Goal: Task Accomplishment & Management: Manage account settings

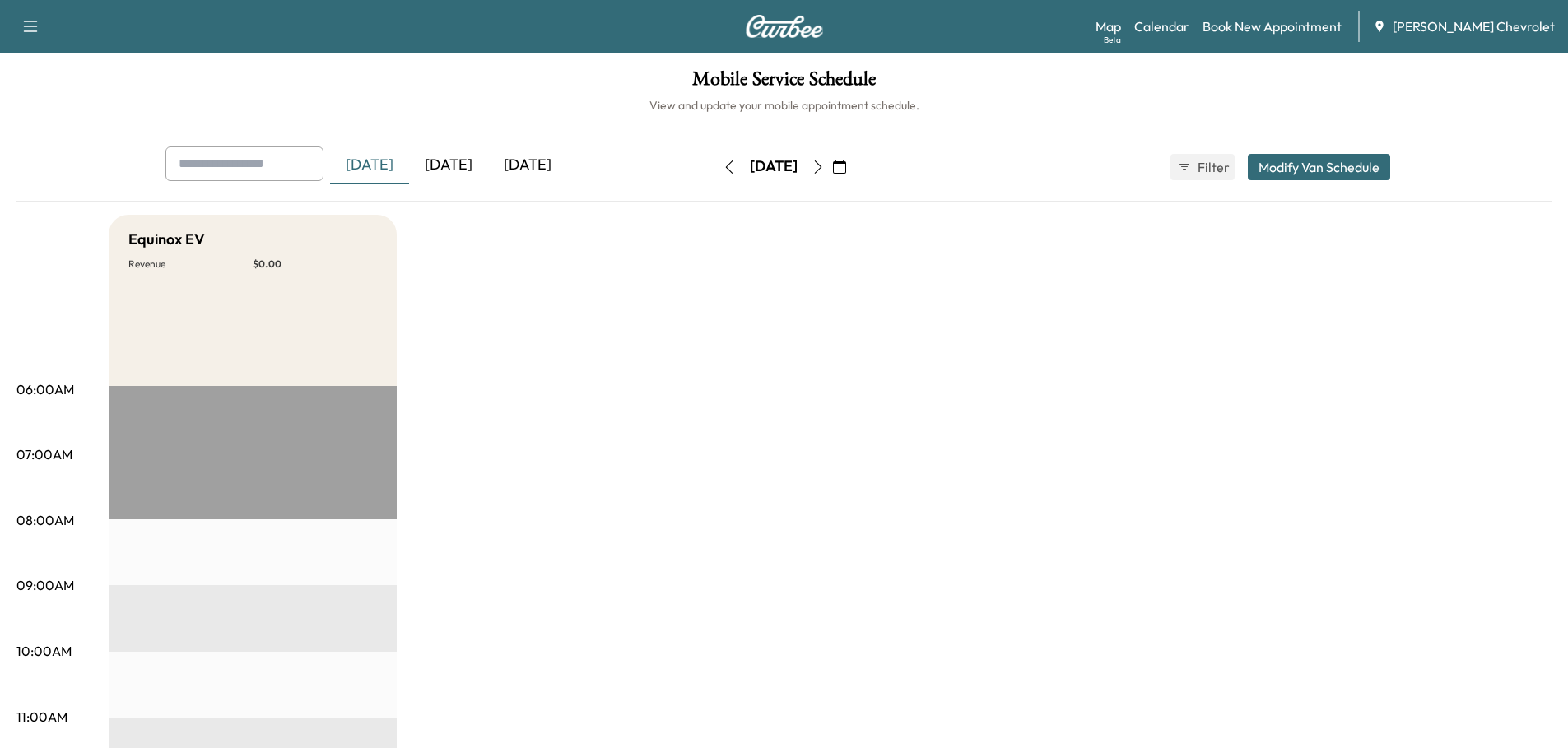
click at [446, 159] on div "[DATE]" at bounding box center [448, 165] width 79 height 38
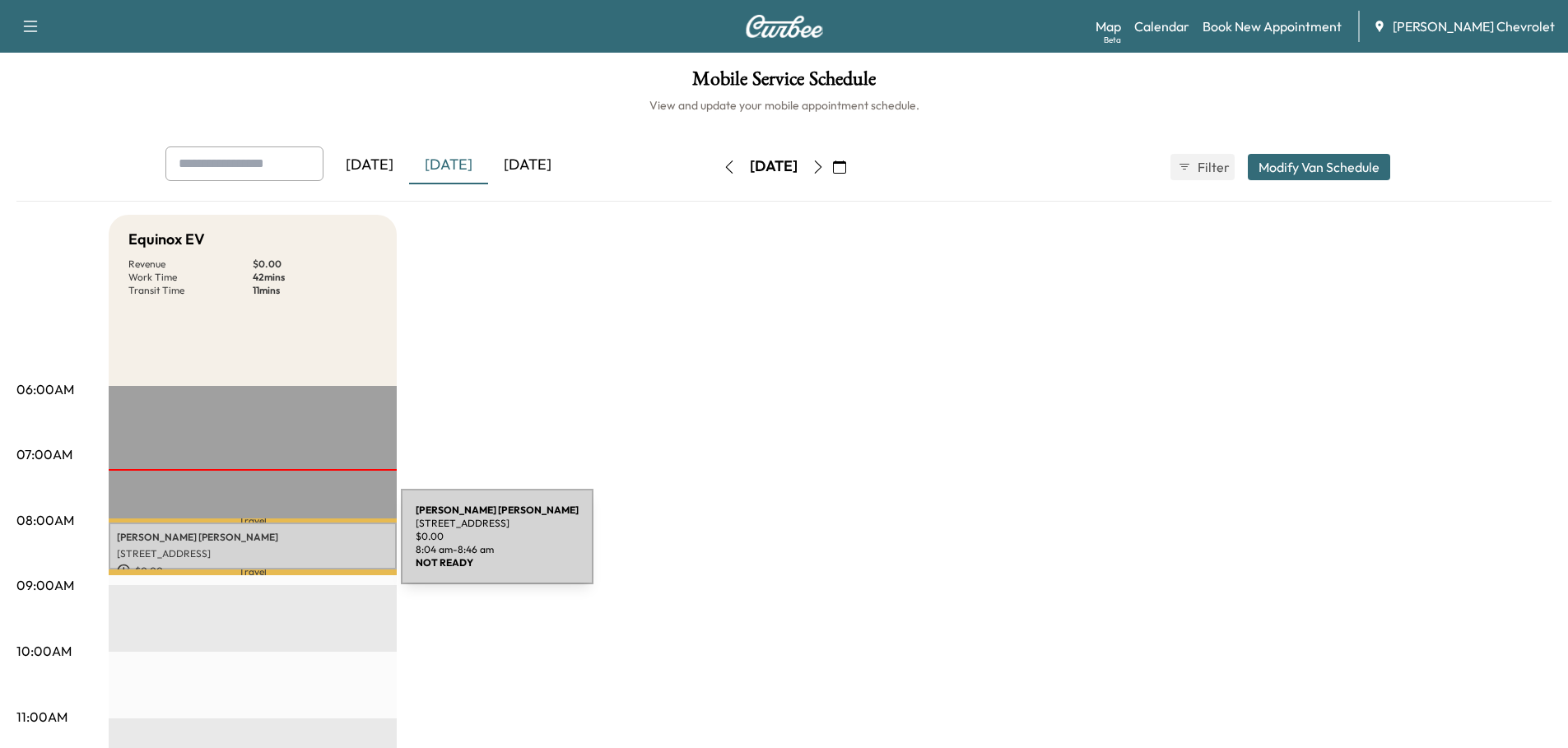
click at [277, 547] on p "[STREET_ADDRESS]" at bounding box center [252, 554] width 272 height 13
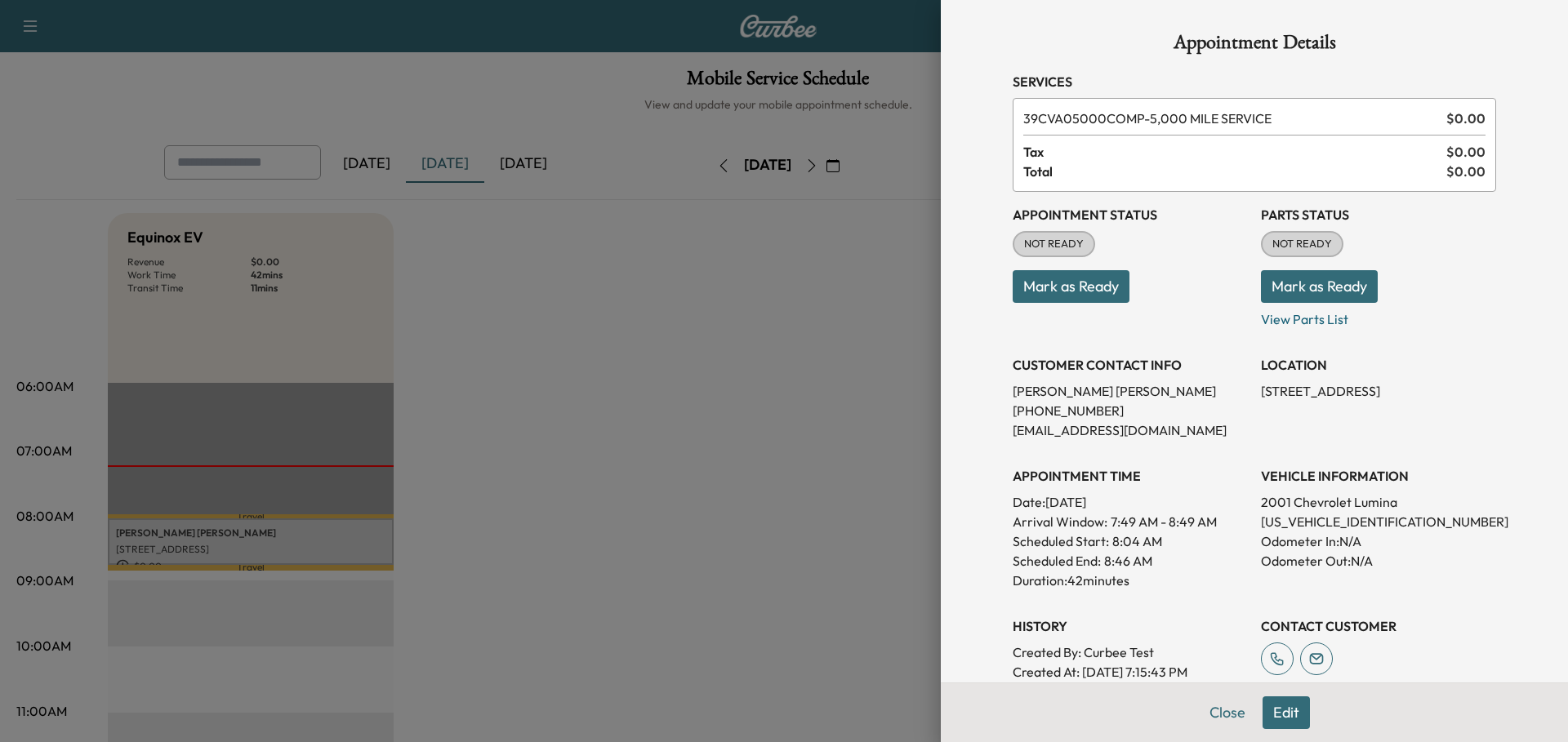
click at [1214, 708] on button "Close" at bounding box center [1227, 713] width 58 height 33
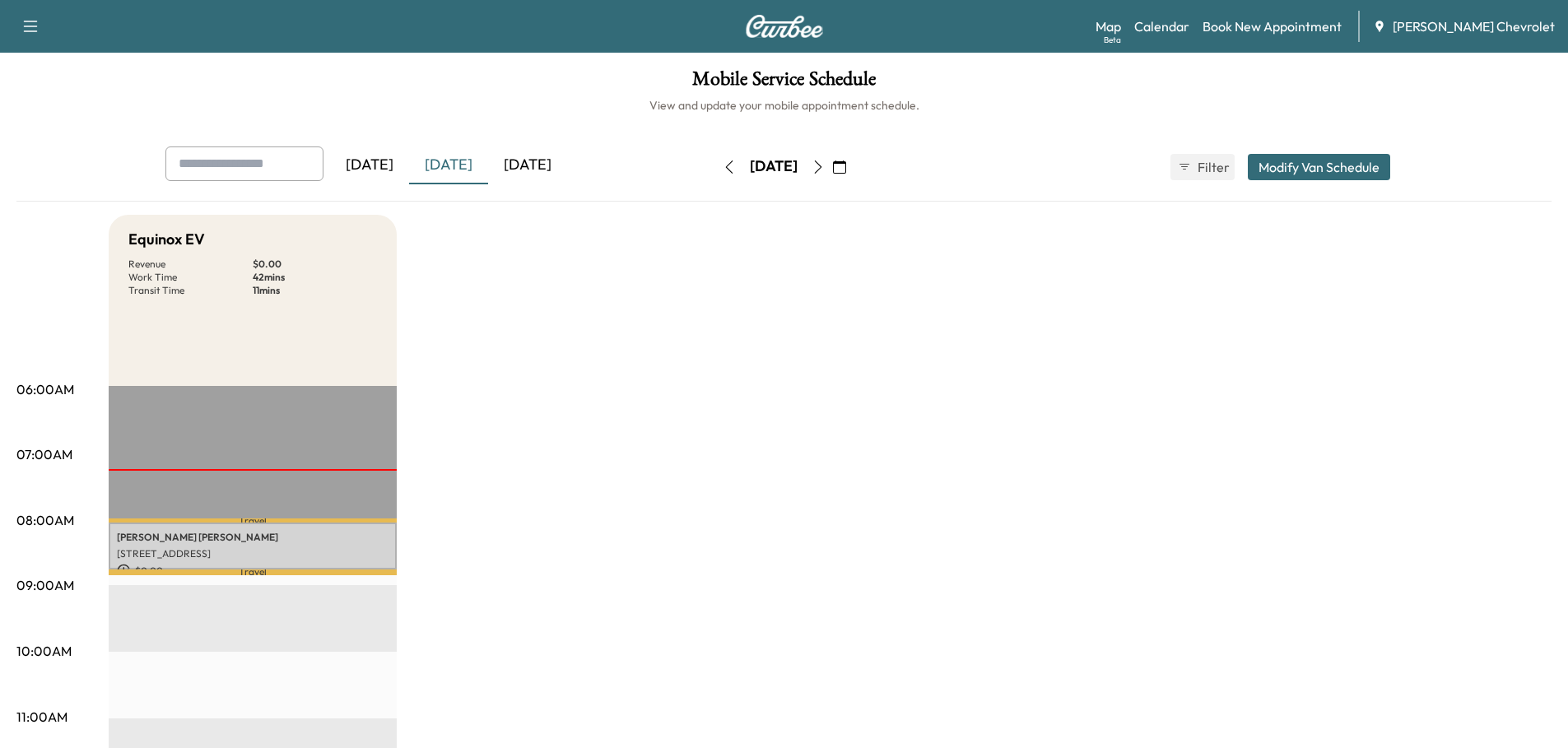
click at [560, 164] on div "[DATE]" at bounding box center [528, 165] width 79 height 38
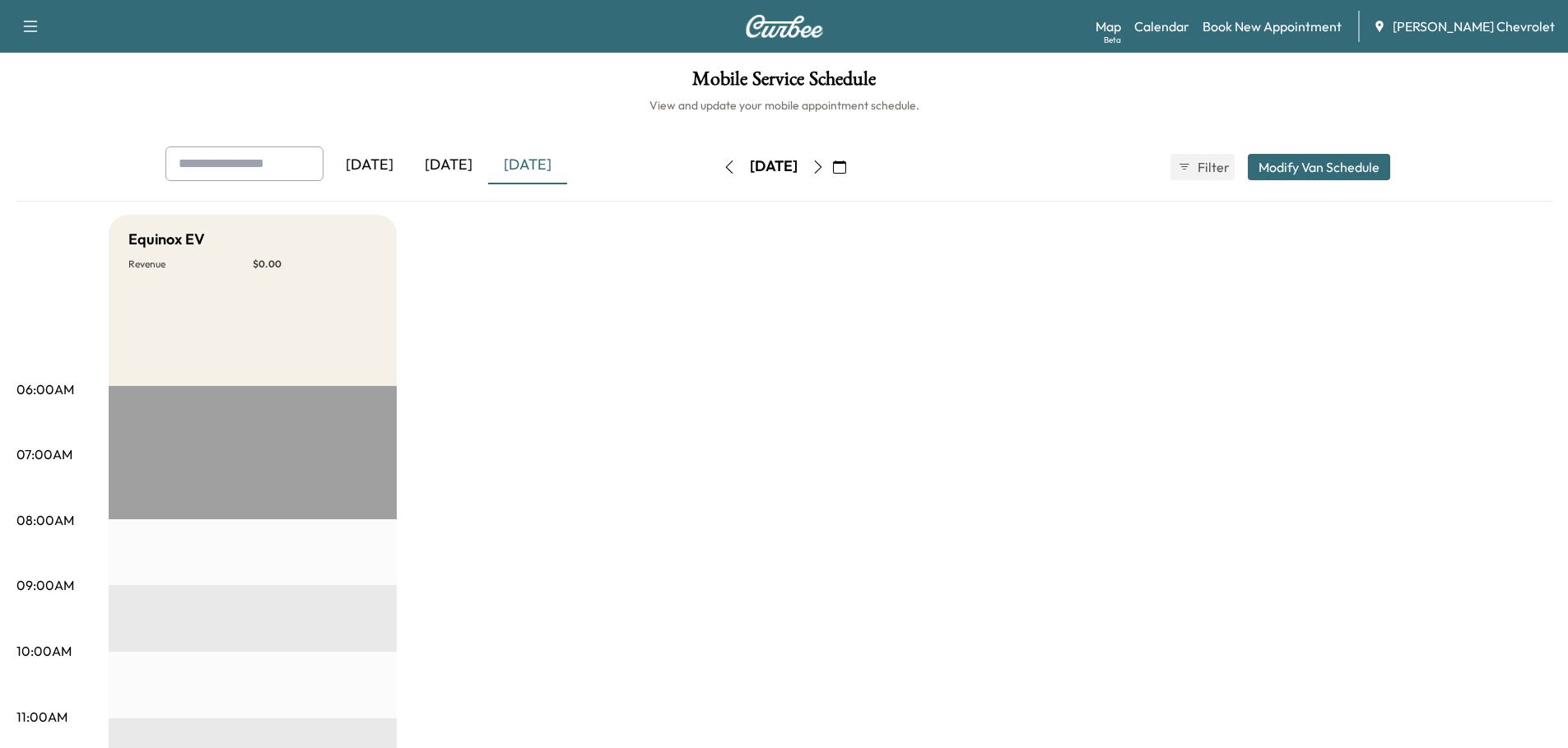
click at [825, 165] on icon "button" at bounding box center [818, 167] width 13 height 13
click at [825, 164] on icon "button" at bounding box center [818, 167] width 13 height 13
click at [846, 168] on icon "button" at bounding box center [840, 167] width 13 height 13
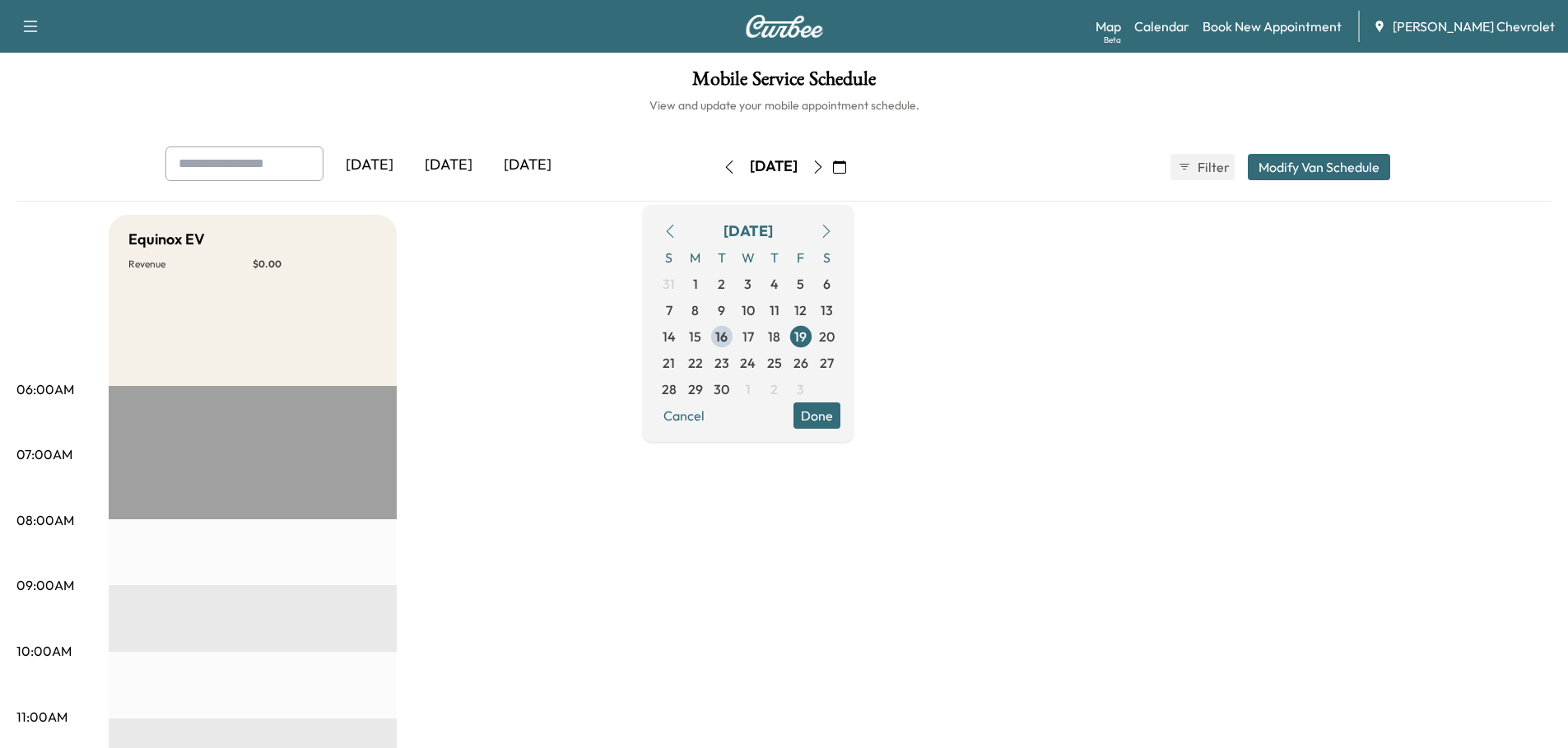
click at [703, 364] on span "22" at bounding box center [695, 362] width 15 height 19
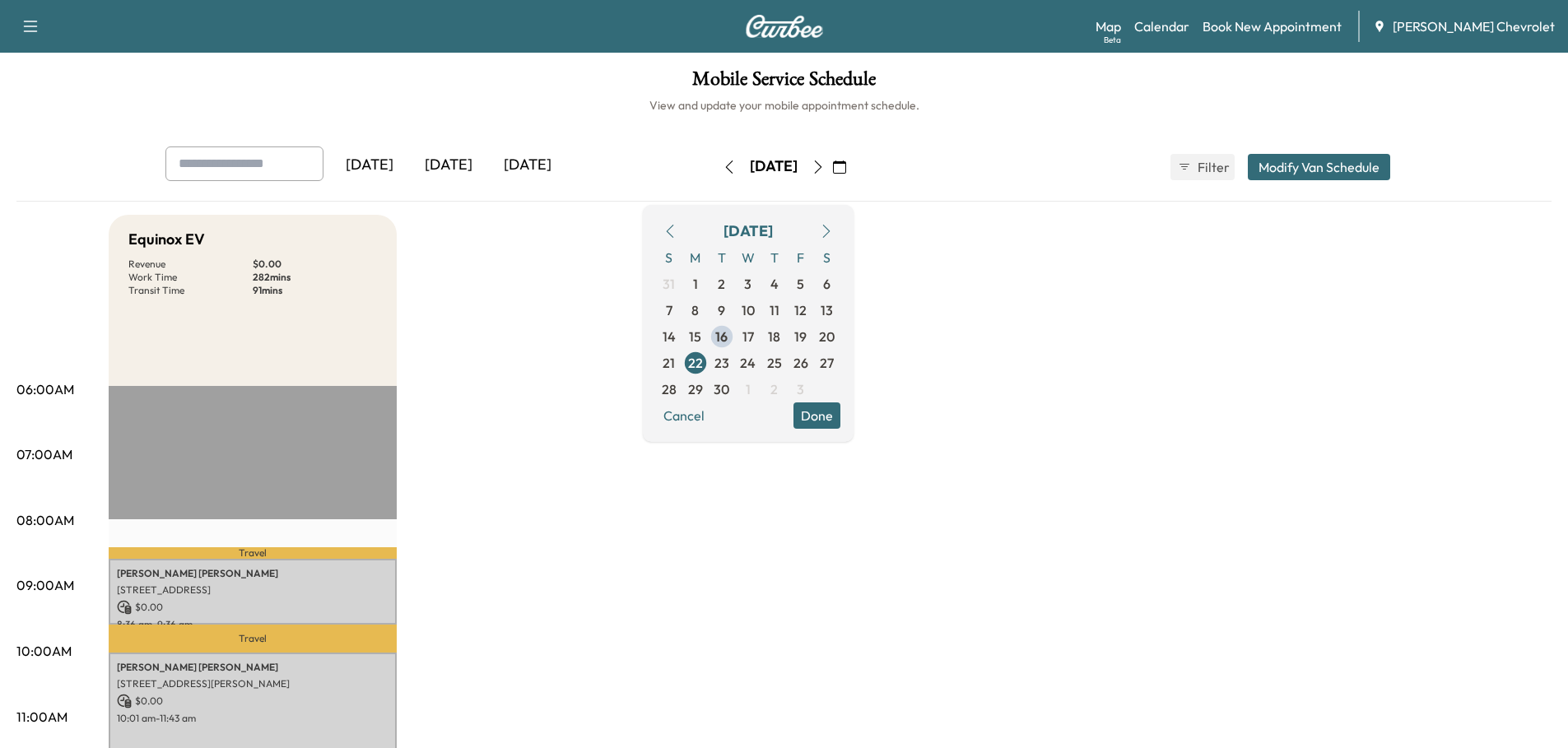
click at [841, 415] on button "Done" at bounding box center [817, 415] width 47 height 27
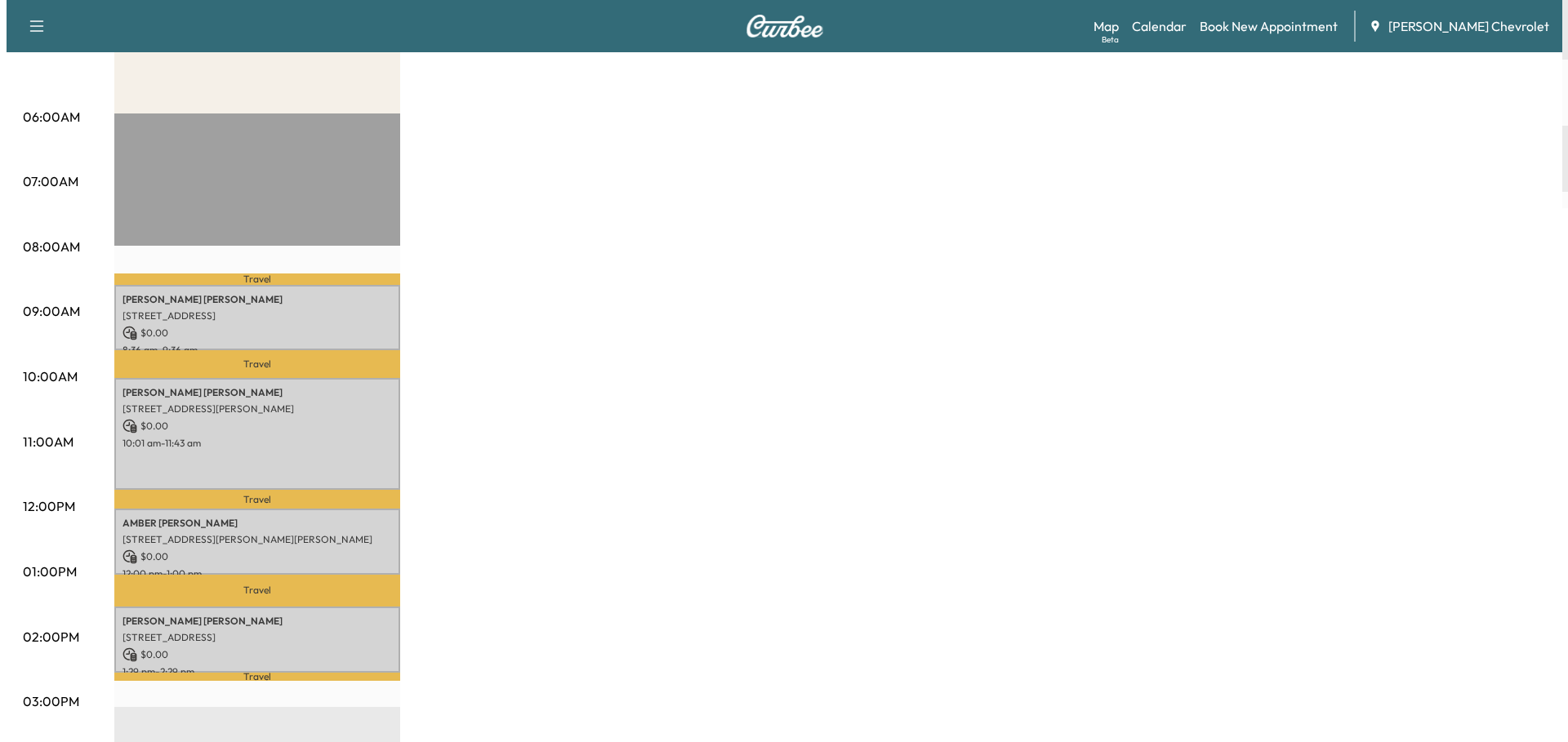
scroll to position [245, 0]
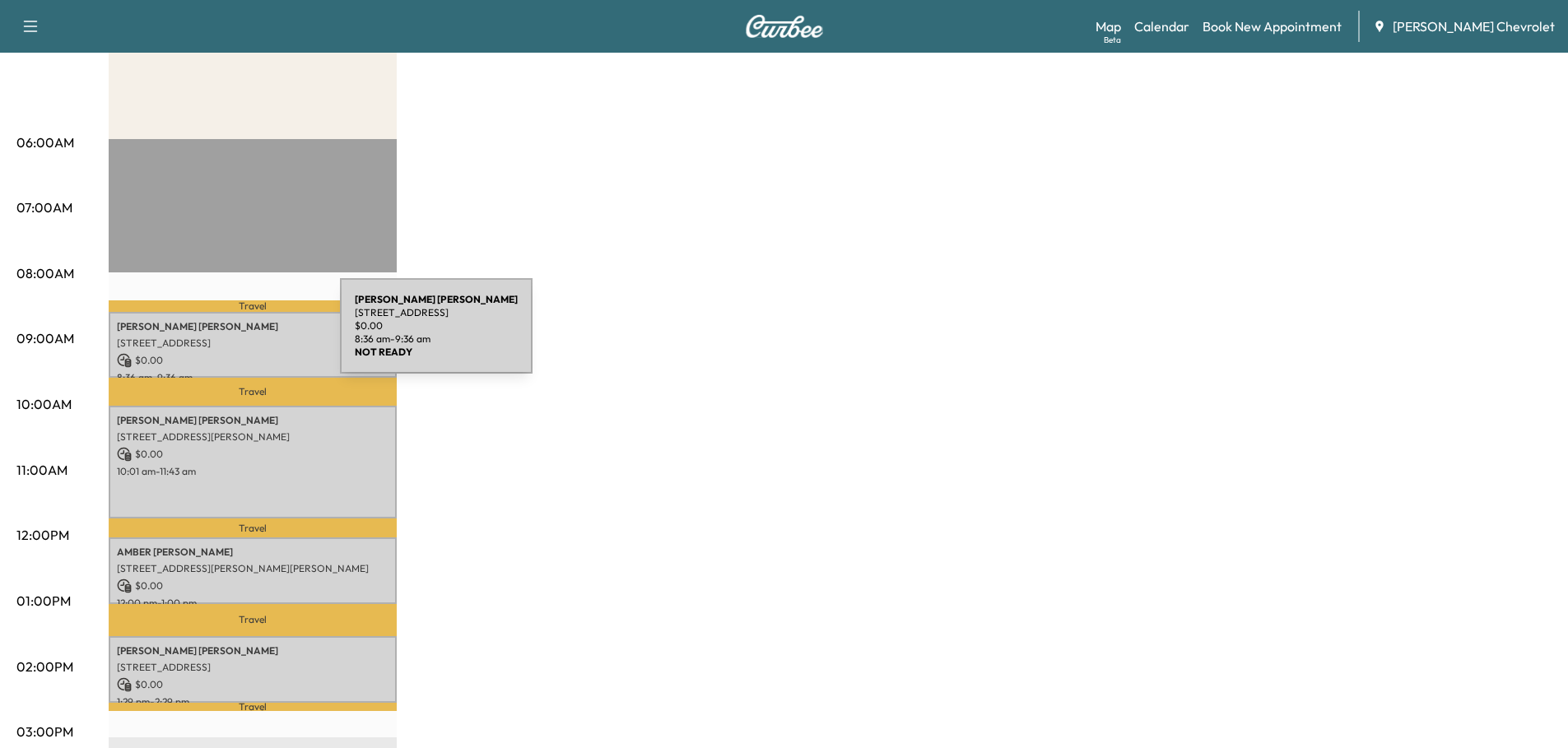
click at [216, 337] on p "[STREET_ADDRESS]" at bounding box center [252, 344] width 272 height 13
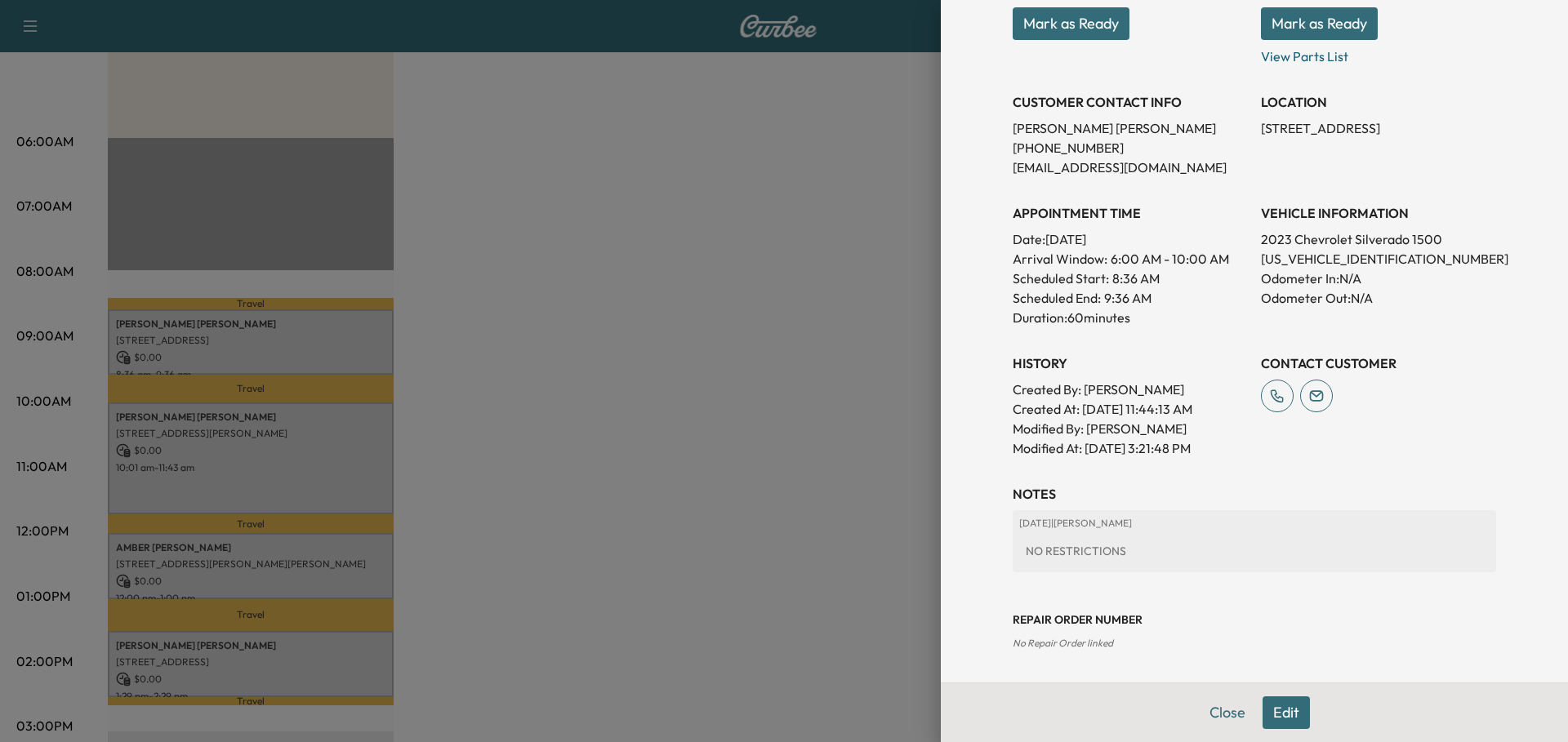
scroll to position [264, 0]
click at [1200, 720] on button "Close" at bounding box center [1227, 713] width 58 height 33
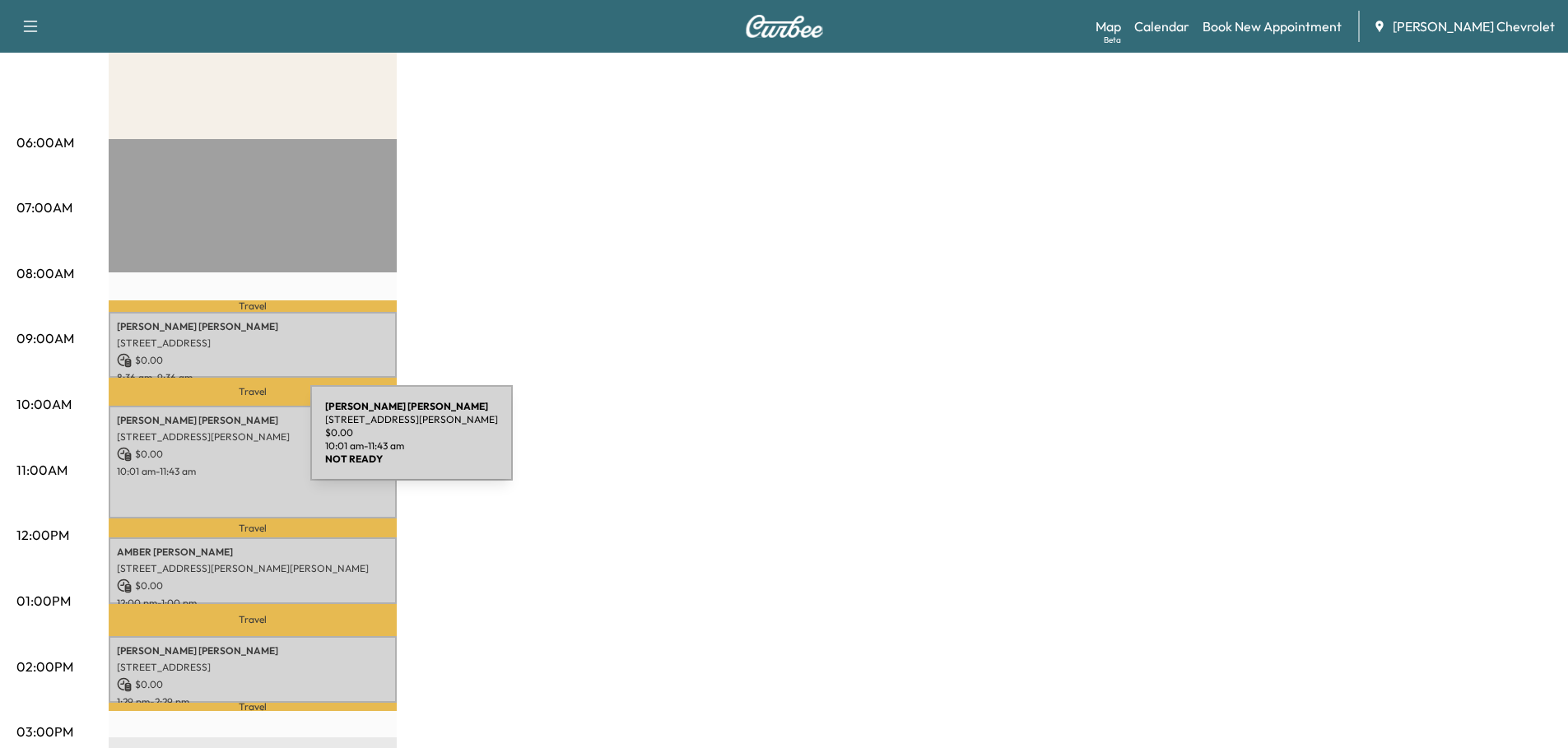
click at [187, 443] on div "[PERSON_NAME] [STREET_ADDRESS][PERSON_NAME] $ 0.00 10:01 am - 11:43 am" at bounding box center [252, 462] width 288 height 112
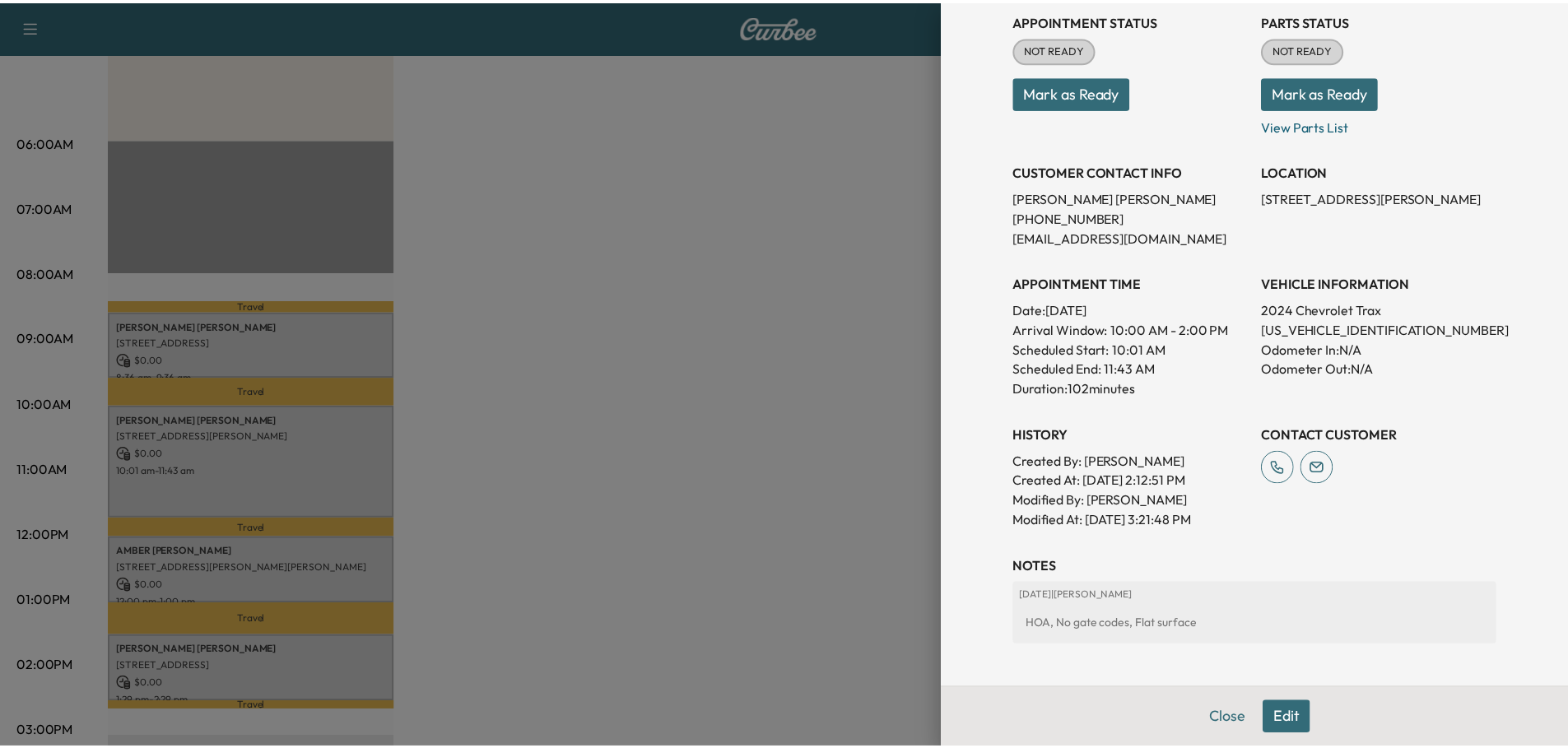
scroll to position [286, 0]
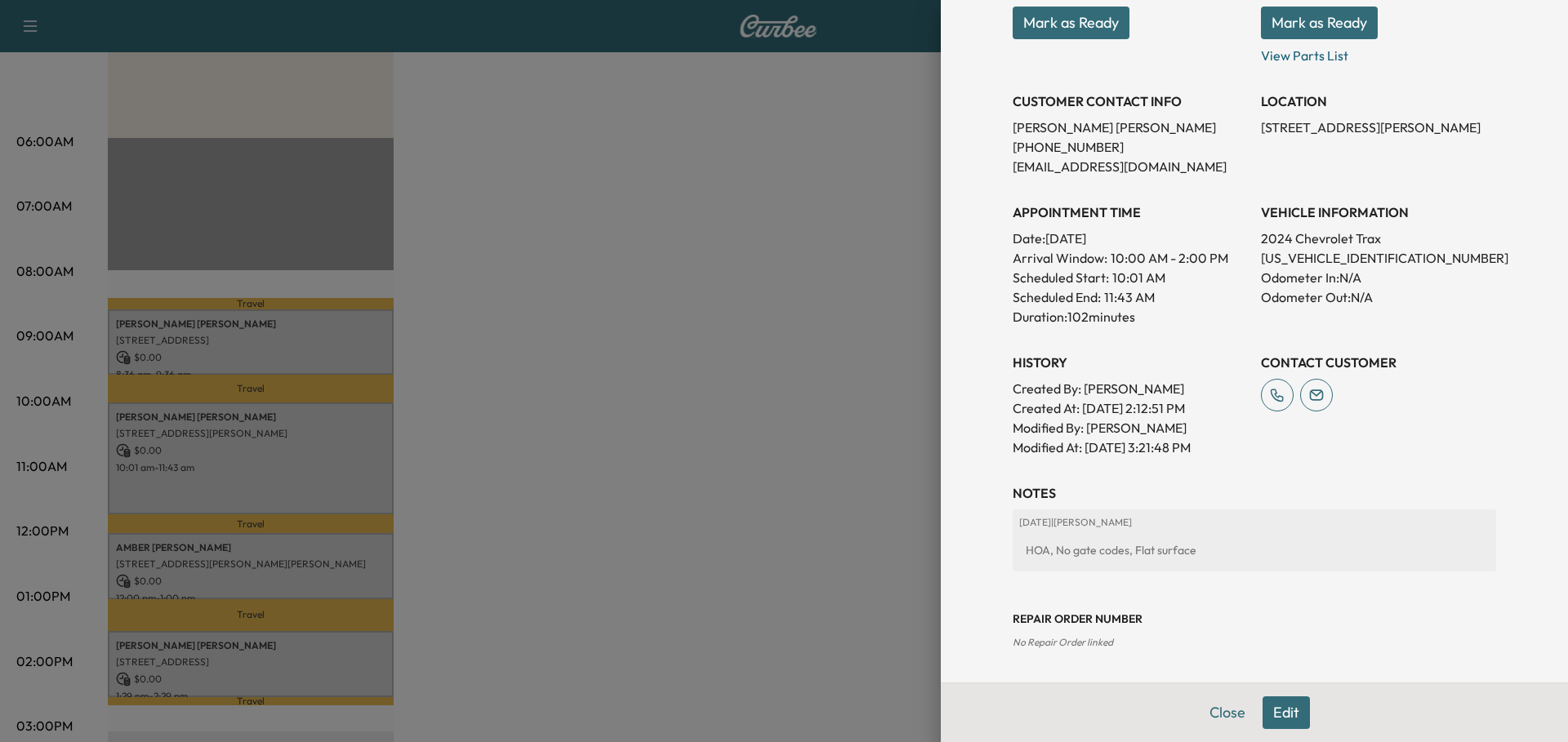
click at [1210, 709] on button "Close" at bounding box center [1227, 713] width 58 height 33
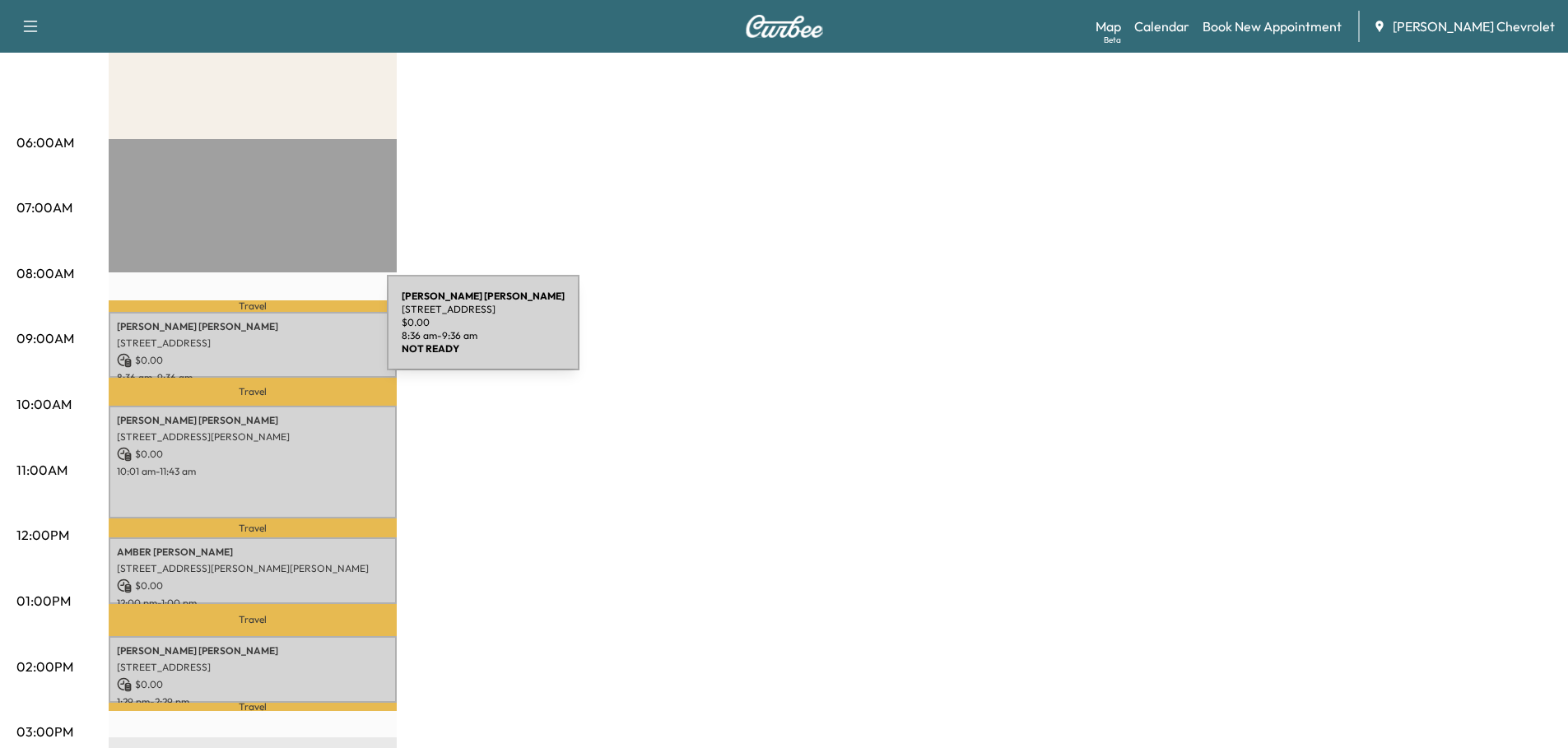
click at [263, 333] on div "[PERSON_NAME] [STREET_ADDRESS] $ 0.00 8:36 am - 9:36 am" at bounding box center [252, 345] width 288 height 66
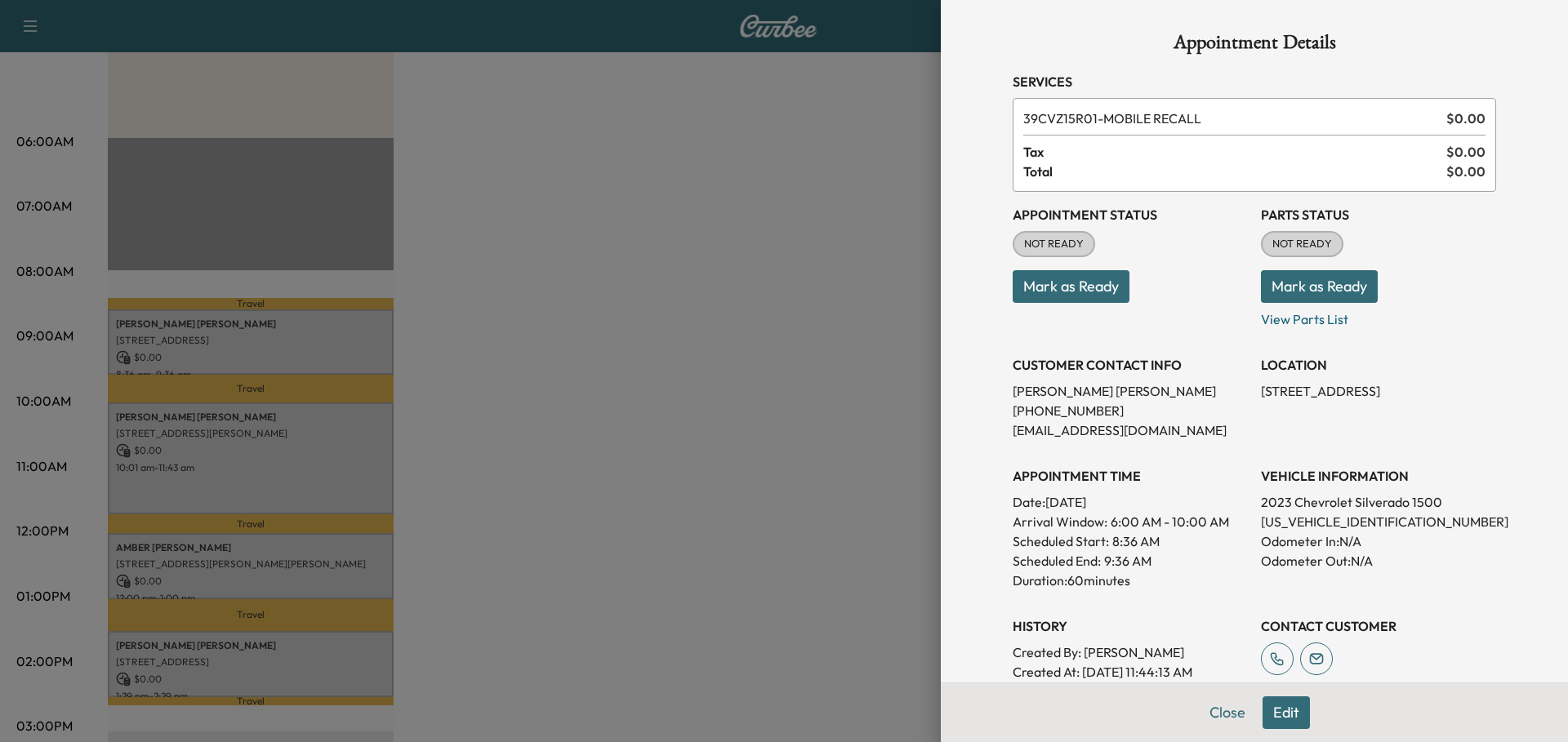
click at [1215, 725] on button "Close" at bounding box center [1227, 713] width 58 height 33
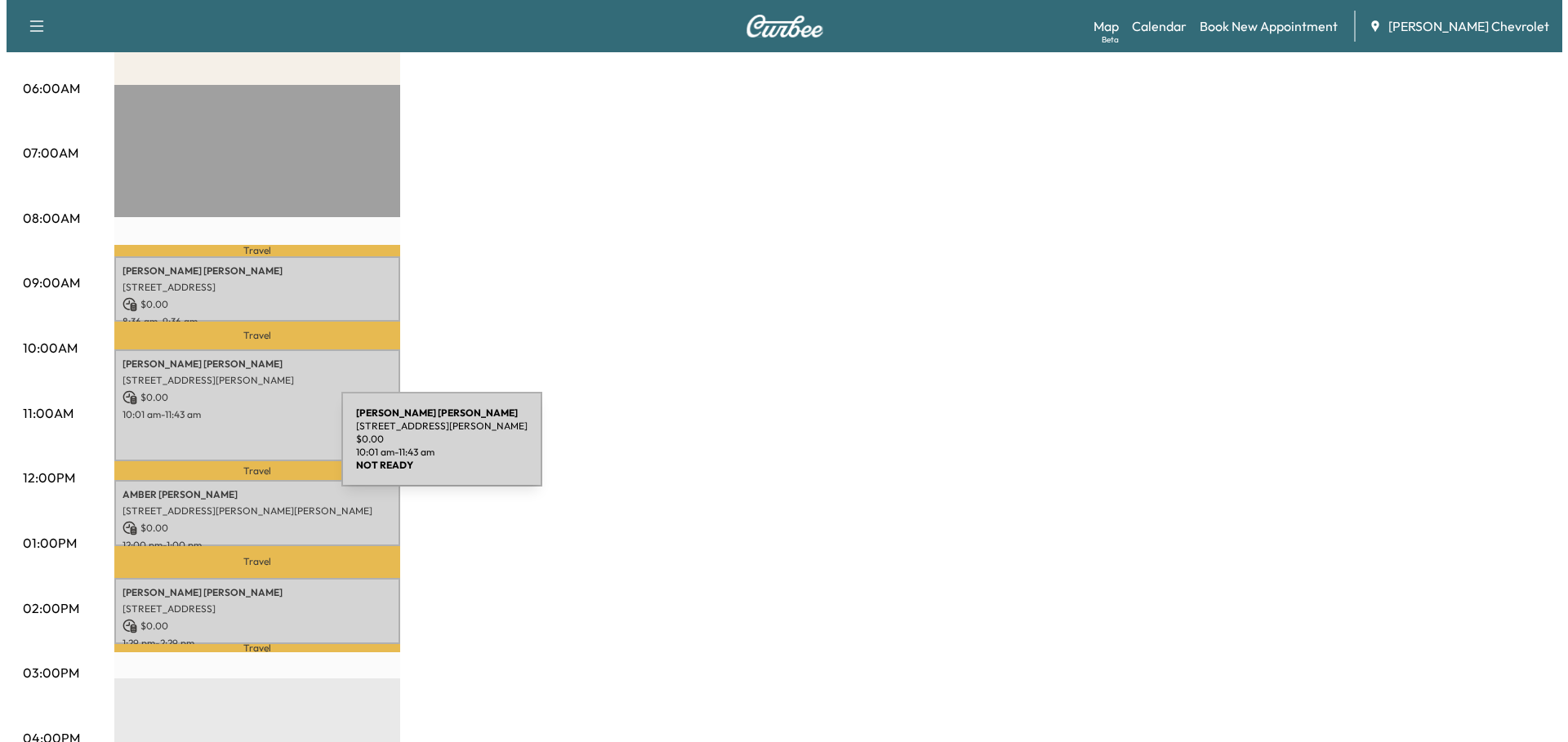
scroll to position [327, 0]
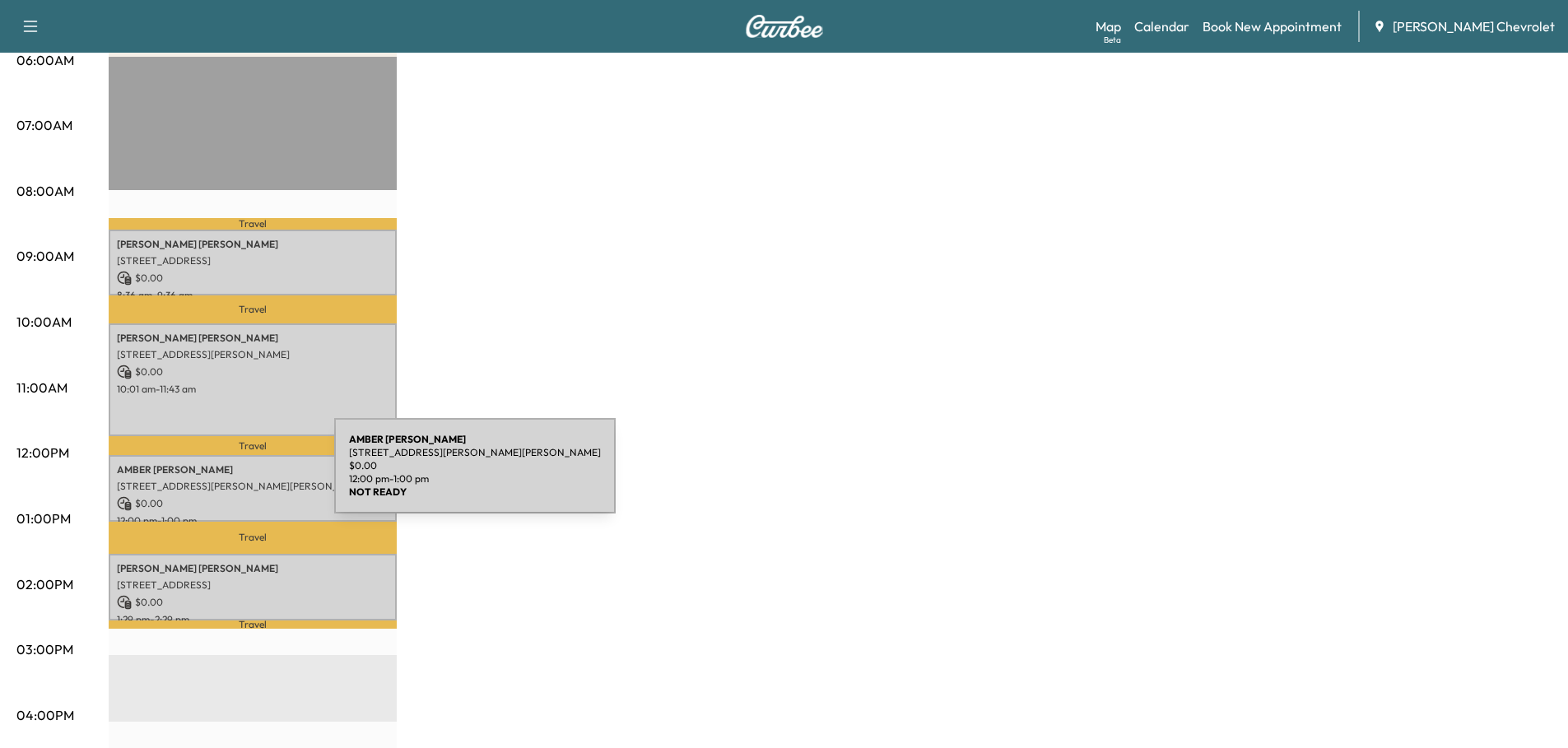
click at [211, 480] on p "[STREET_ADDRESS][PERSON_NAME][PERSON_NAME]" at bounding box center [252, 486] width 272 height 13
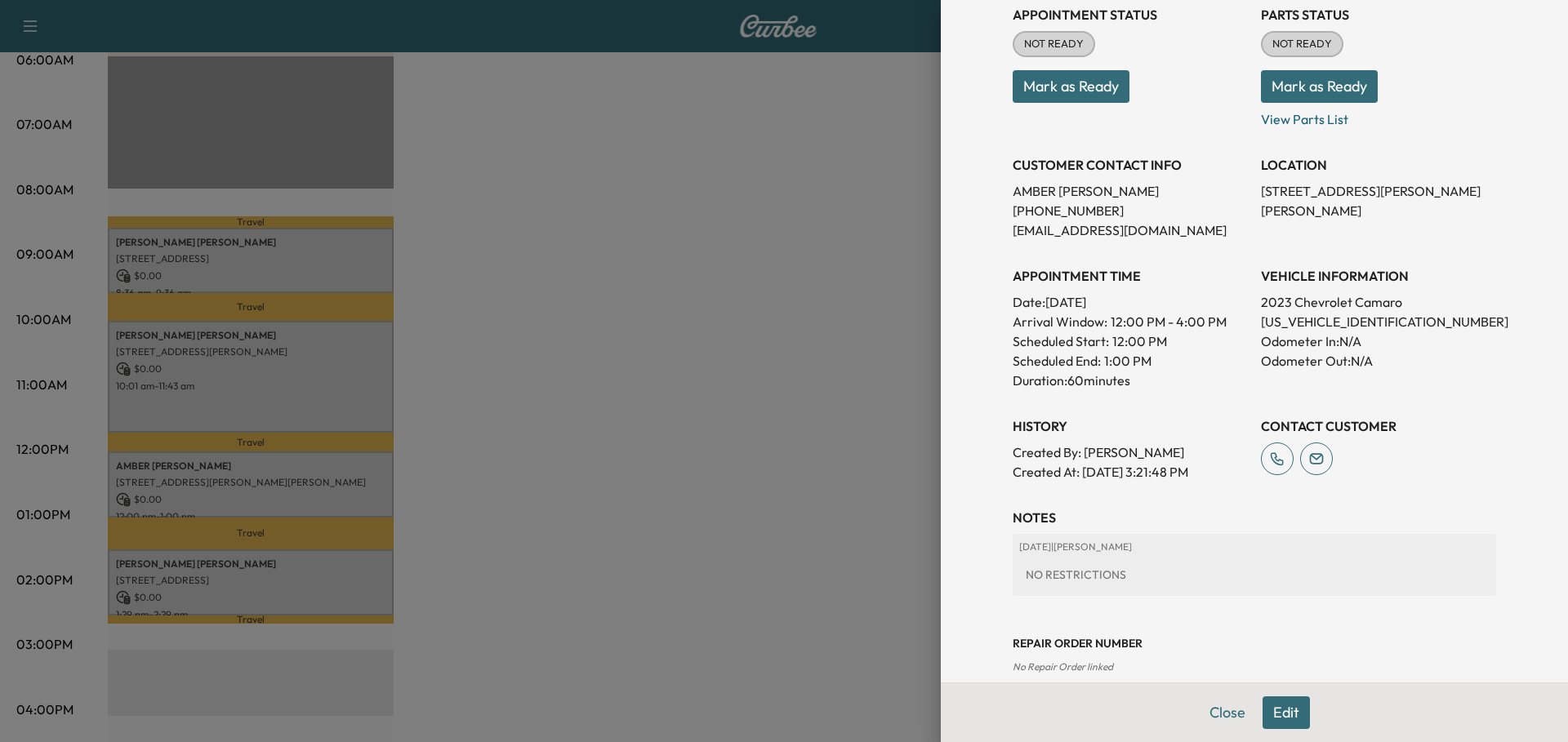
scroll to position [225, 0]
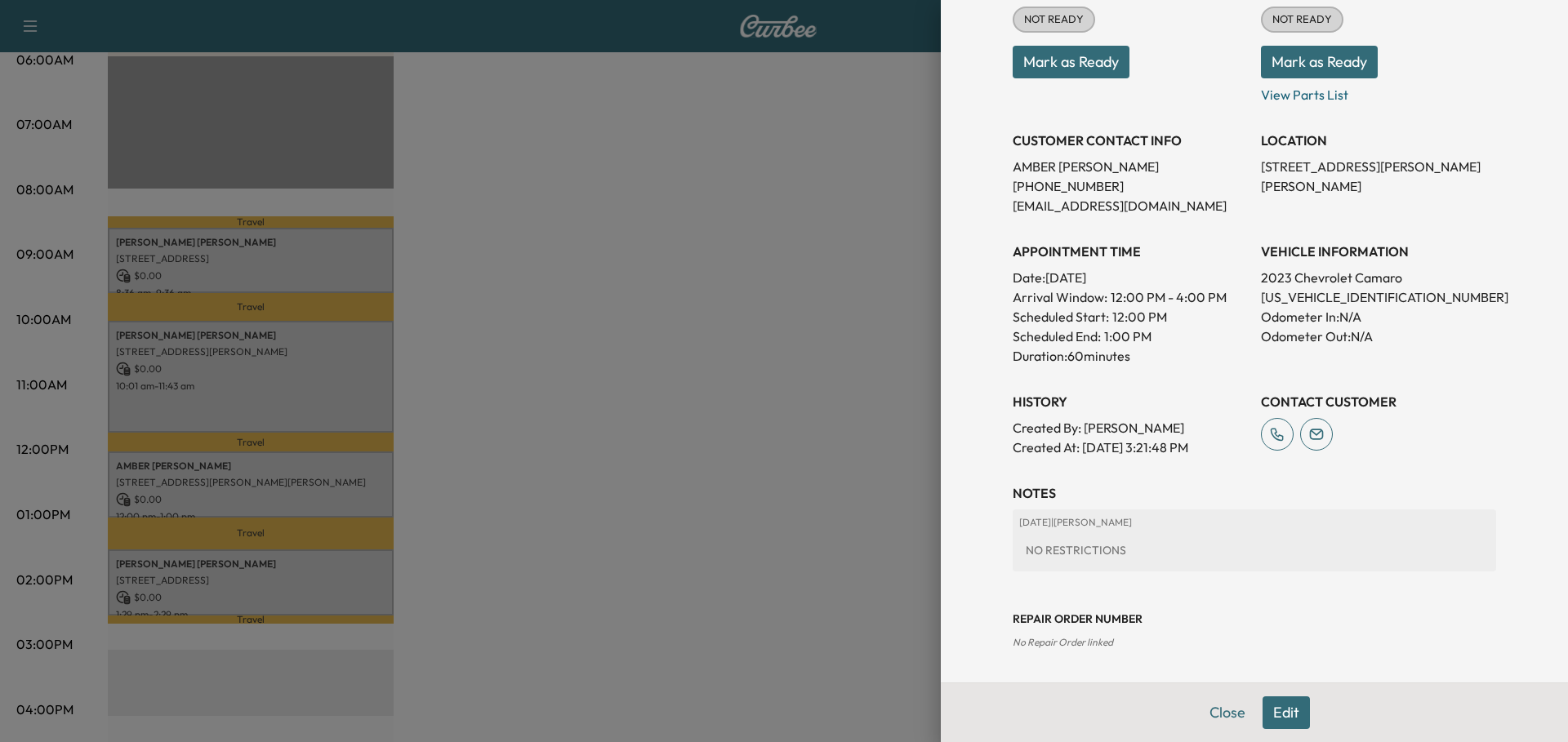
click at [1213, 709] on button "Close" at bounding box center [1227, 713] width 58 height 33
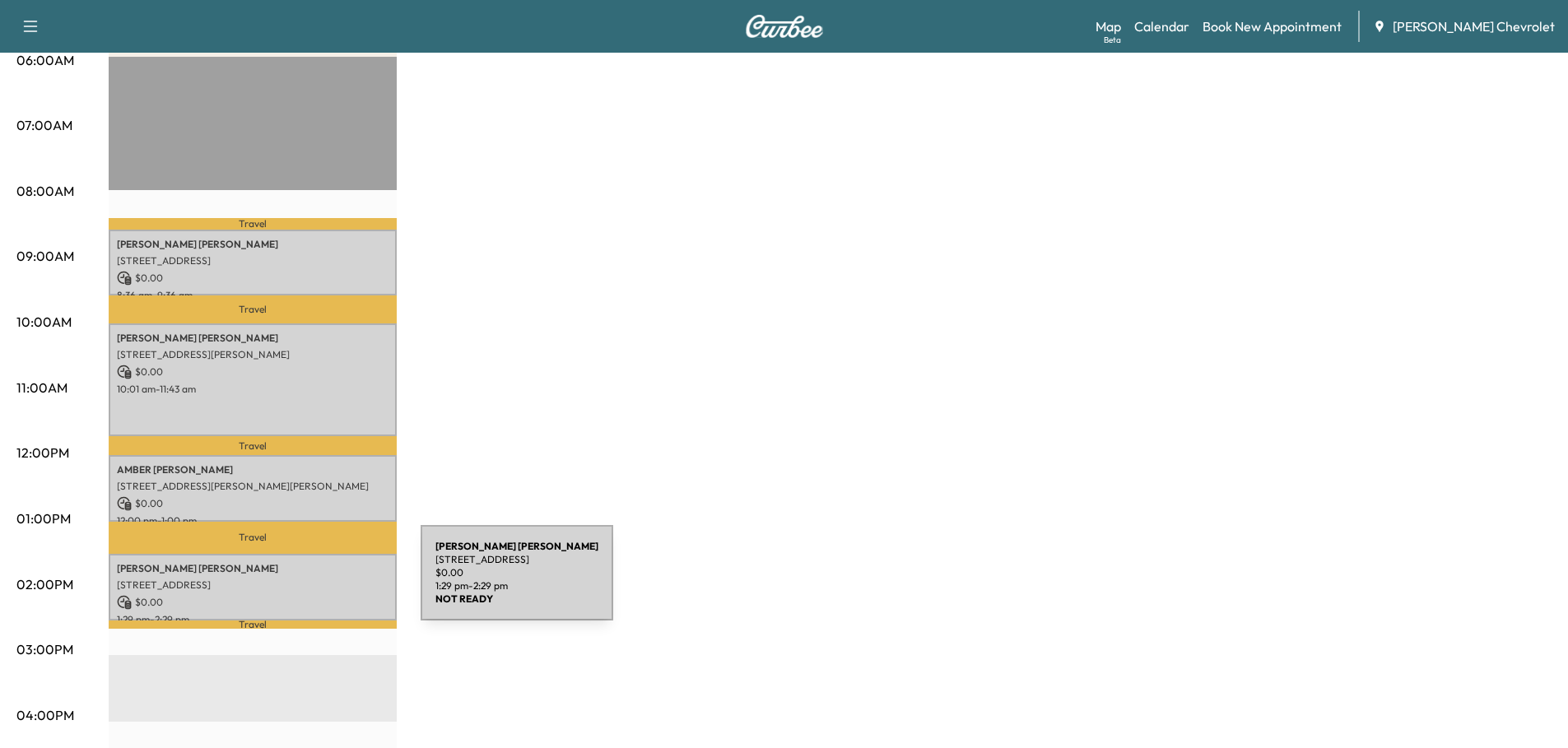
click at [297, 583] on p "[STREET_ADDRESS]" at bounding box center [252, 585] width 272 height 13
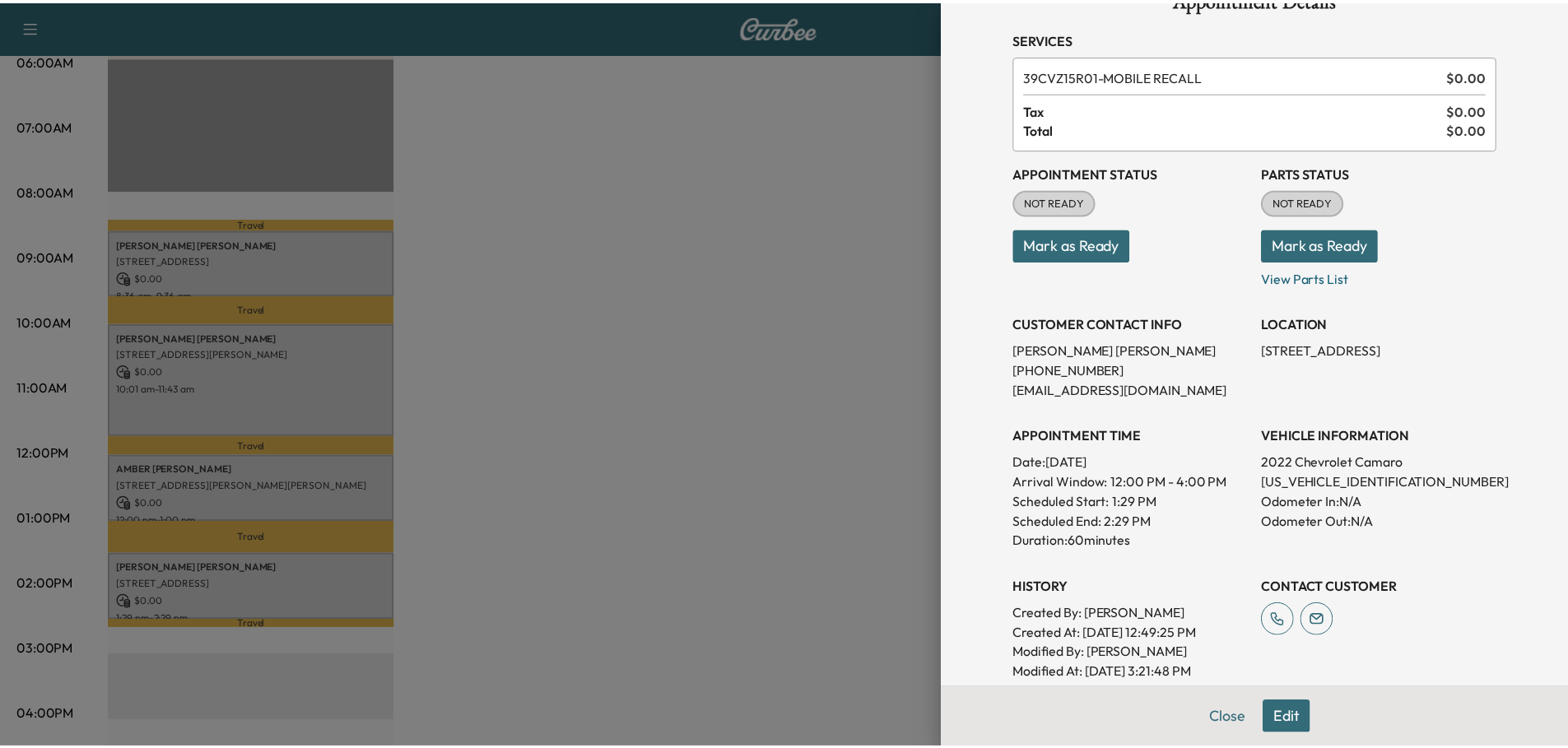
scroll to position [82, 0]
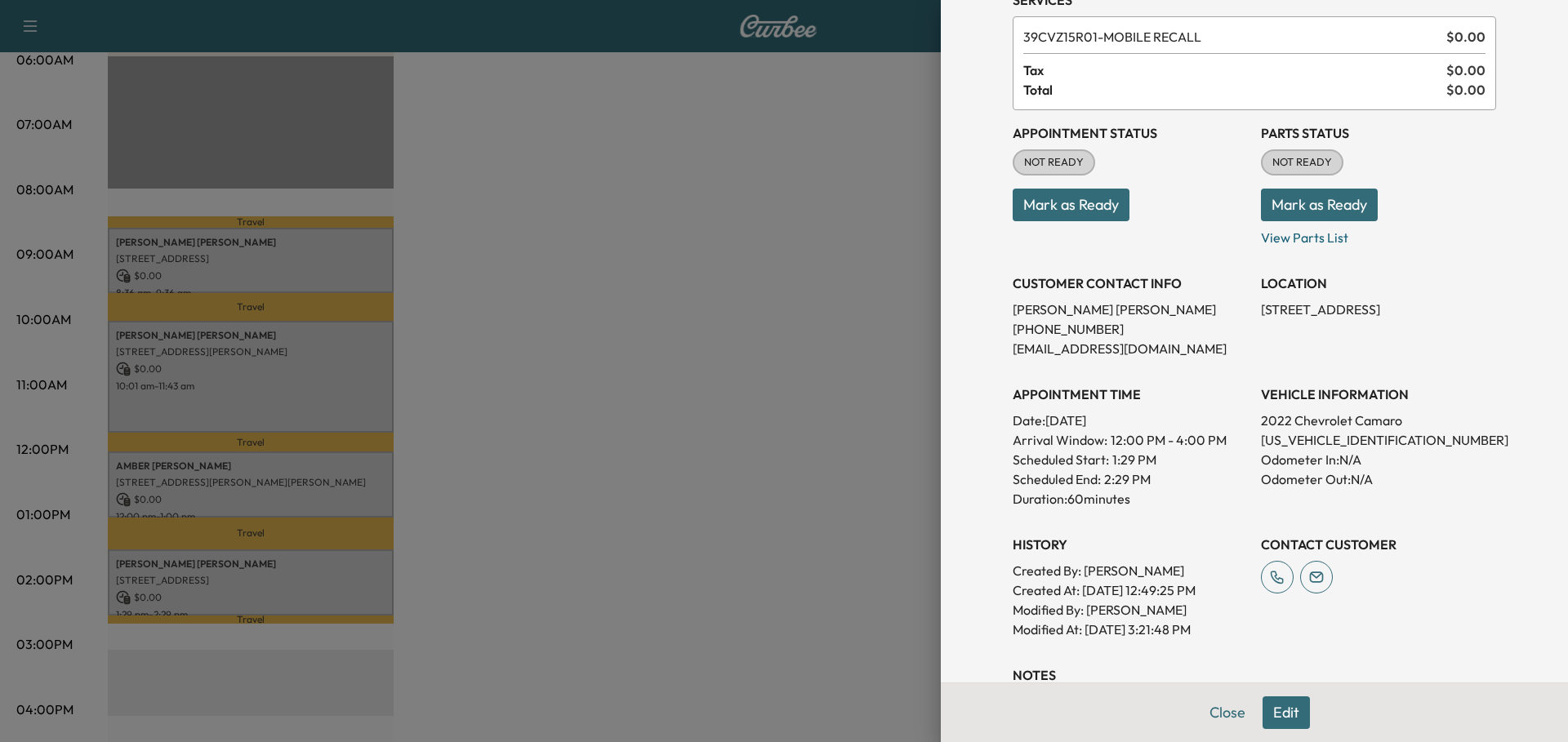
click at [1206, 714] on button "Close" at bounding box center [1227, 713] width 58 height 33
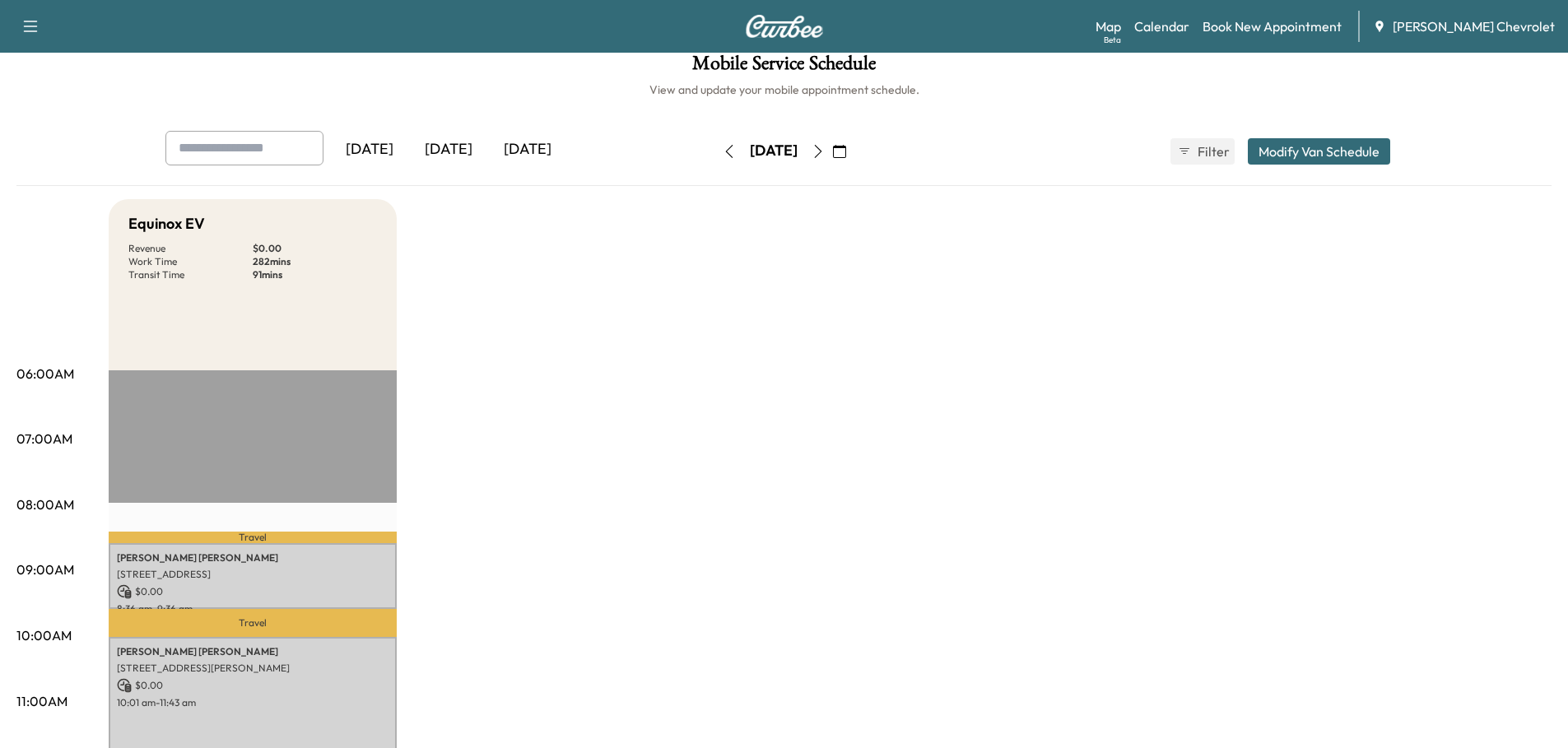
scroll to position [0, 0]
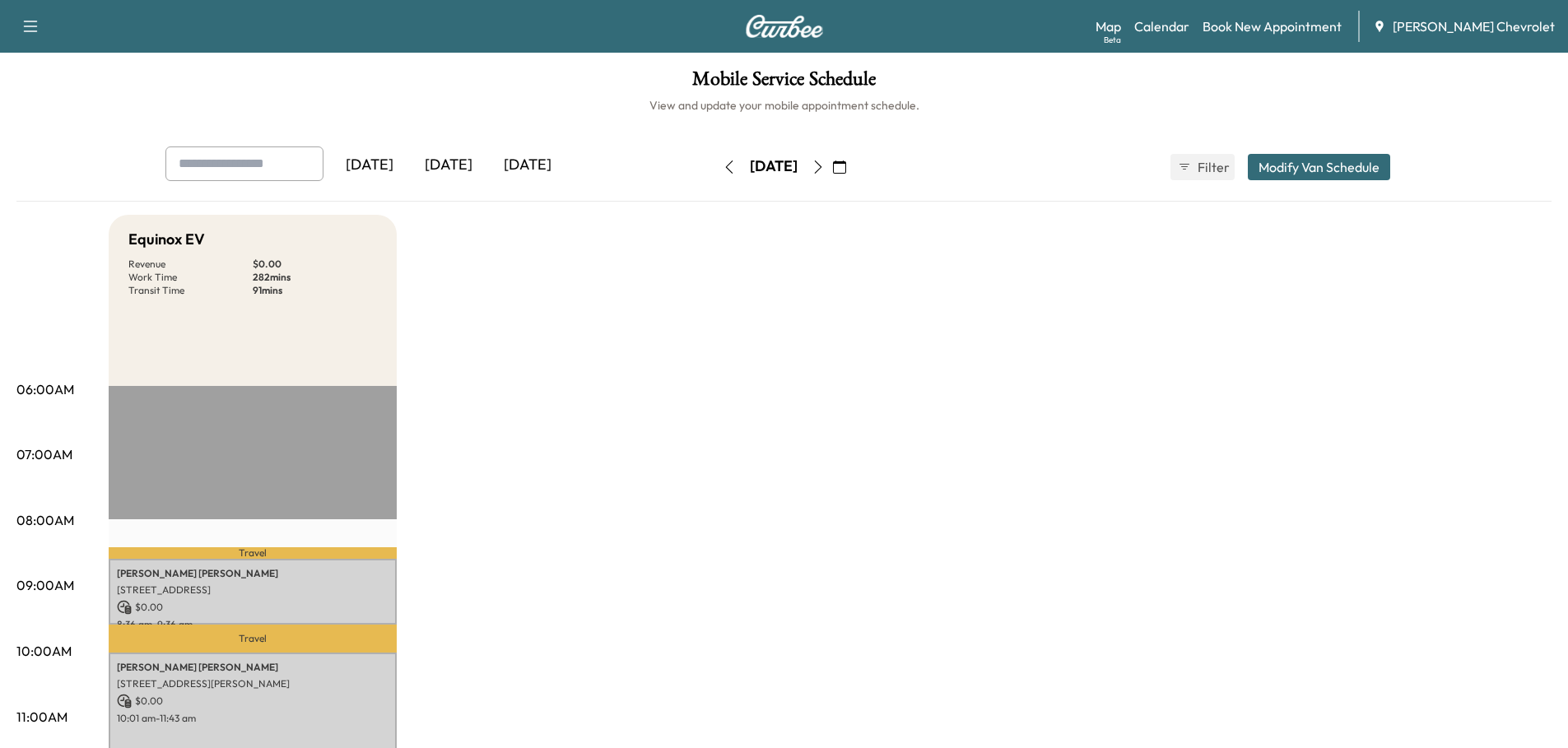
click at [825, 169] on icon "button" at bounding box center [818, 167] width 13 height 13
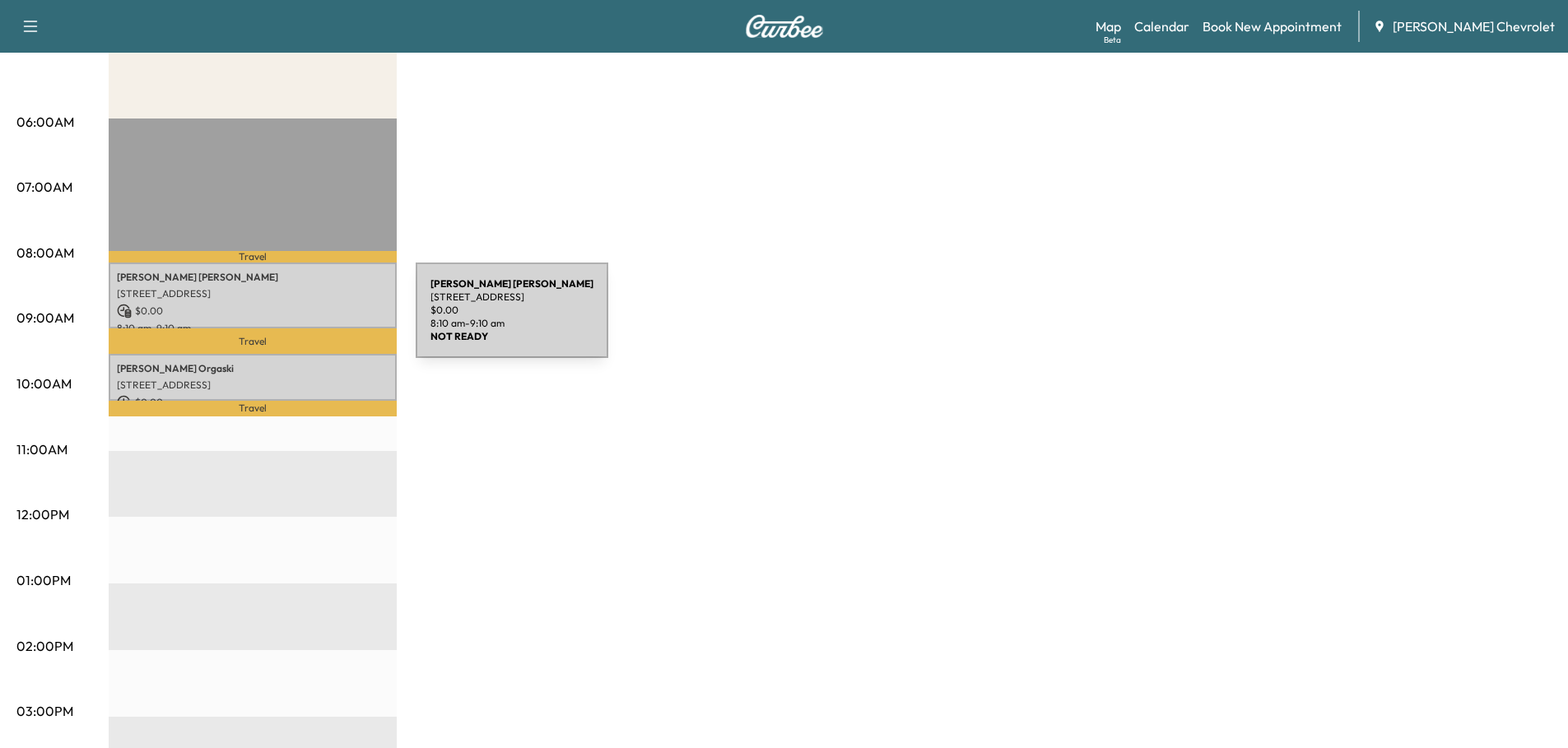
scroll to position [247, 0]
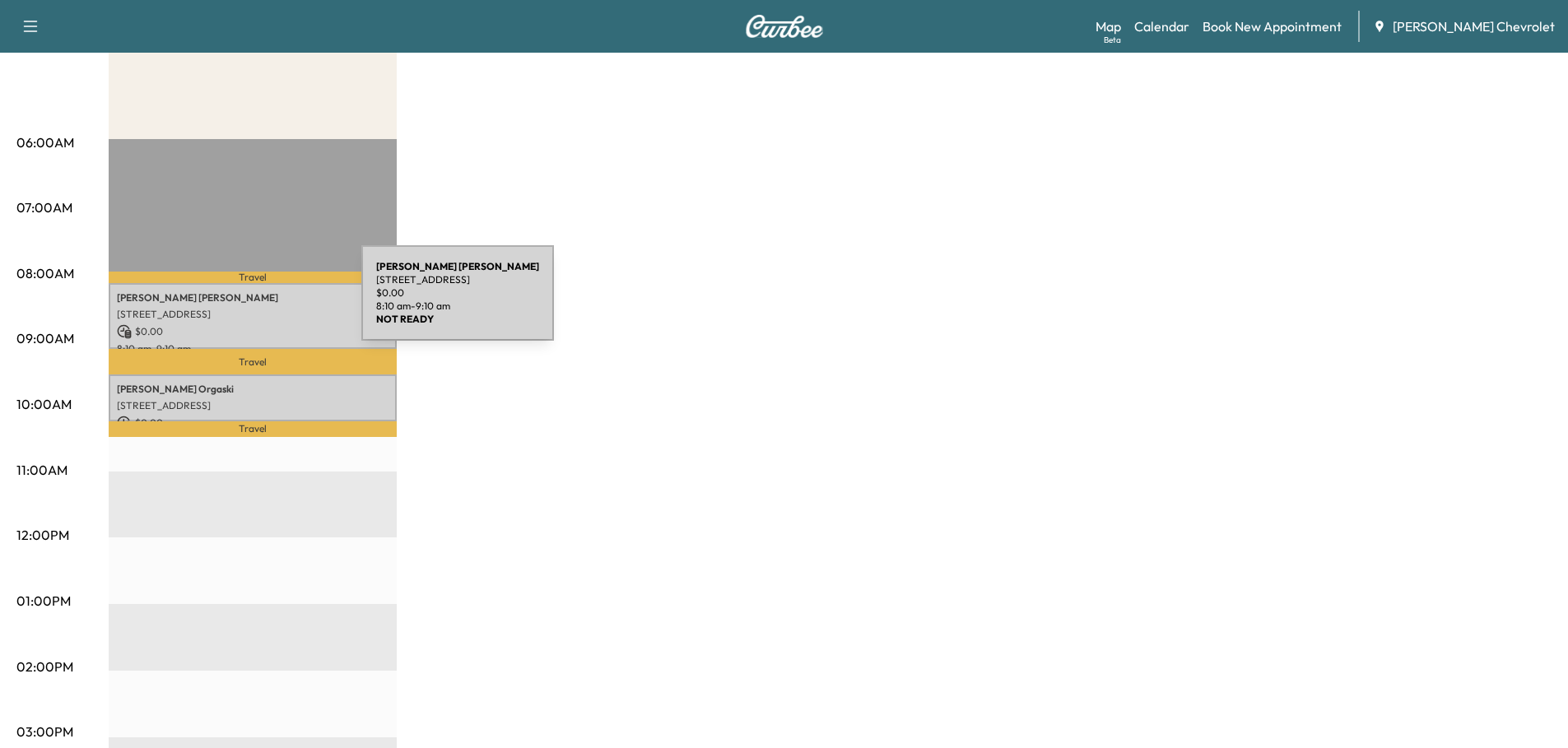
click at [238, 303] on div "[PERSON_NAME] [STREET_ADDRESS][PERSON_NAME] $ 0.00 8:10 am - 9:10 am" at bounding box center [252, 316] width 288 height 66
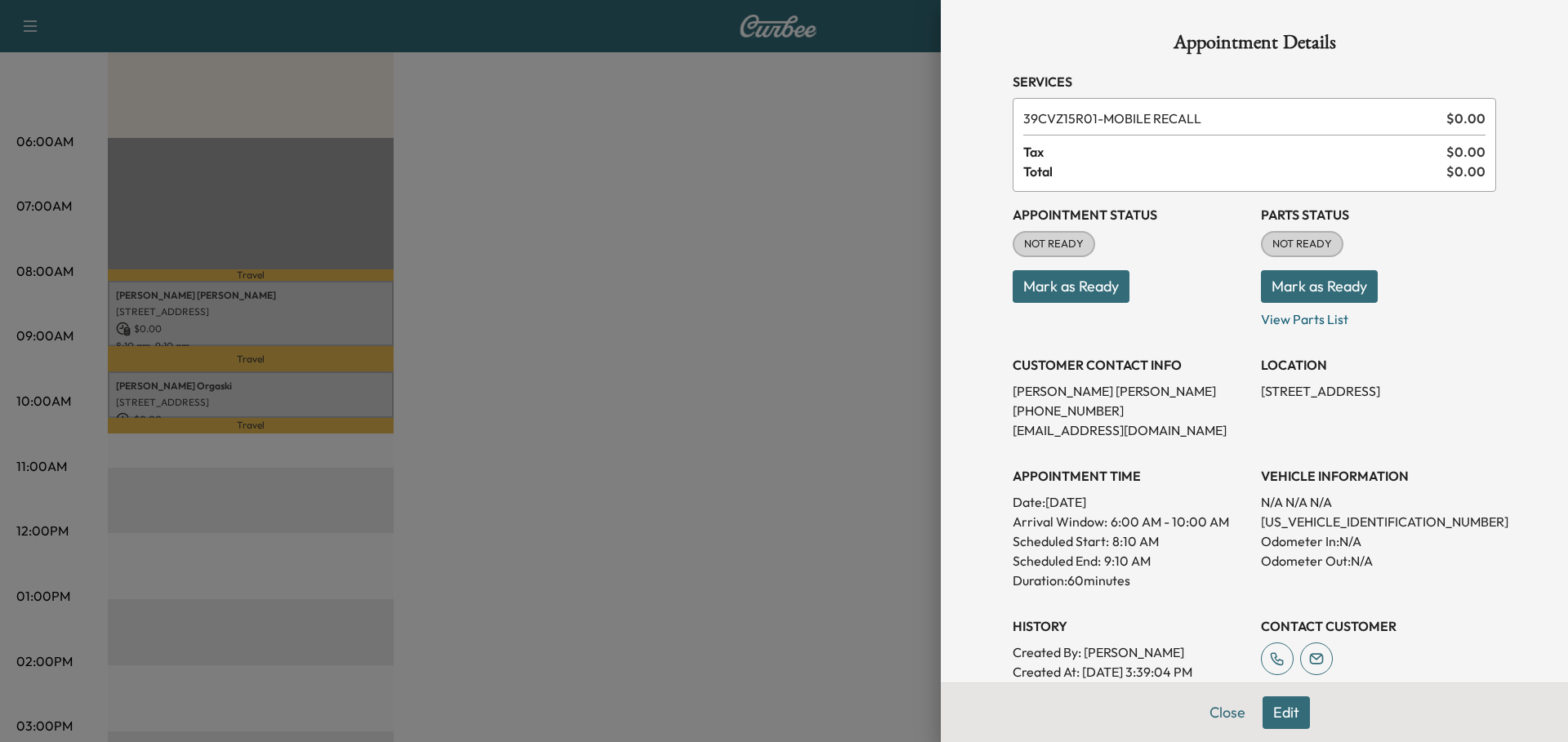
click at [1214, 715] on button "Close" at bounding box center [1227, 713] width 58 height 33
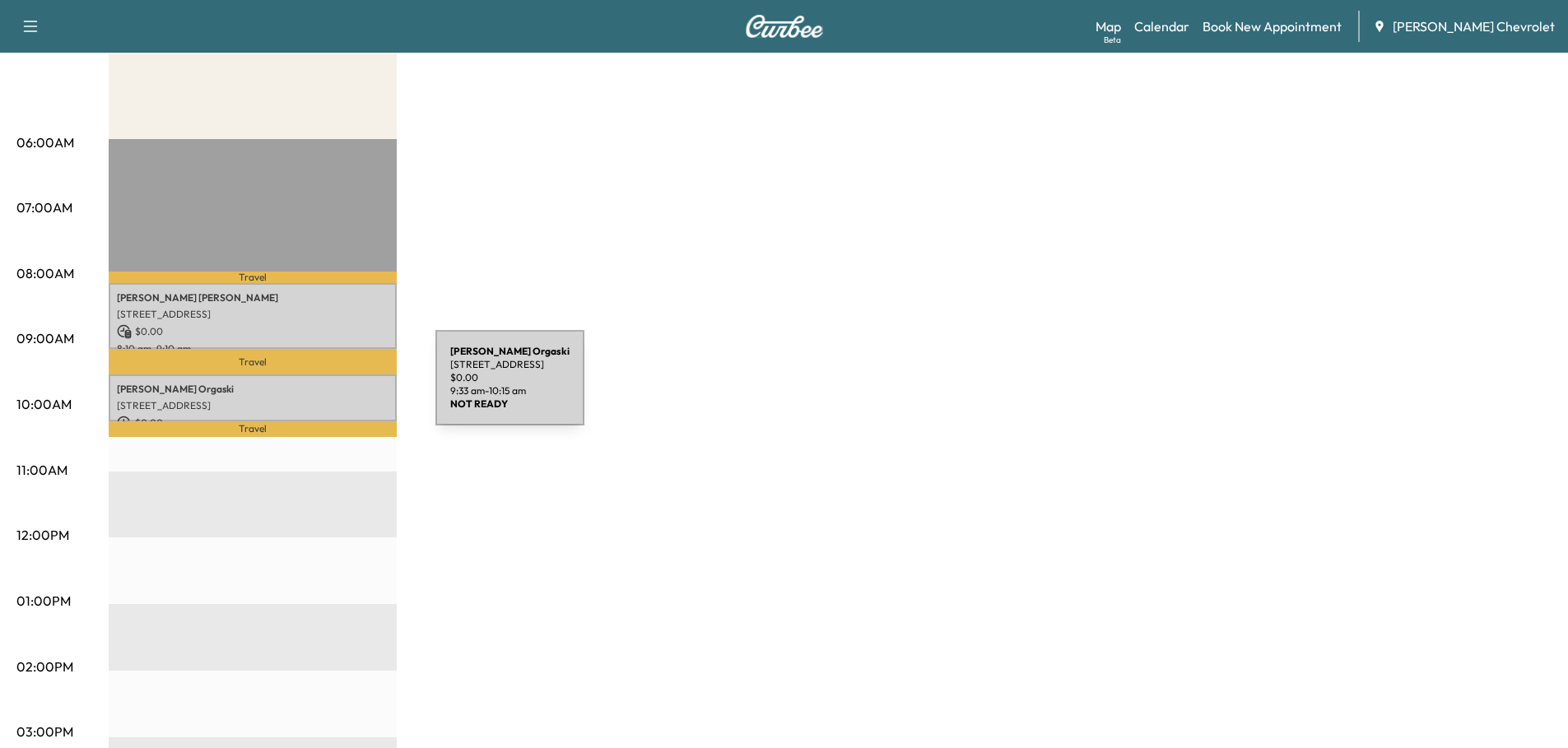
click at [312, 388] on p "[PERSON_NAME] Orgaski" at bounding box center [252, 390] width 272 height 13
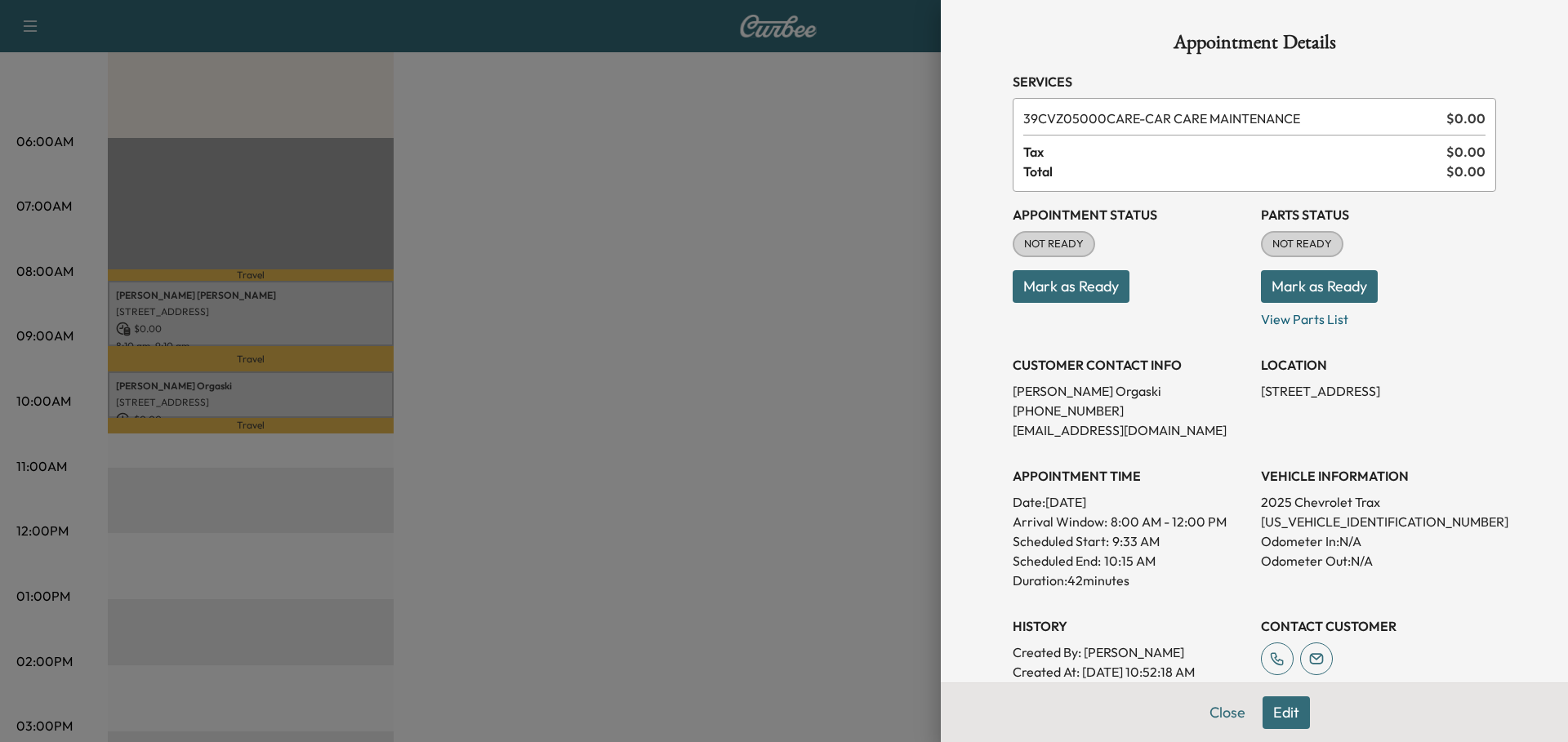
click at [1208, 713] on button "Close" at bounding box center [1227, 713] width 58 height 33
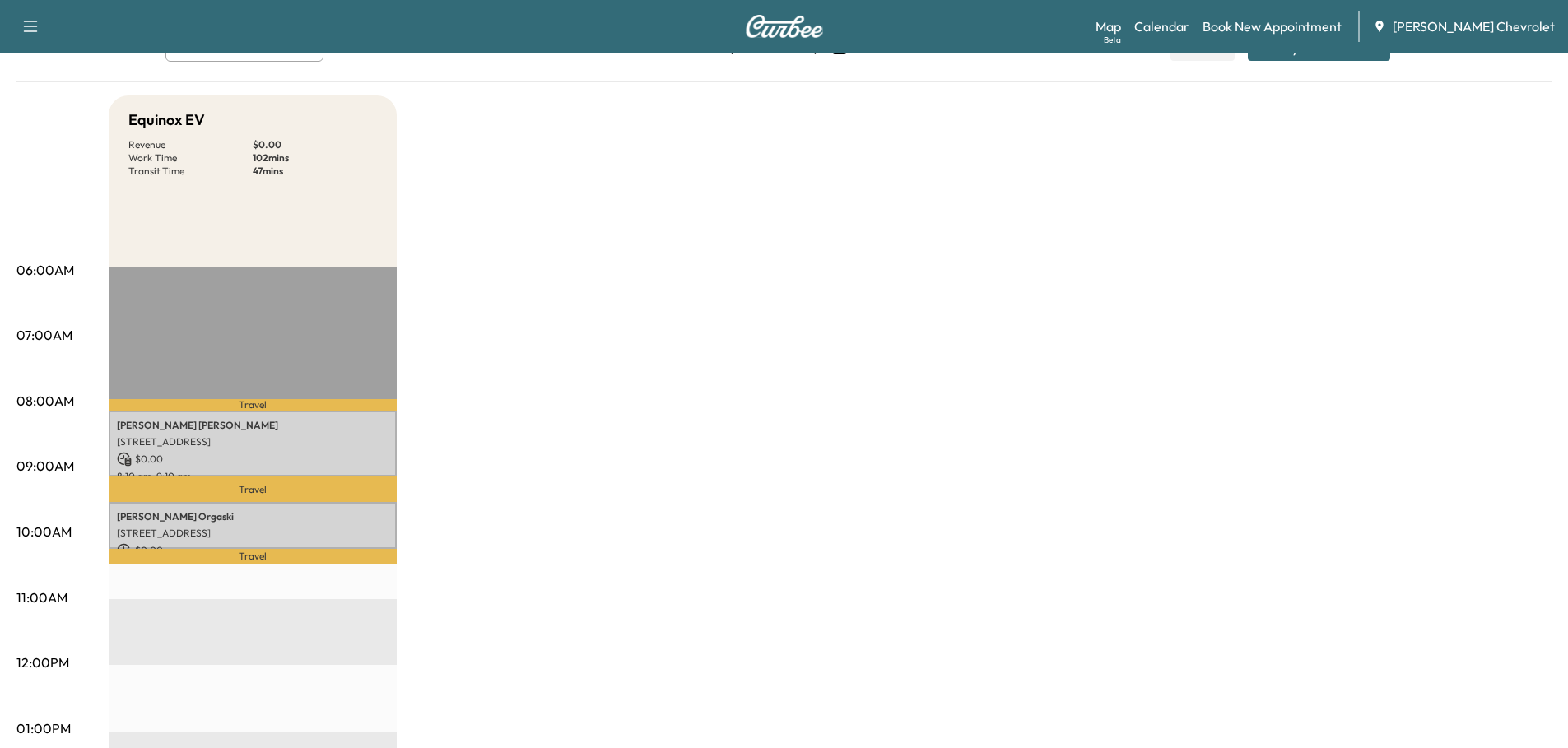
scroll to position [0, 0]
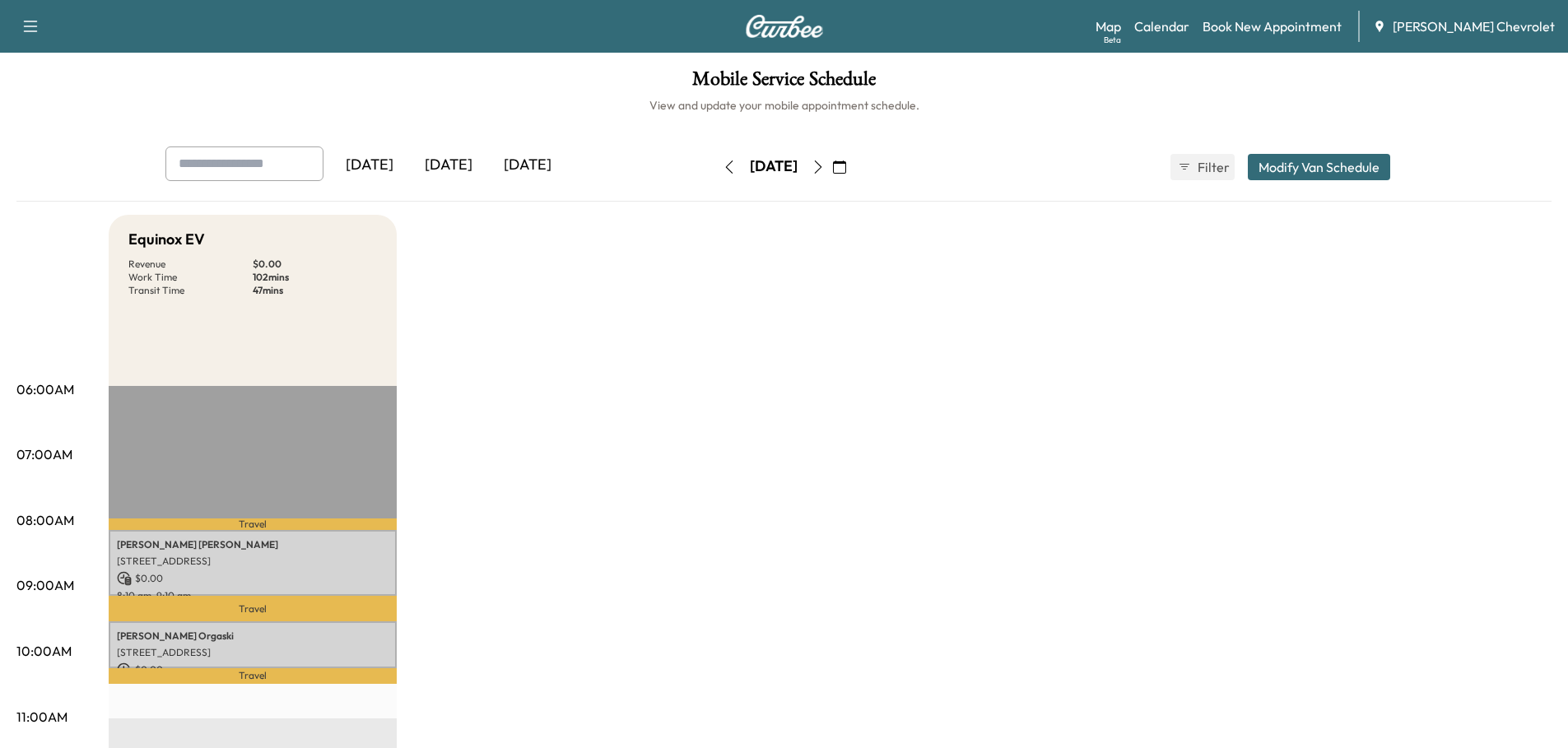
click at [825, 166] on icon "button" at bounding box center [818, 167] width 13 height 13
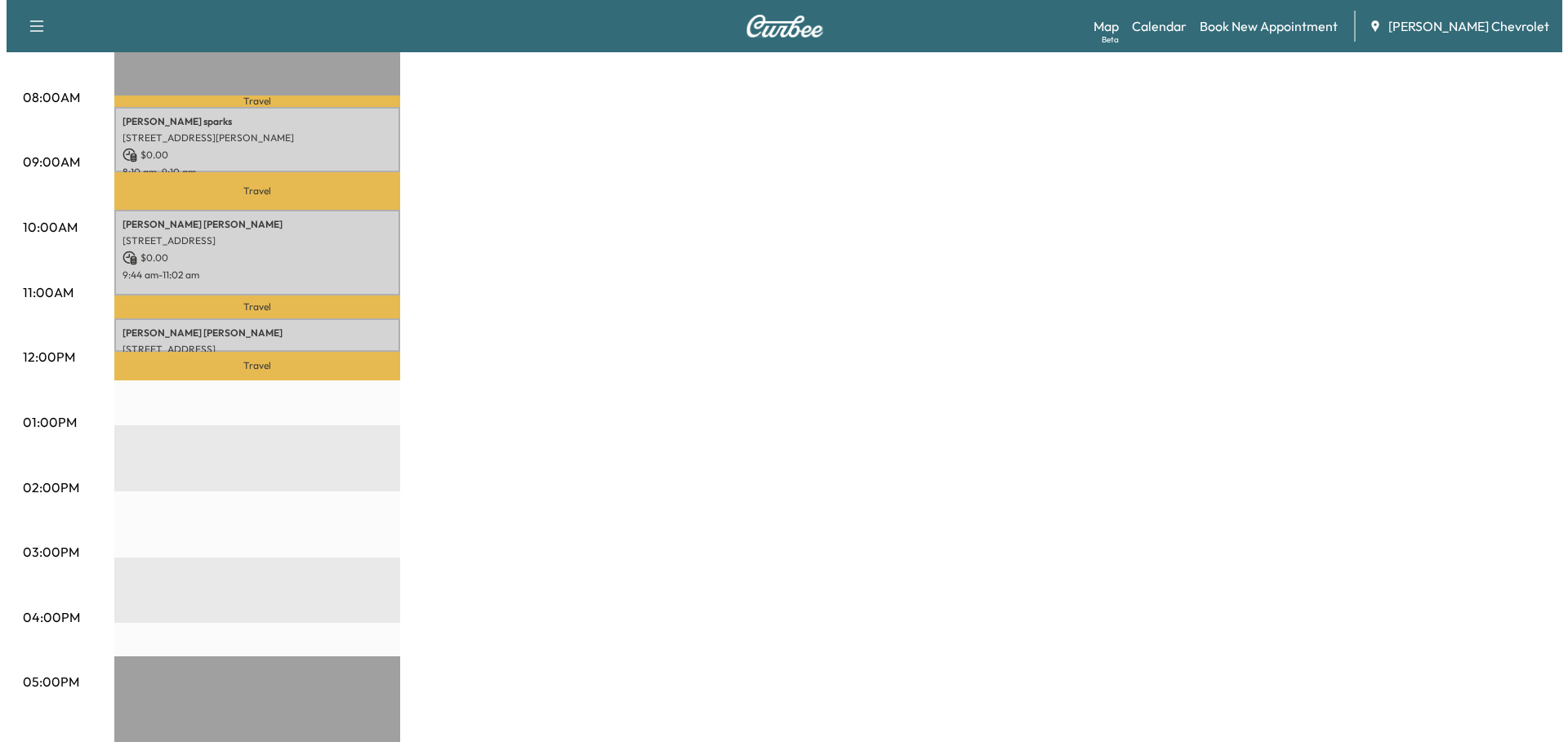
scroll to position [164, 0]
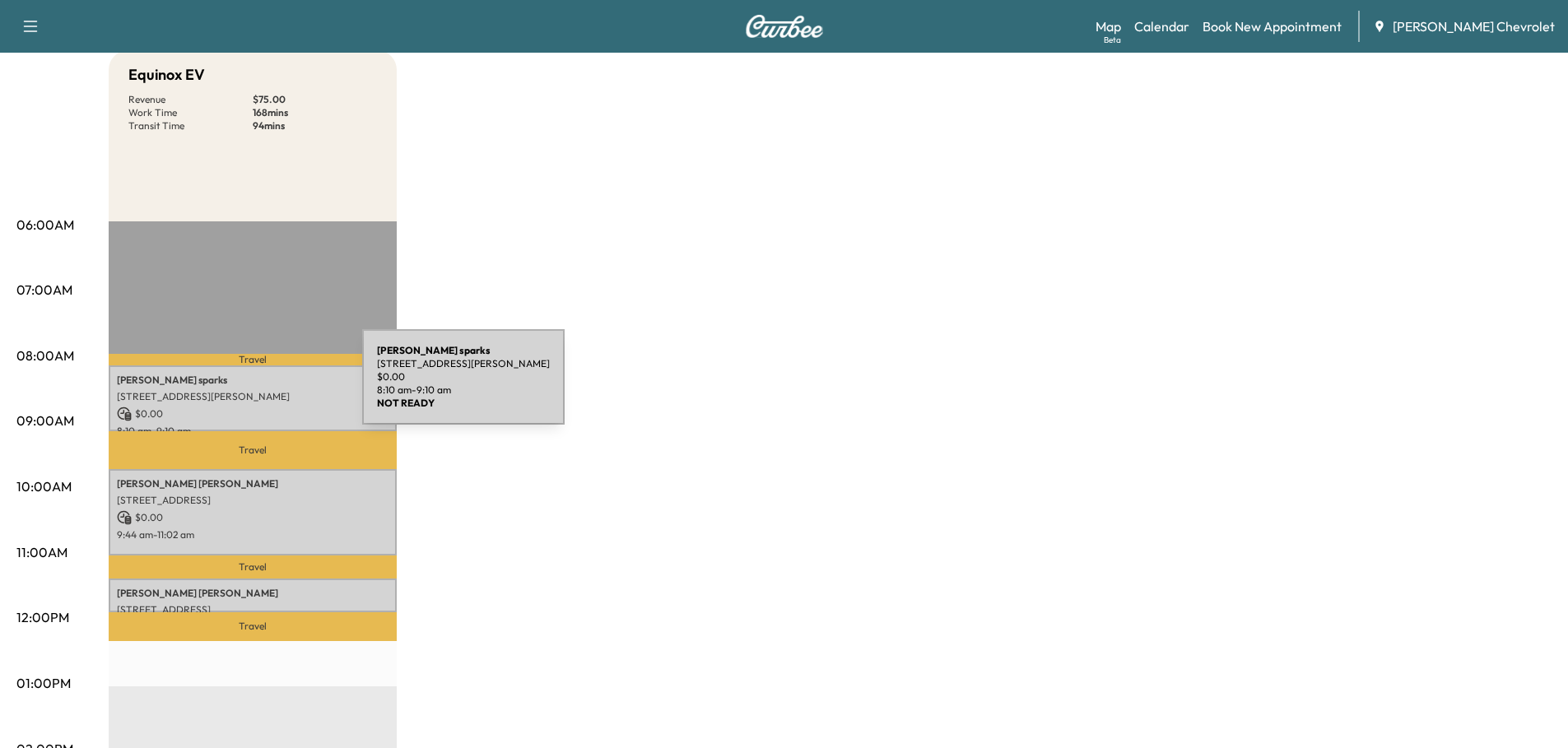
click at [238, 387] on div "[PERSON_NAME] [STREET_ADDRESS][PERSON_NAME] $ 0.00 8:10 am - 9:10 am" at bounding box center [252, 399] width 288 height 66
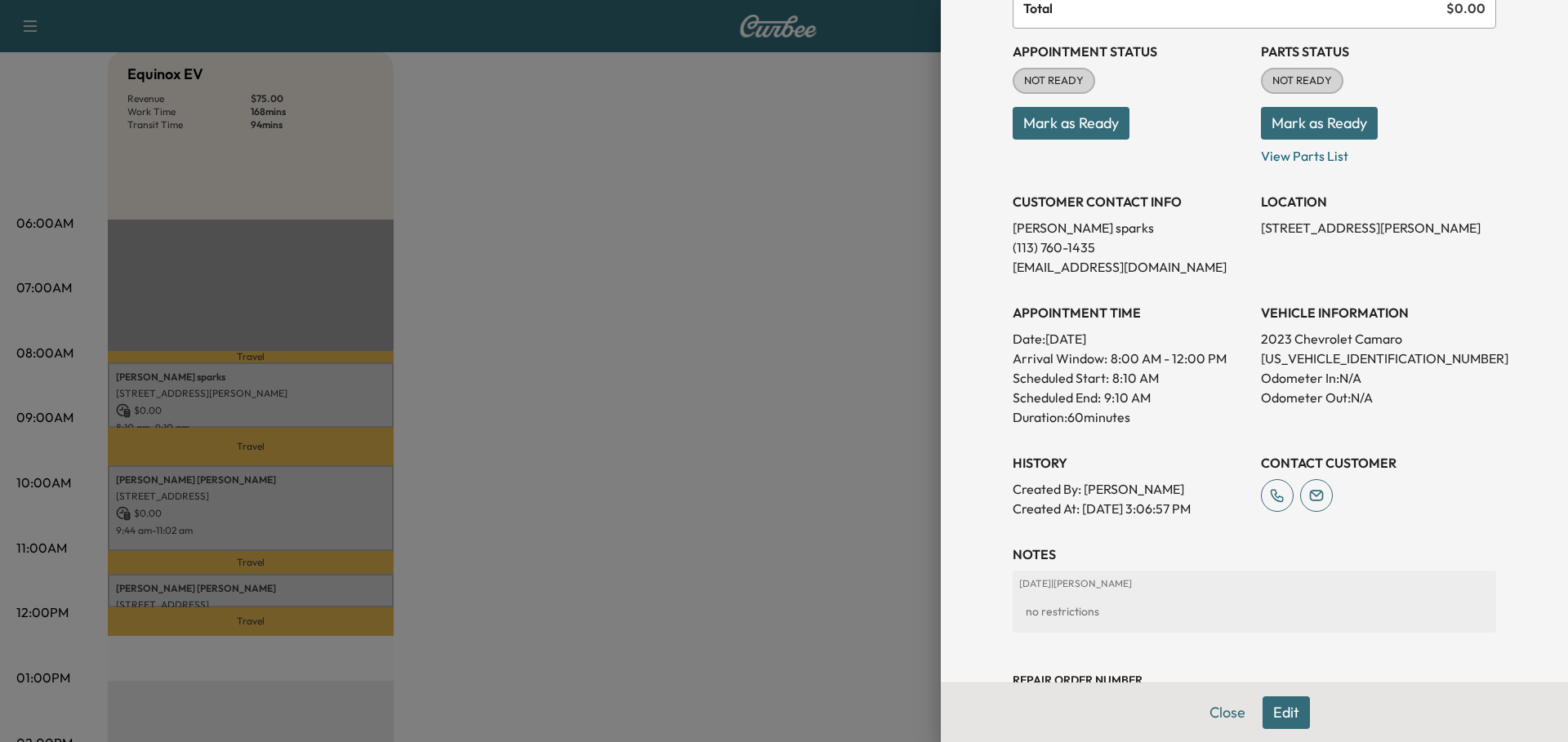
scroll to position [0, 0]
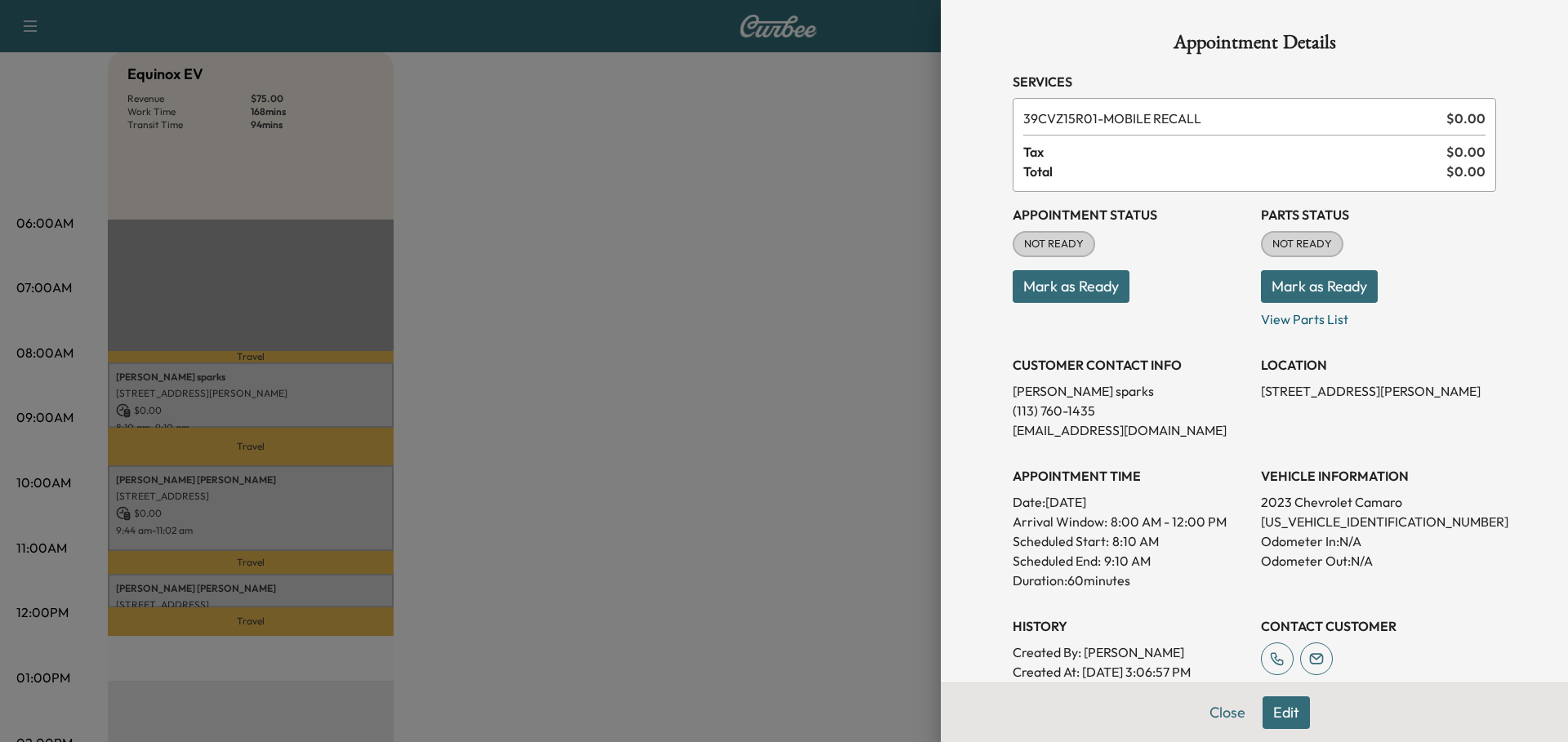
click at [1213, 712] on button "Close" at bounding box center [1227, 713] width 58 height 33
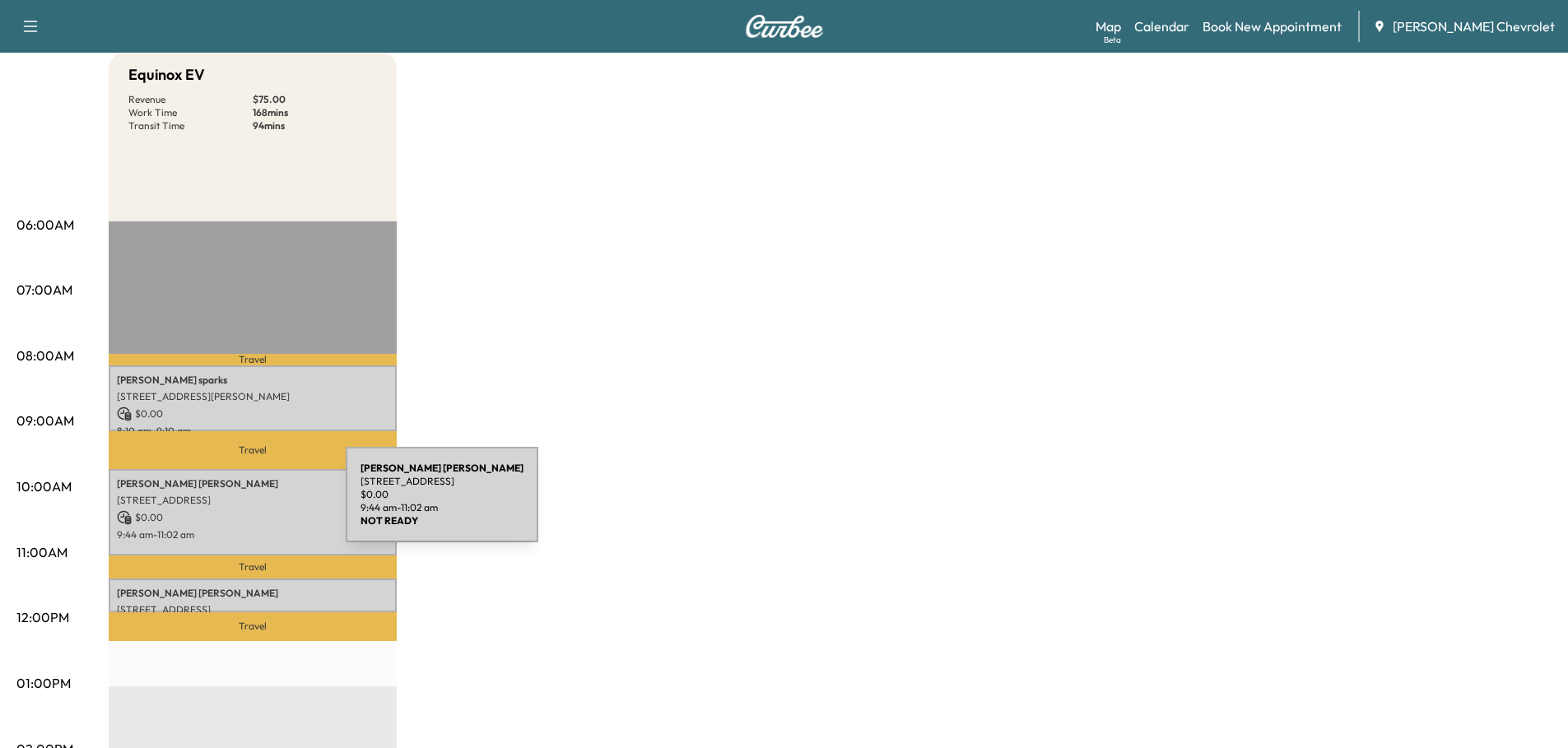
click at [222, 505] on div "[PERSON_NAME] [STREET_ADDRESS] $ 0.00 9:44 am - 11:02 am" at bounding box center [252, 512] width 288 height 87
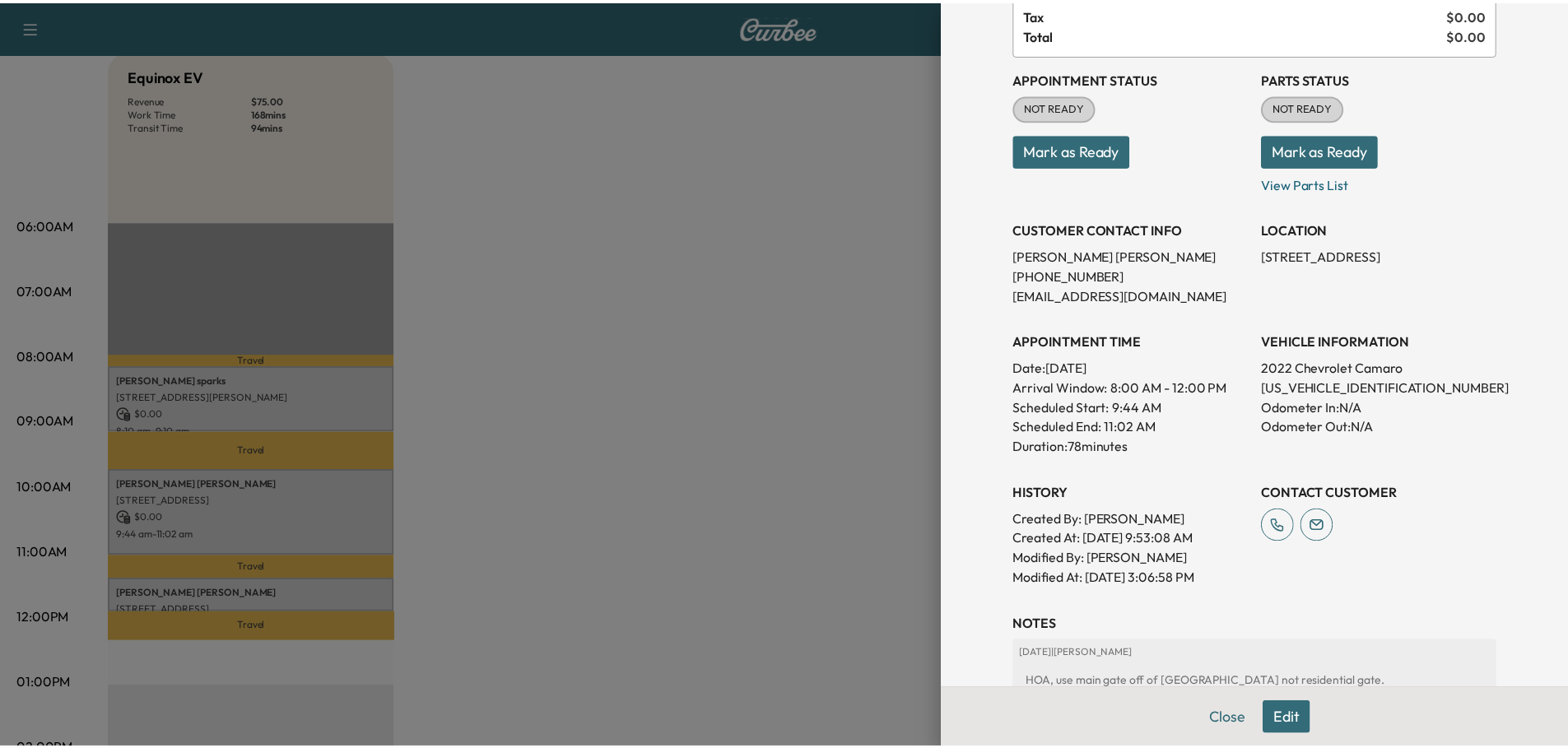
scroll to position [165, 0]
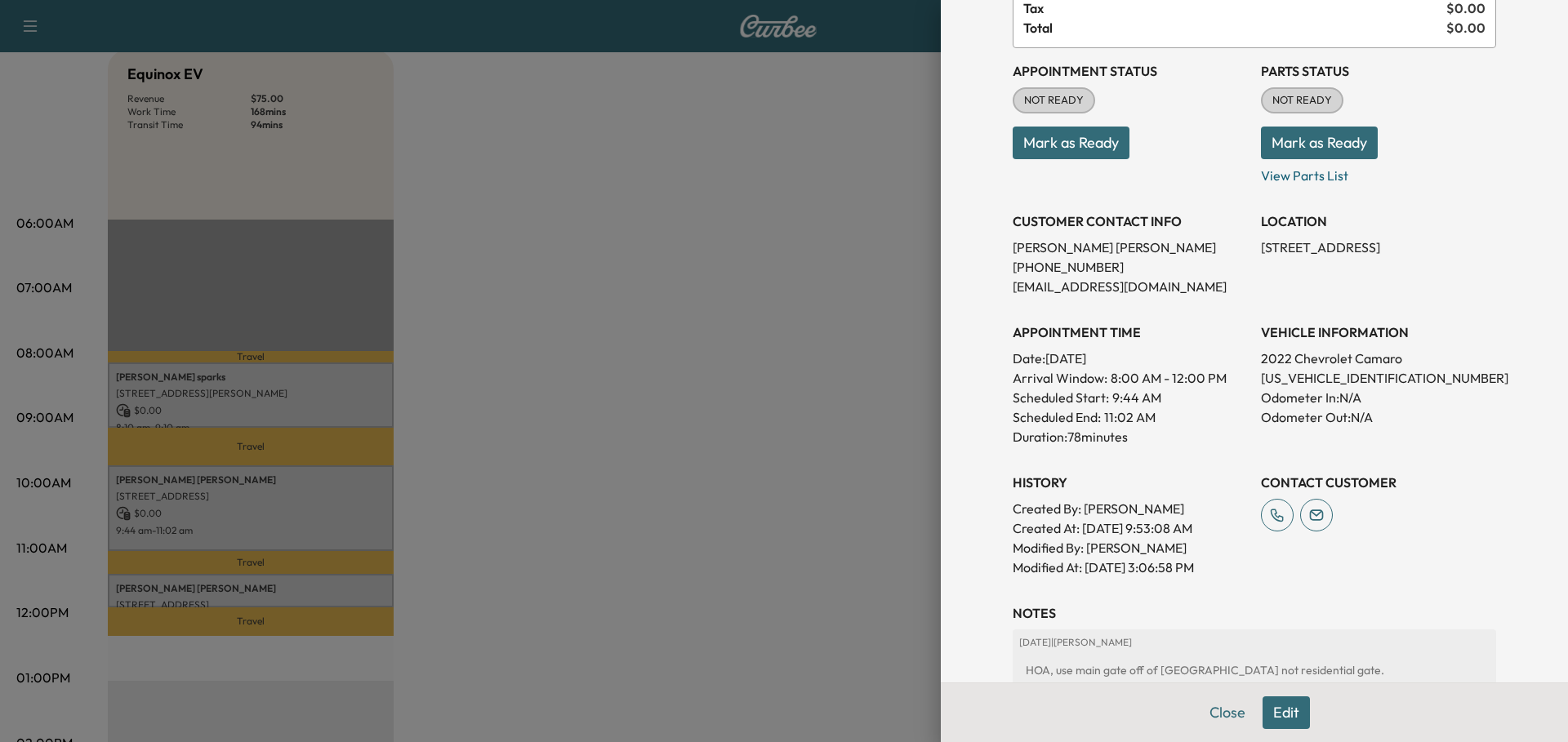
click at [1213, 712] on button "Close" at bounding box center [1227, 713] width 58 height 33
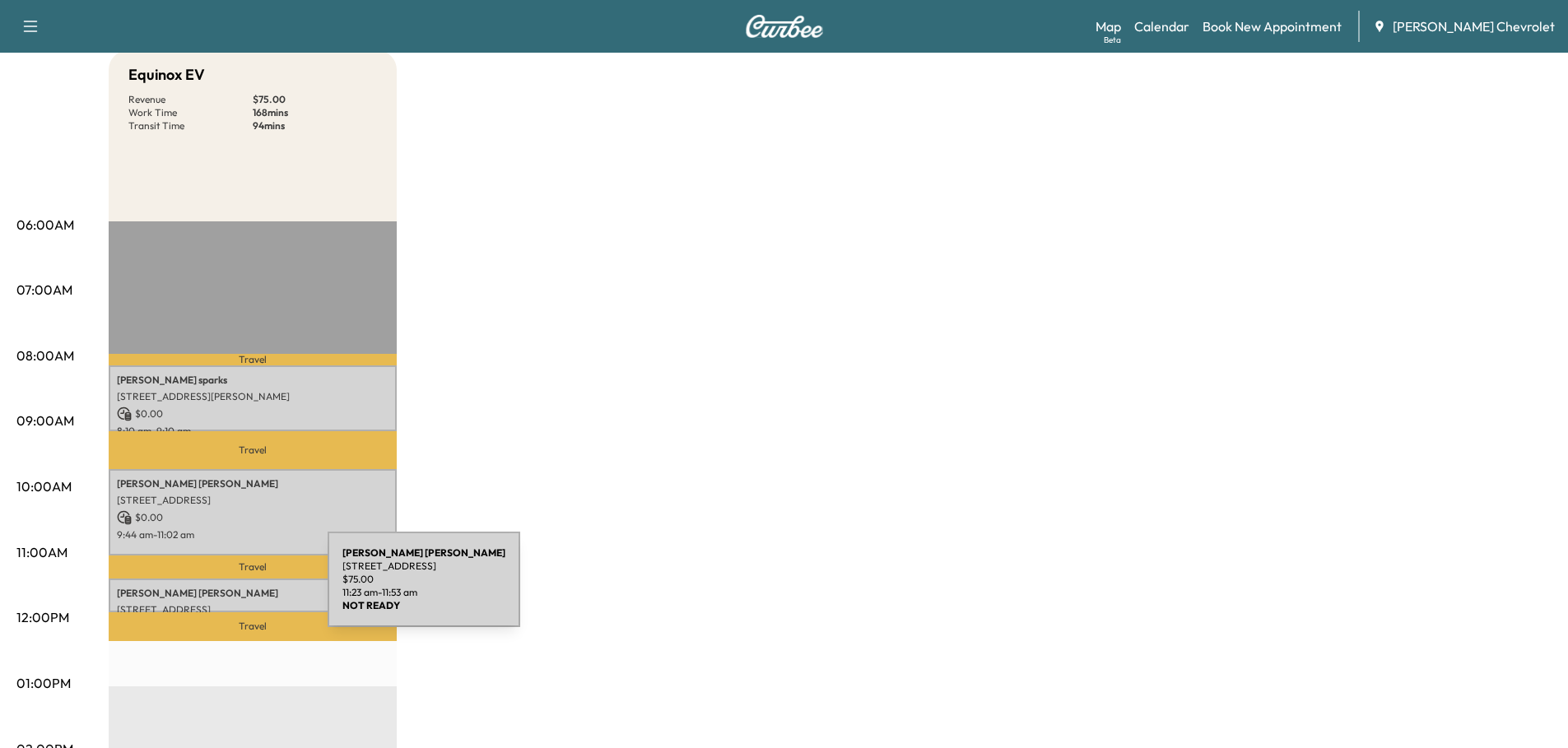
click at [204, 590] on p "[PERSON_NAME]" at bounding box center [252, 593] width 272 height 13
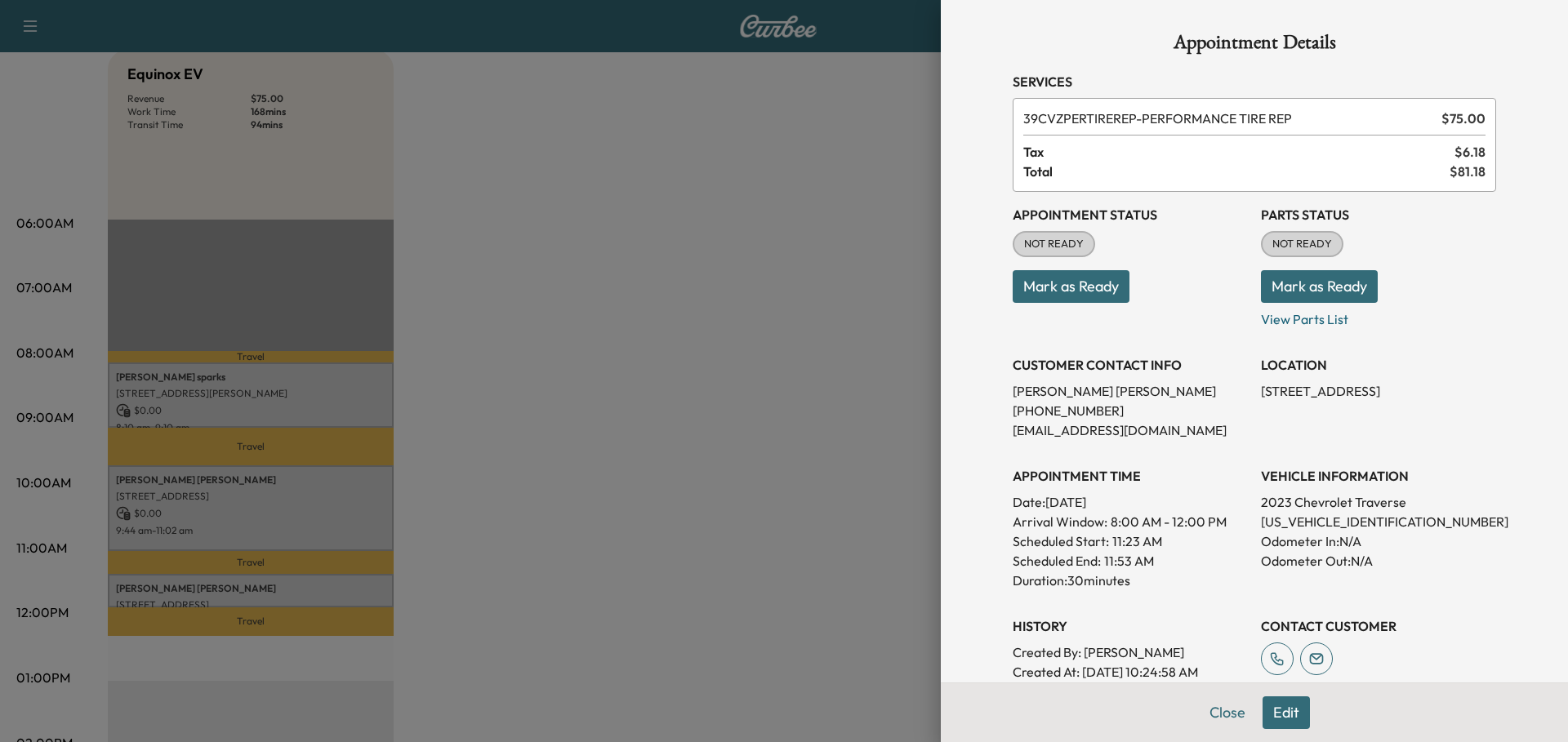
click at [1212, 717] on button "Close" at bounding box center [1227, 713] width 58 height 33
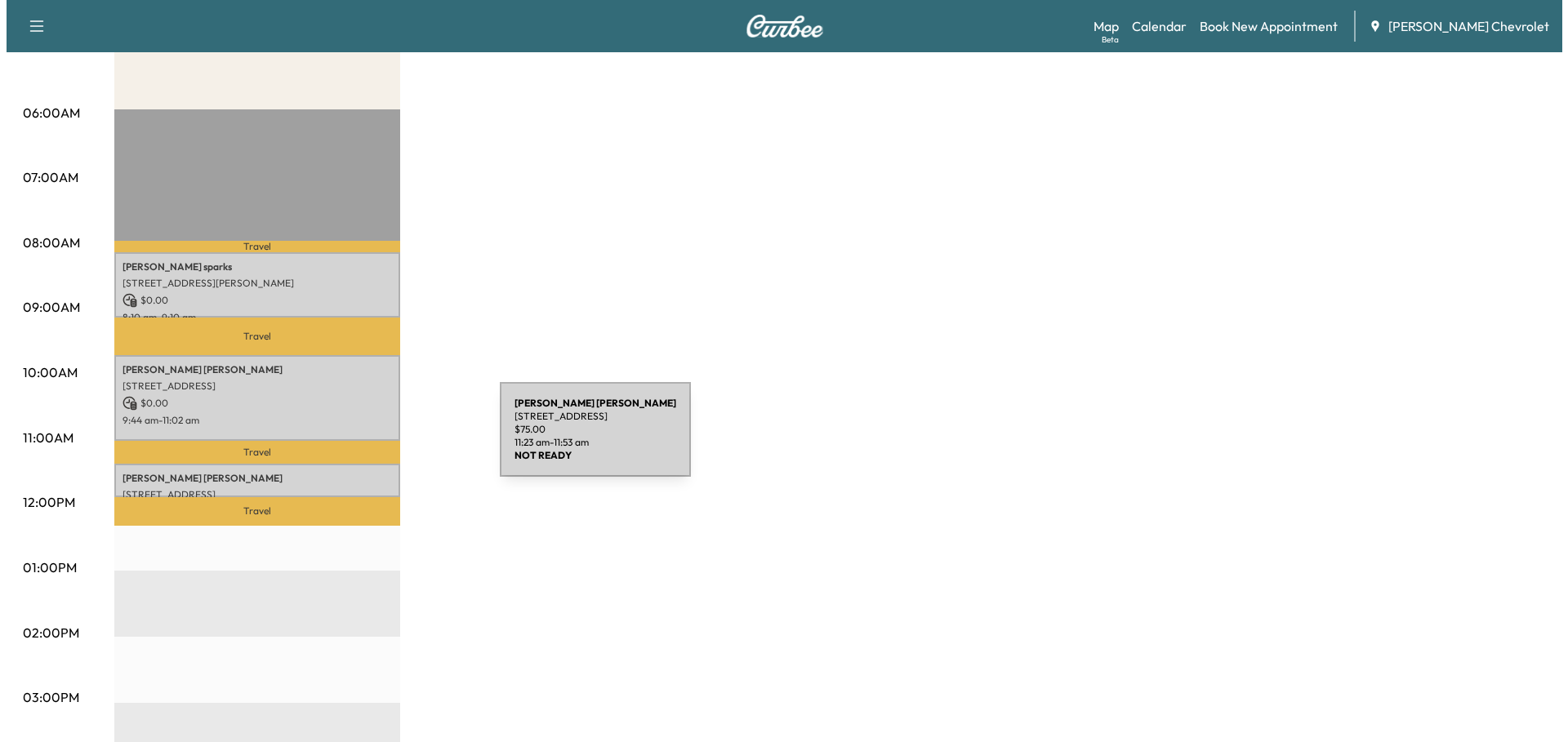
scroll to position [245, 0]
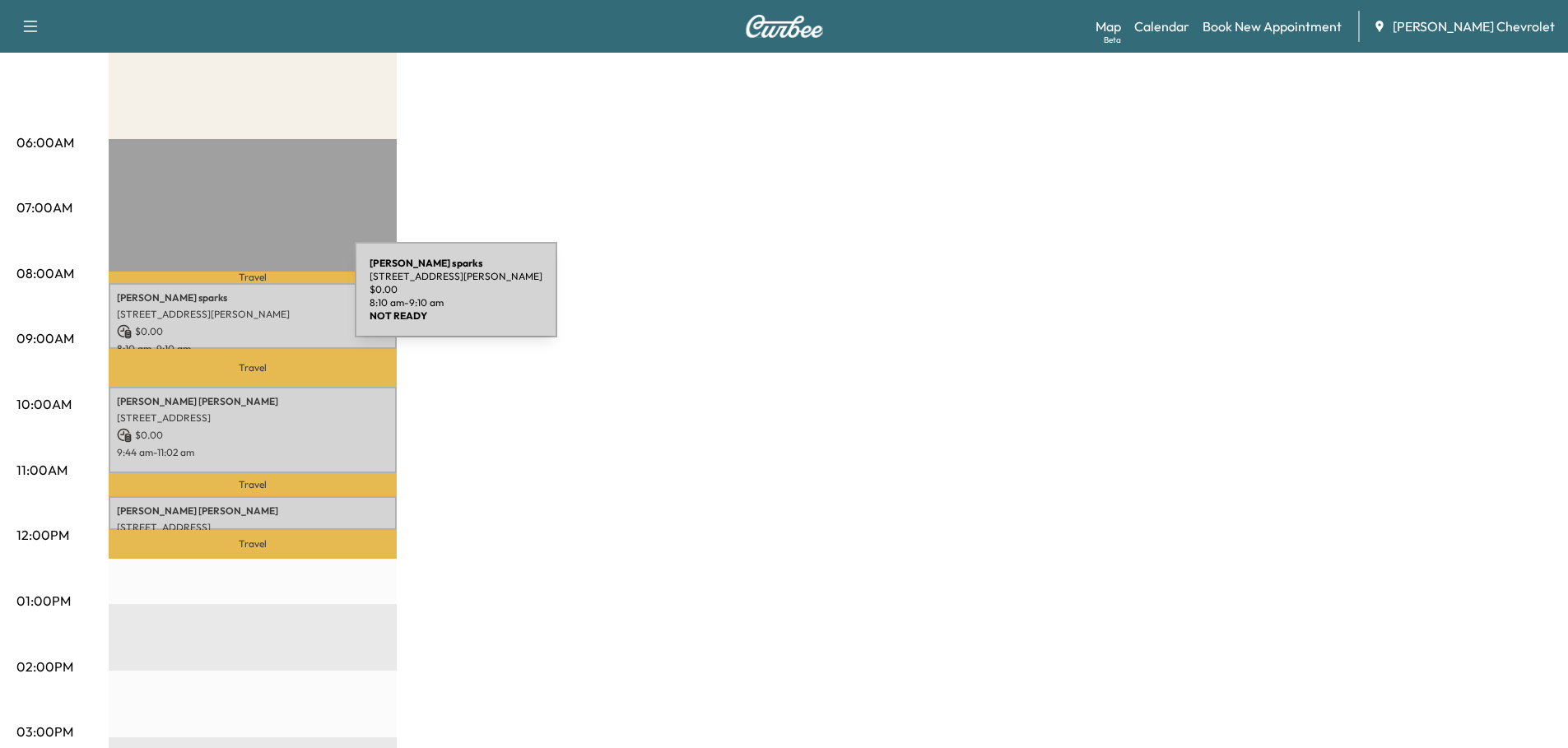
click at [231, 299] on p "[PERSON_NAME]" at bounding box center [252, 298] width 272 height 13
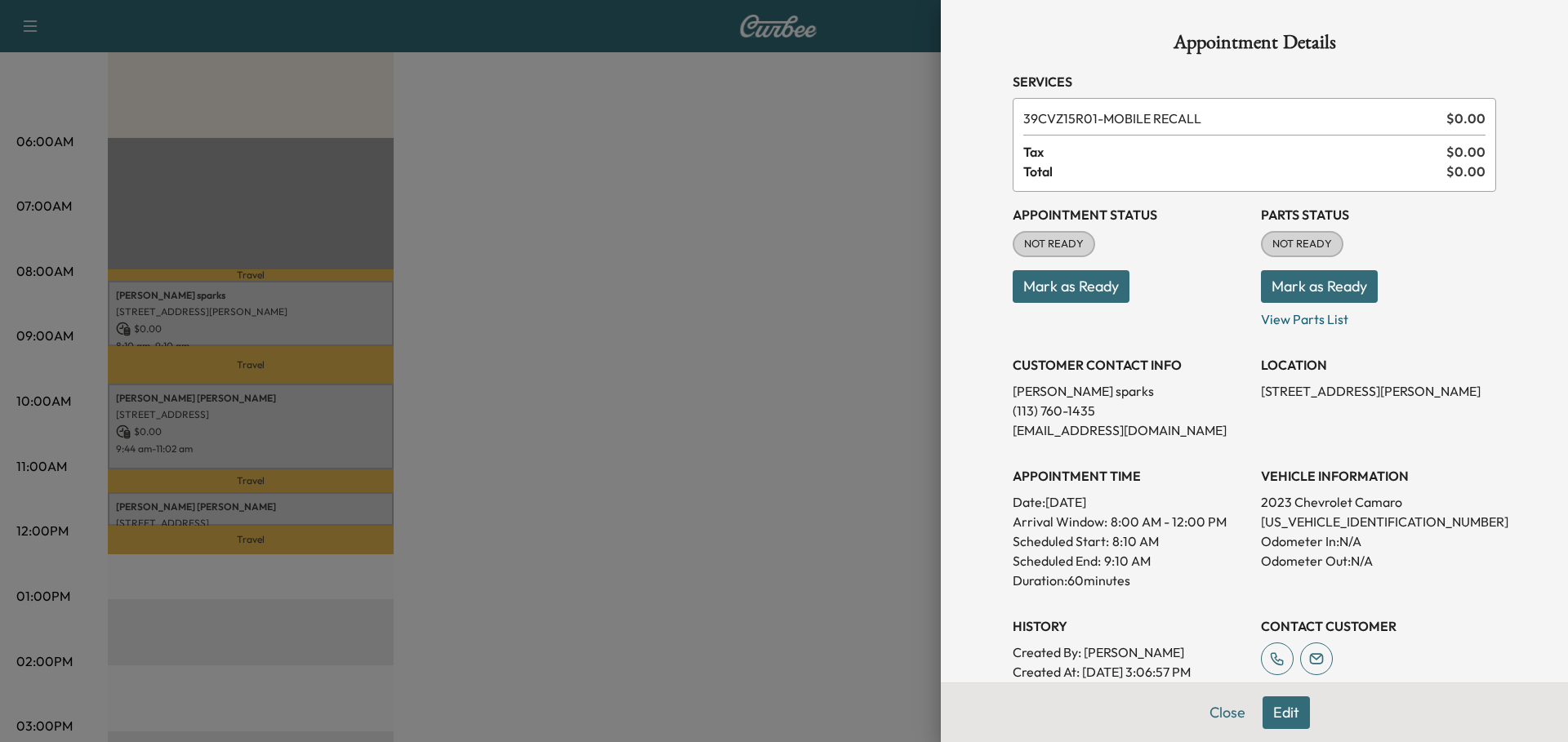
click at [1285, 712] on button "Edit" at bounding box center [1287, 713] width 48 height 33
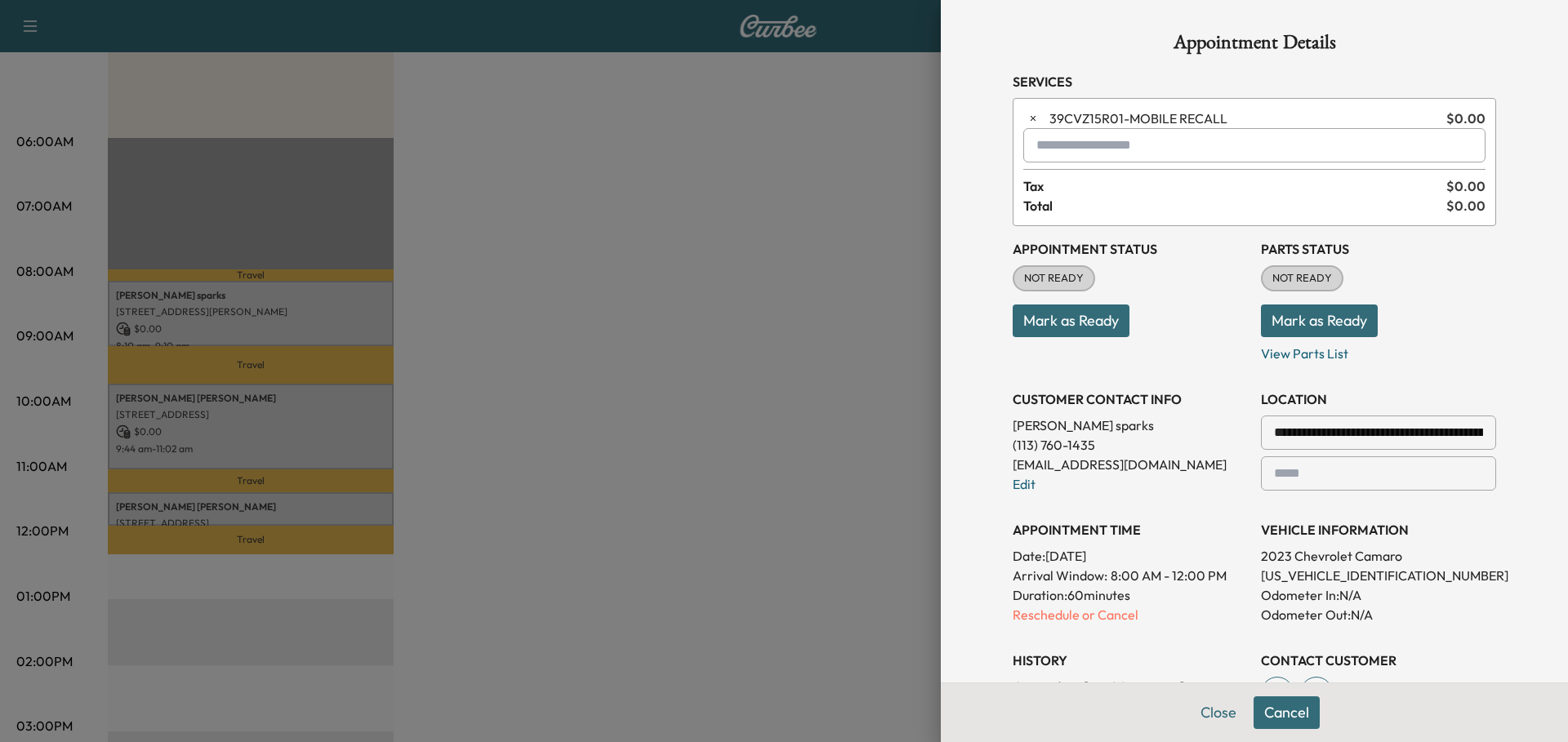
click at [1110, 146] on input "text" at bounding box center [1255, 145] width 462 height 35
type input "*"
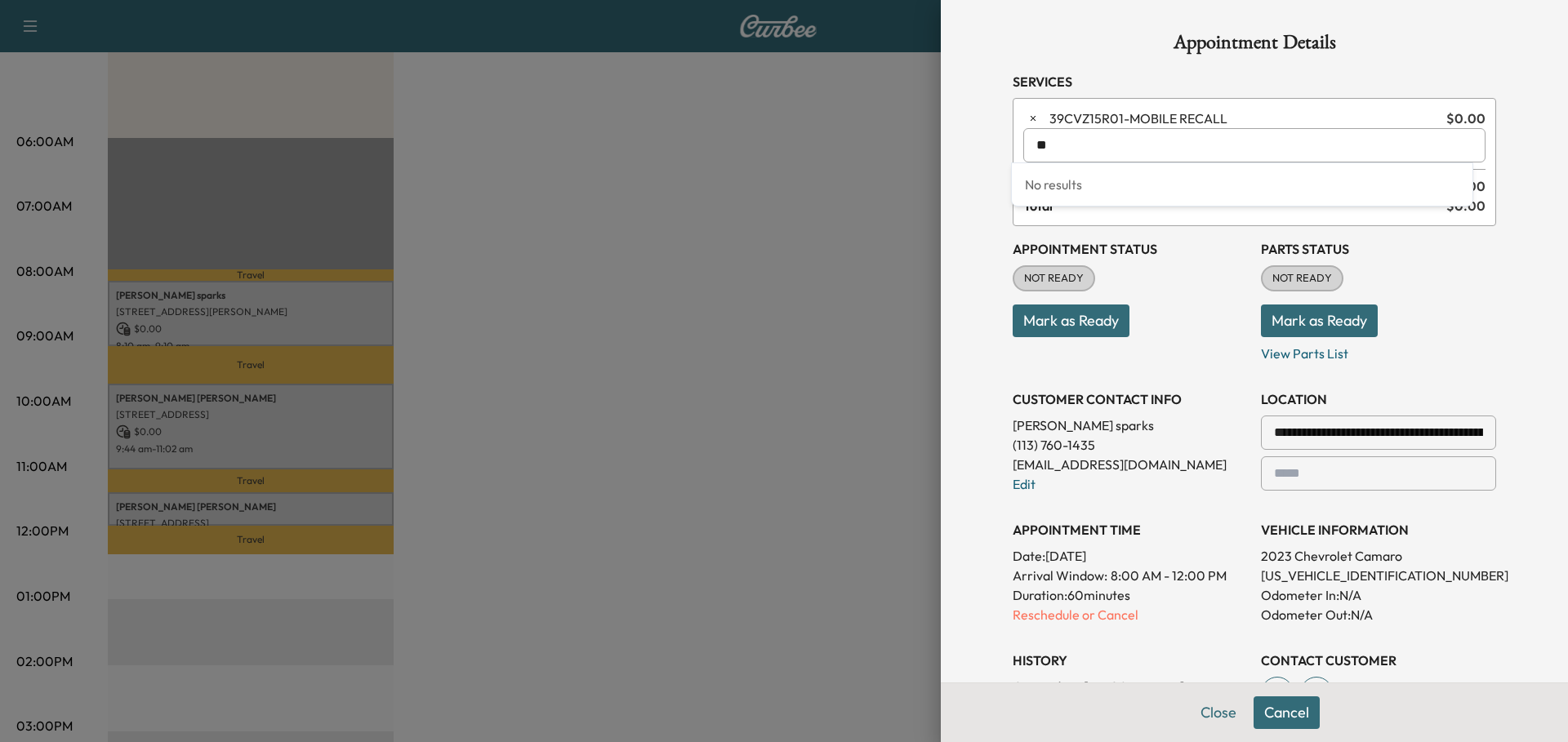
type input "*"
click at [1079, 46] on h1 "Appointment Details" at bounding box center [1254, 46] width 483 height 26
click at [1288, 711] on button "Cancel" at bounding box center [1287, 713] width 66 height 33
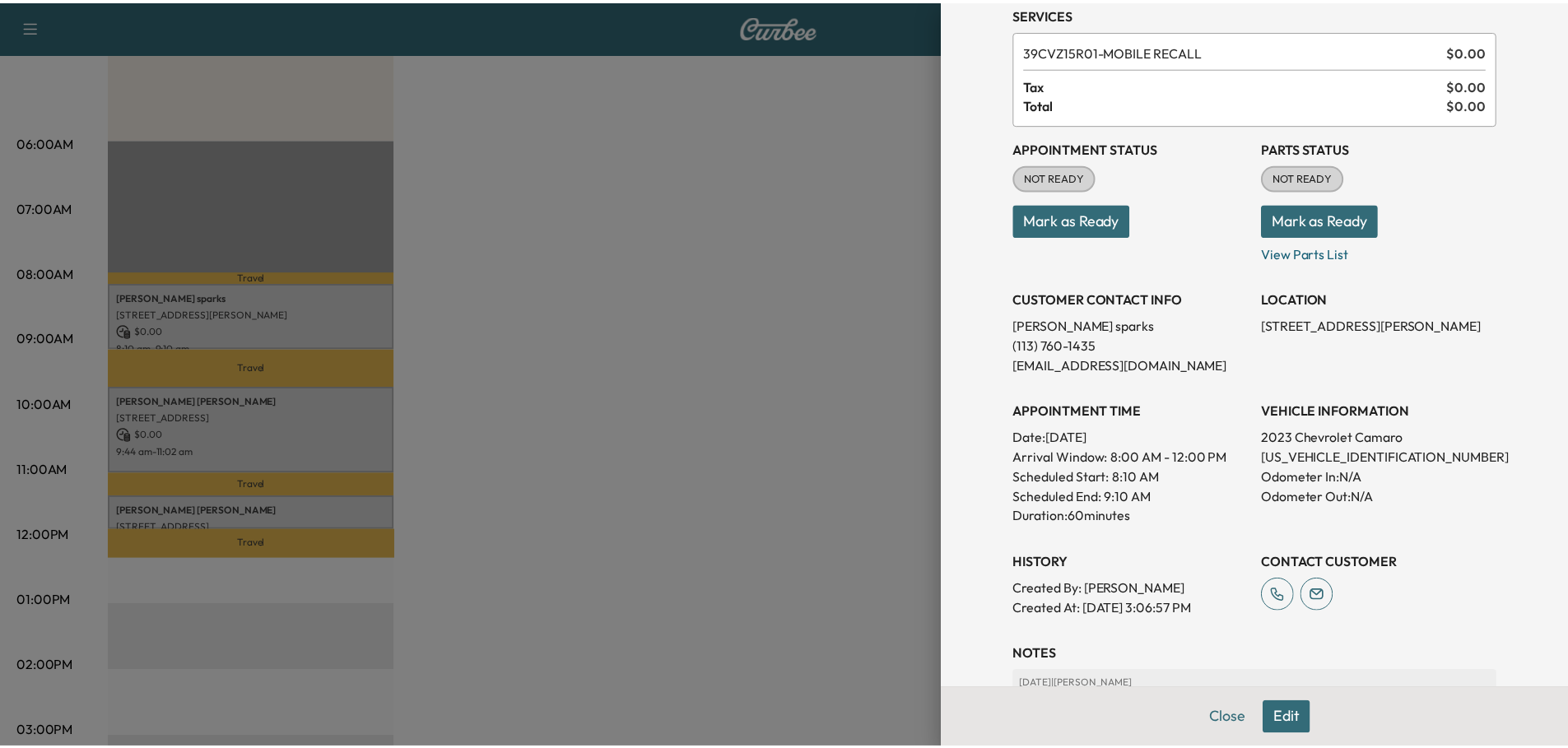
scroll to position [0, 0]
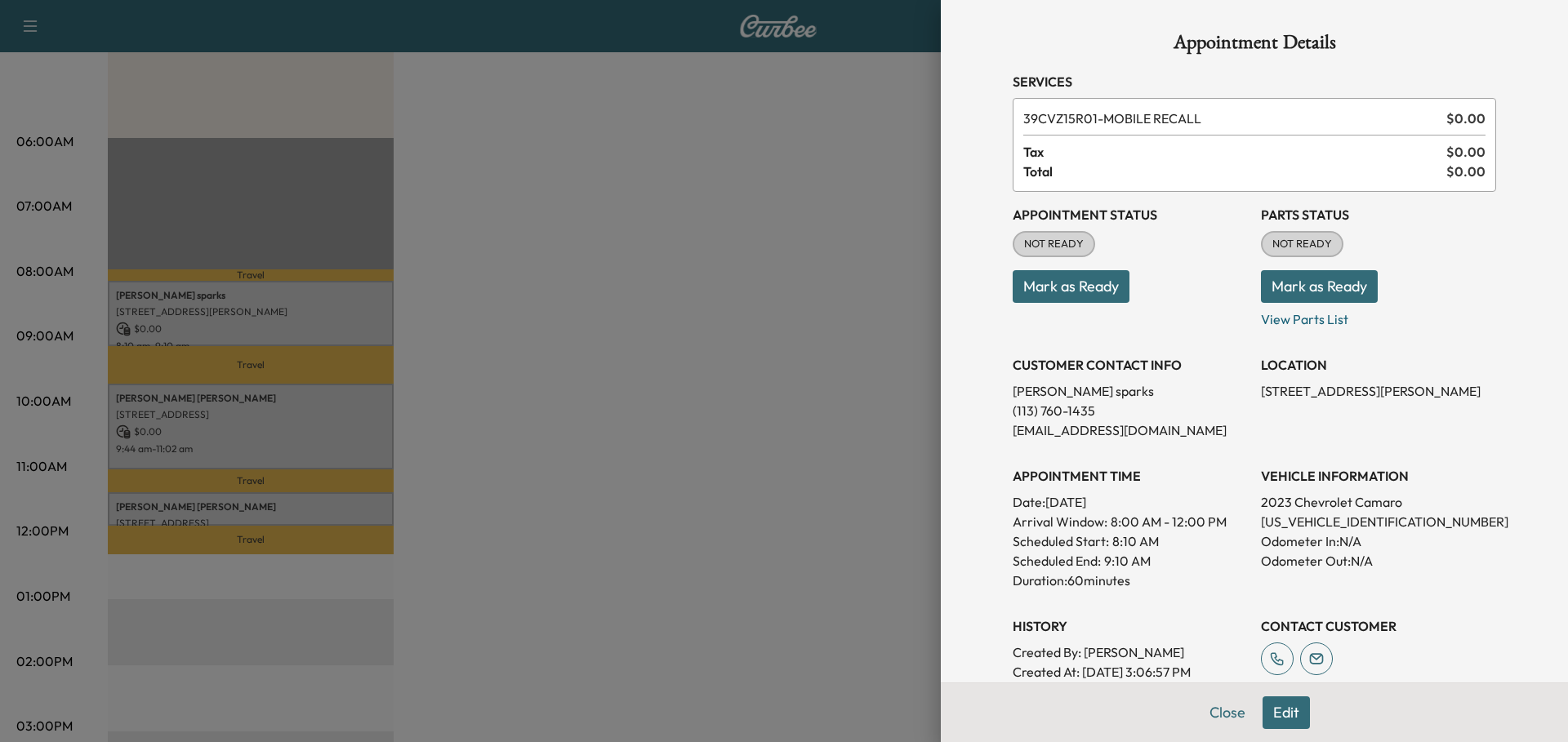
click at [1211, 709] on button "Close" at bounding box center [1227, 713] width 58 height 33
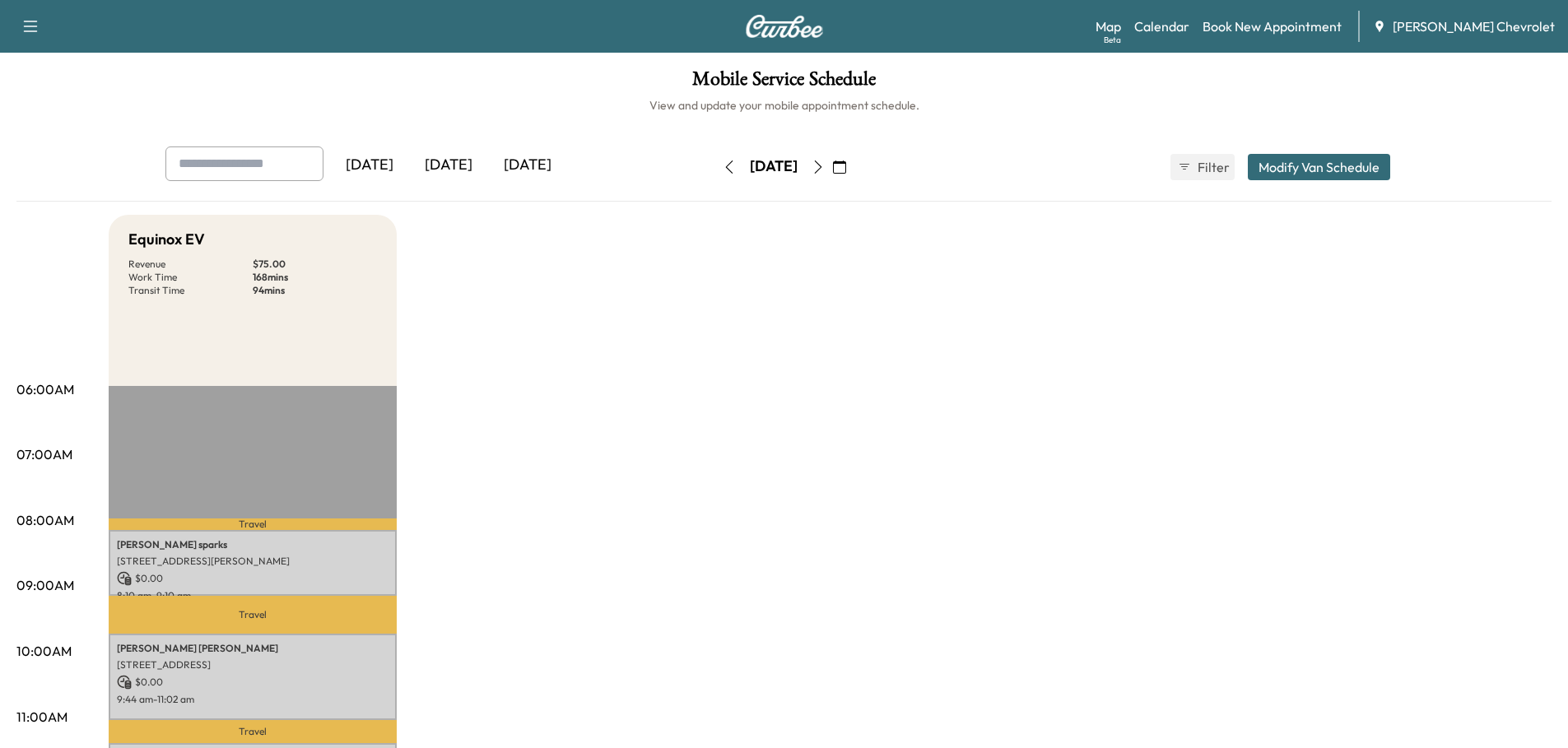
click at [825, 162] on icon "button" at bounding box center [818, 167] width 13 height 13
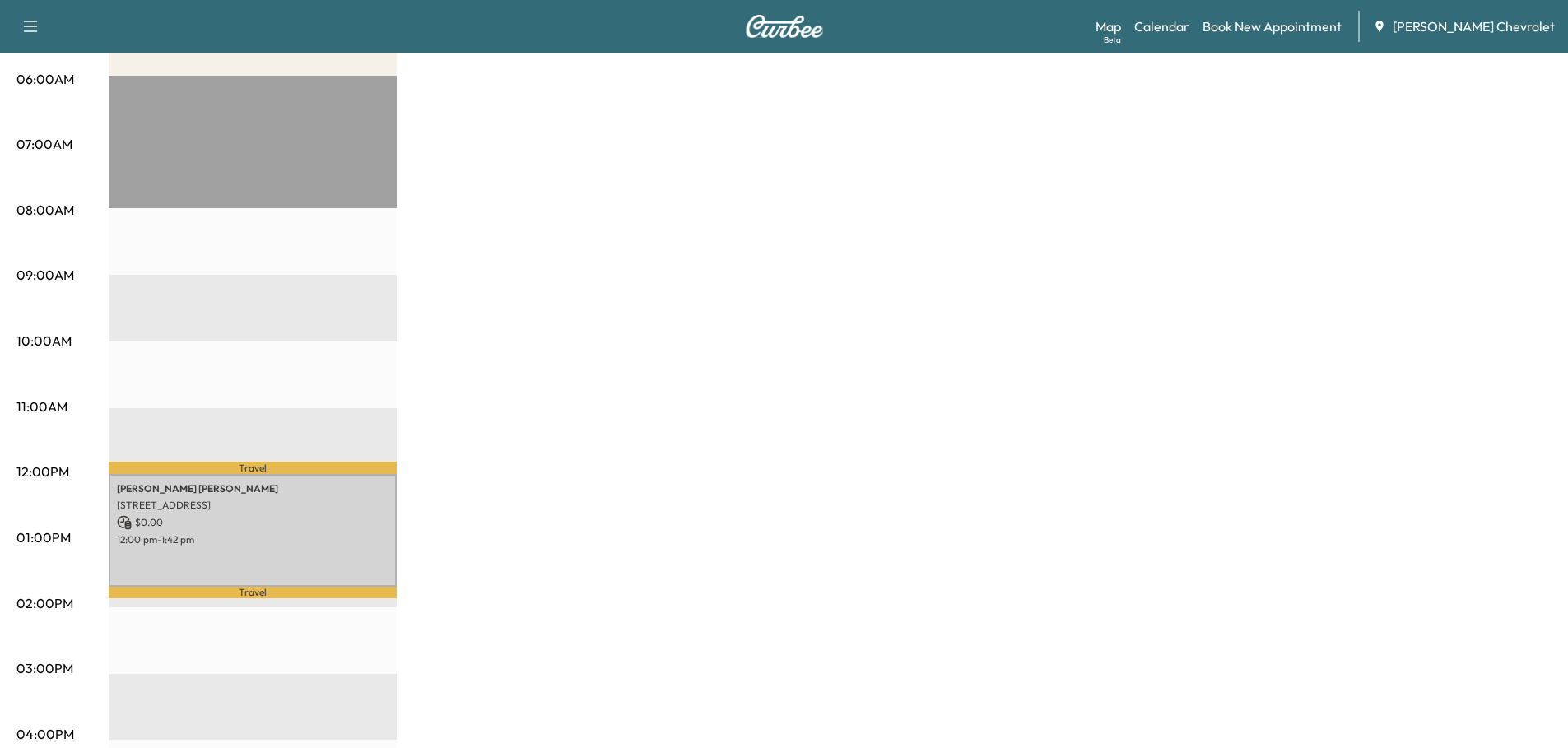
scroll to position [307, 0]
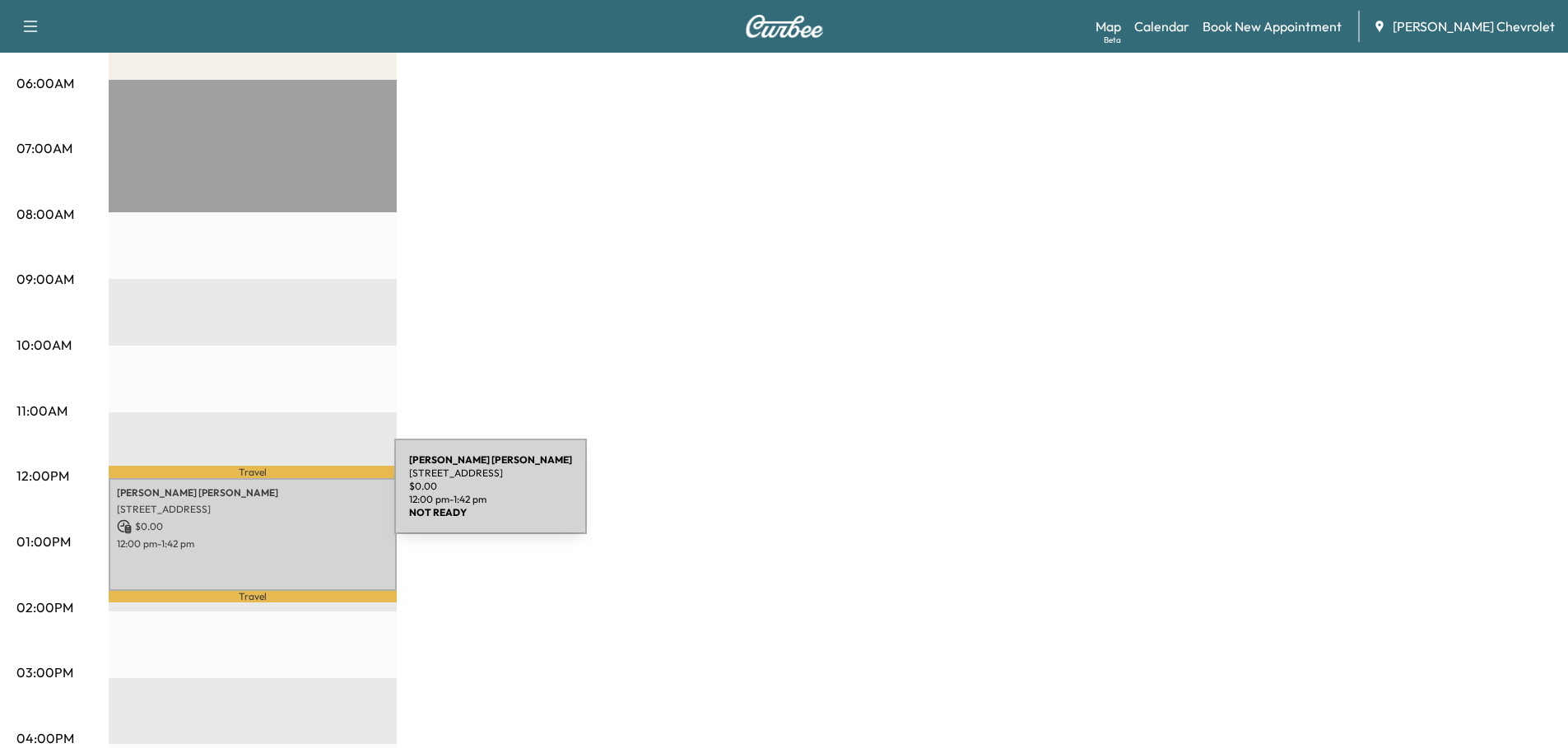
click at [271, 497] on div "[PERSON_NAME] [STREET_ADDRESS] $ 0.00 12:00 pm - 1:42 pm" at bounding box center [252, 534] width 288 height 112
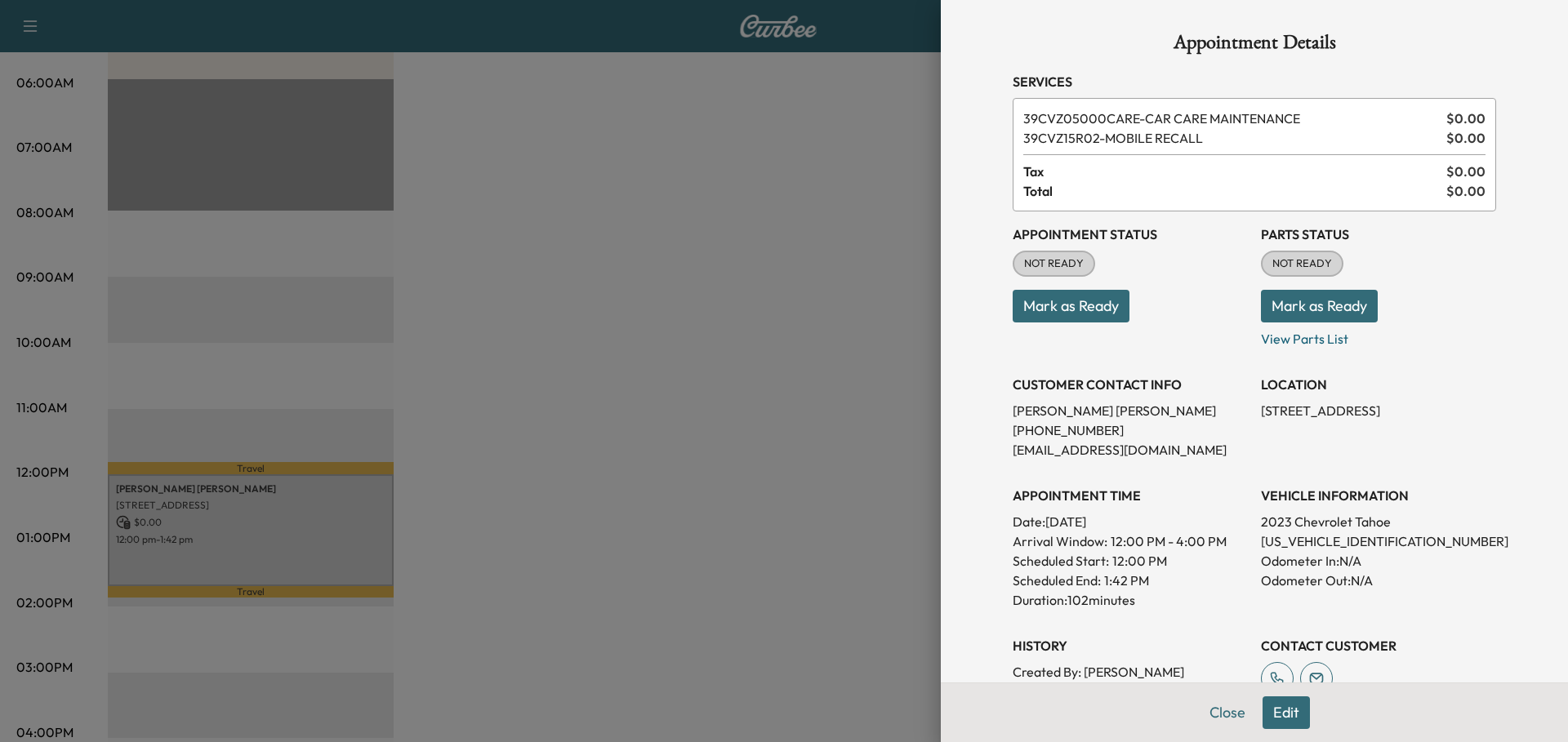
click at [1208, 707] on button "Close" at bounding box center [1227, 713] width 58 height 33
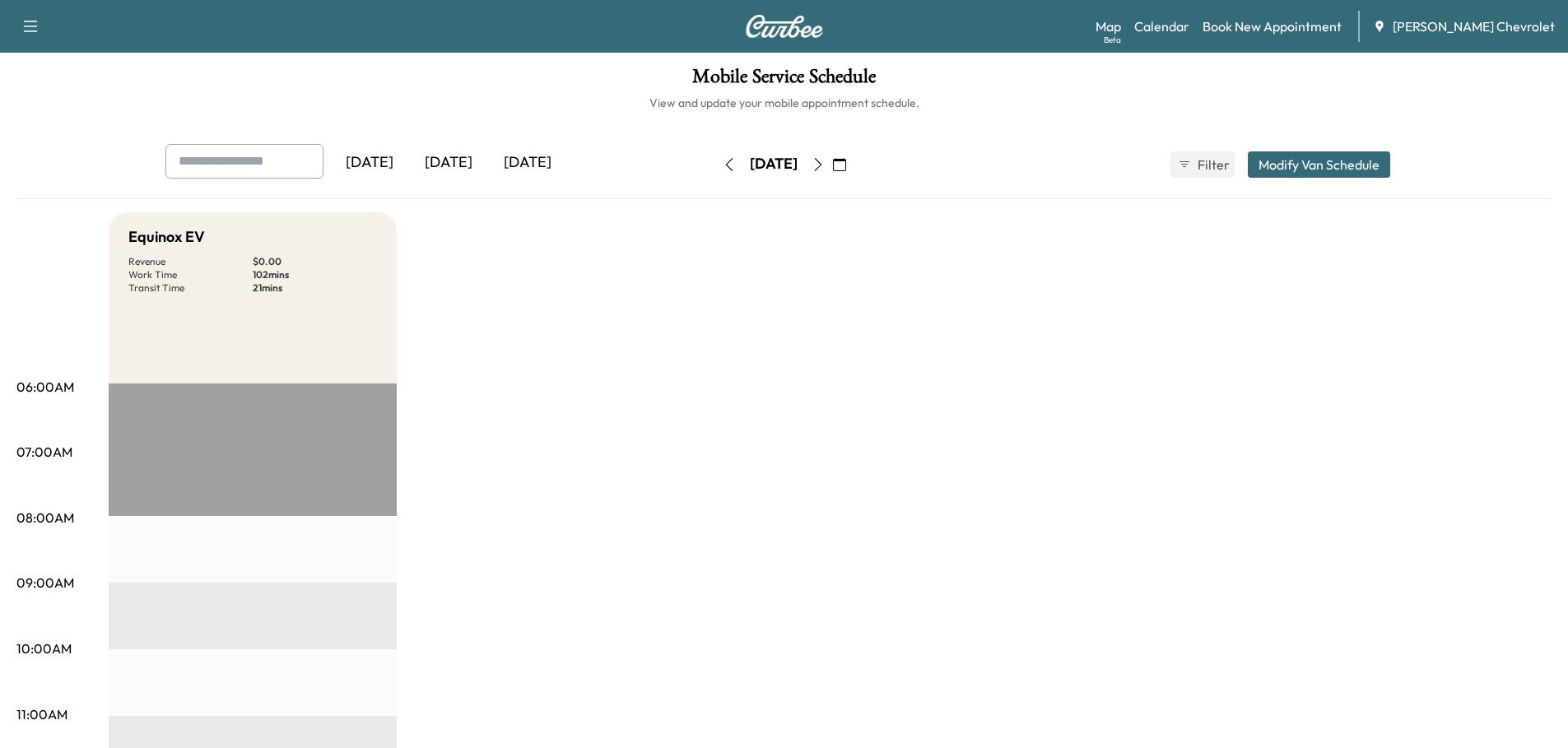
scroll to position [0, 0]
click at [825, 169] on icon "button" at bounding box center [818, 167] width 13 height 13
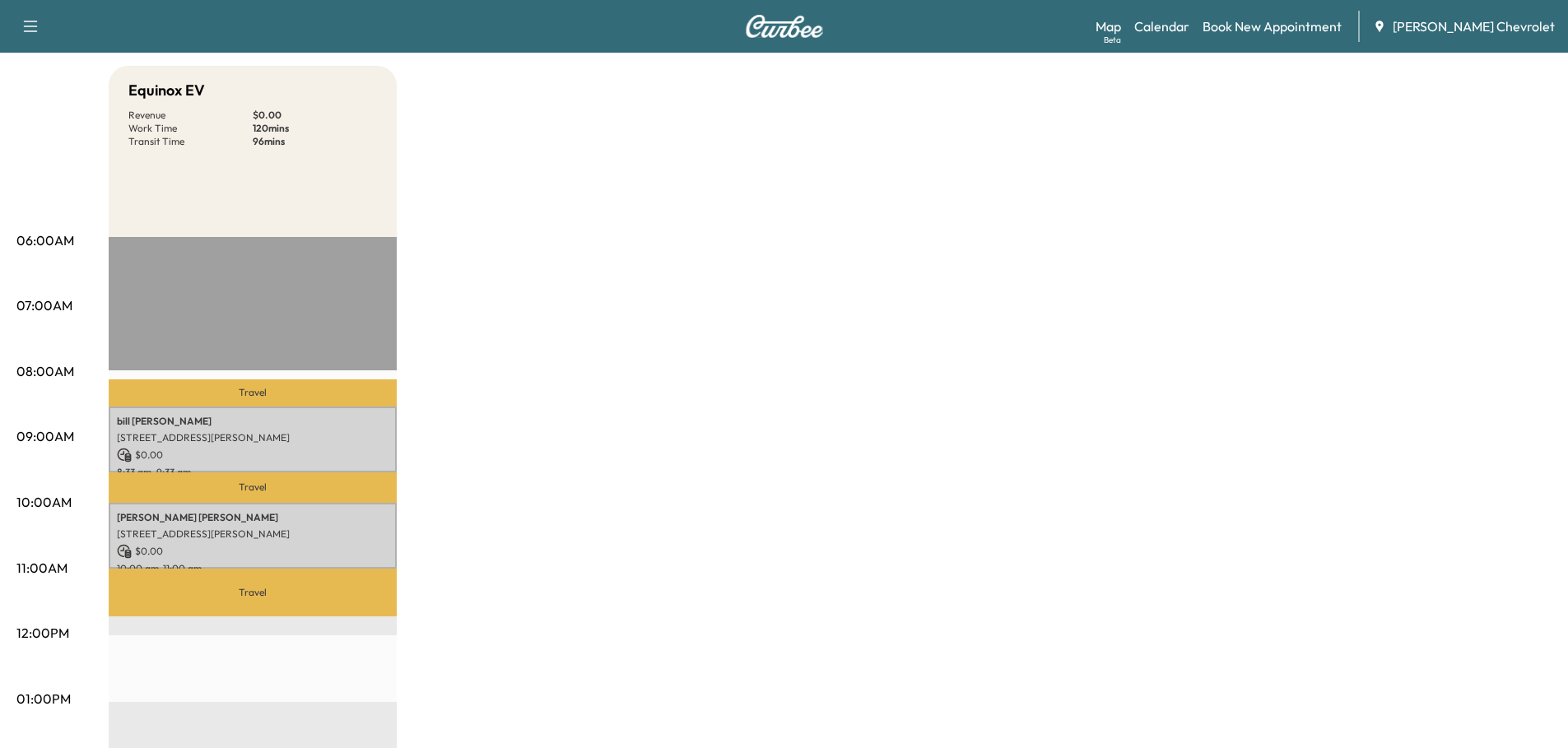
scroll to position [247, 0]
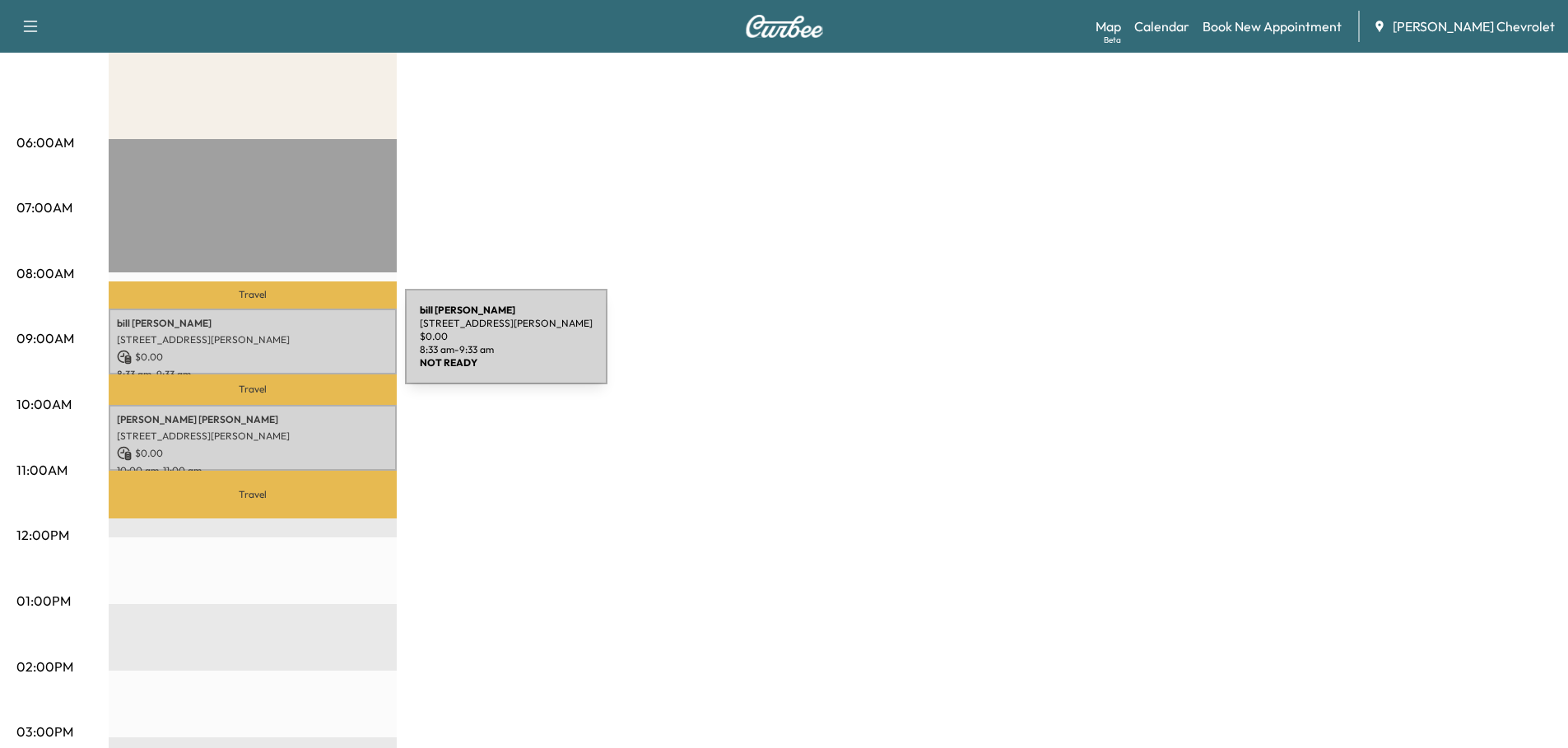
click at [282, 346] on div "[PERSON_NAME] [STREET_ADDRESS][PERSON_NAME] $ 0.00 8:33 am - 9:33 am" at bounding box center [252, 342] width 288 height 66
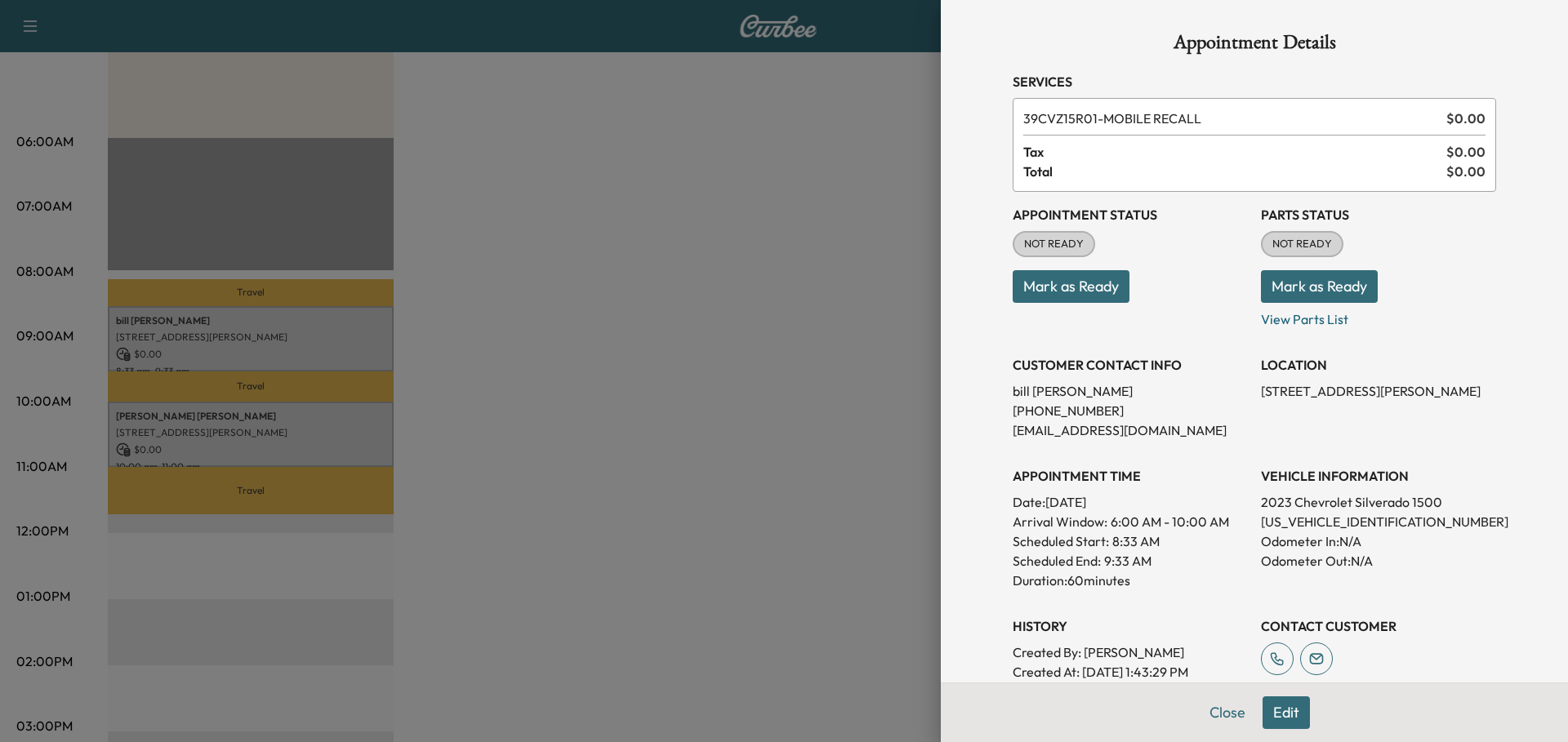
click at [1206, 710] on button "Close" at bounding box center [1227, 713] width 58 height 33
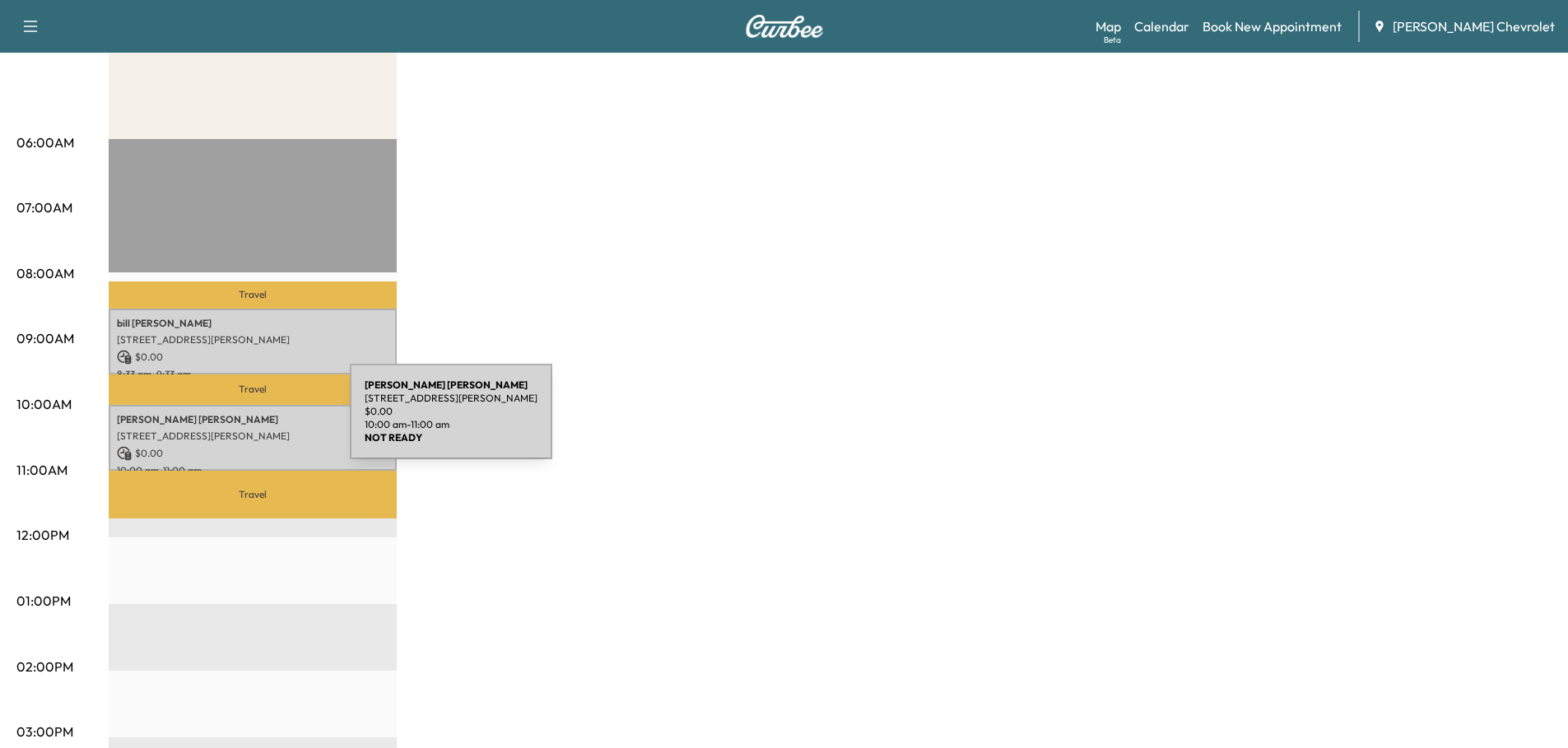
click at [226, 422] on p "[PERSON_NAME]" at bounding box center [252, 420] width 272 height 13
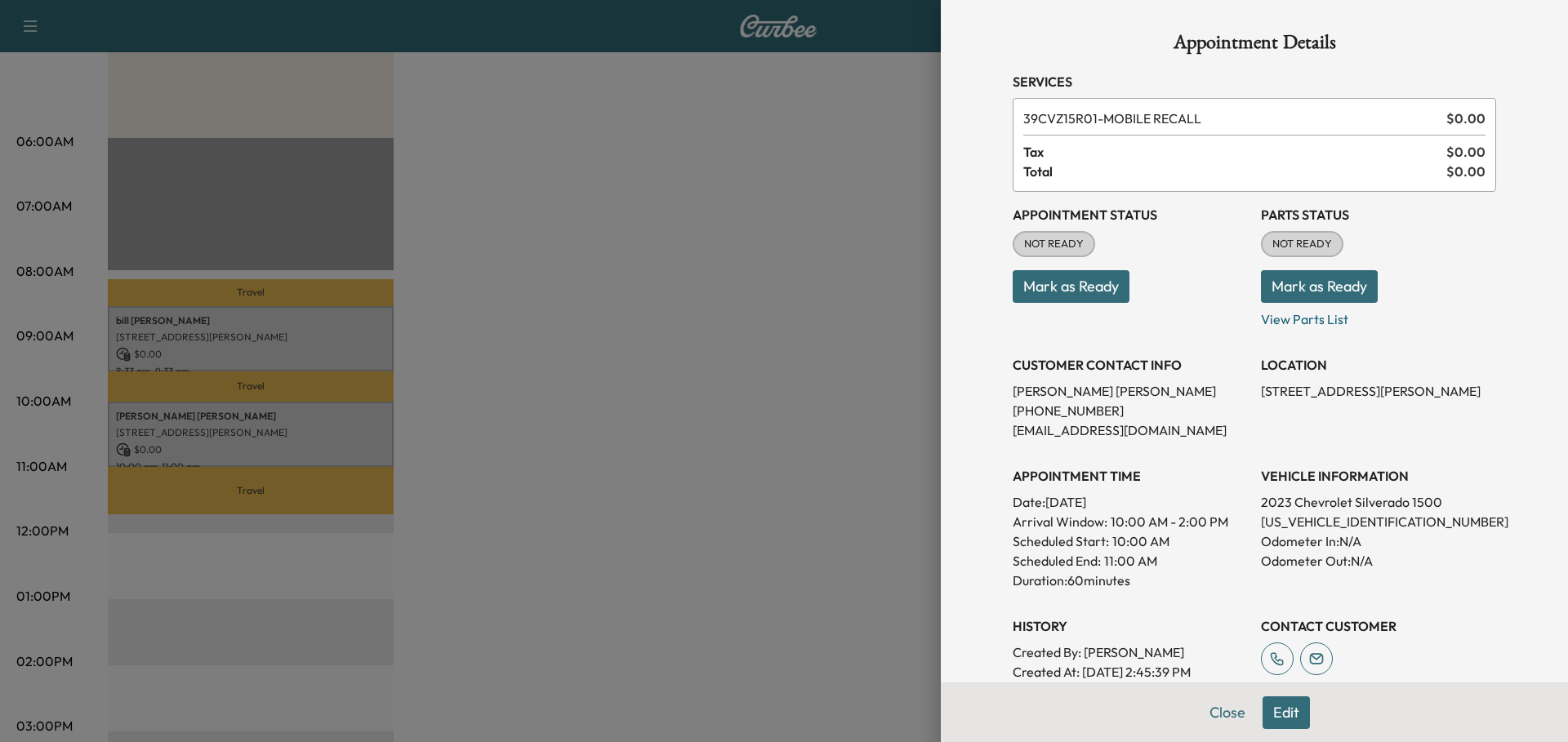
click at [1202, 716] on button "Close" at bounding box center [1227, 713] width 58 height 33
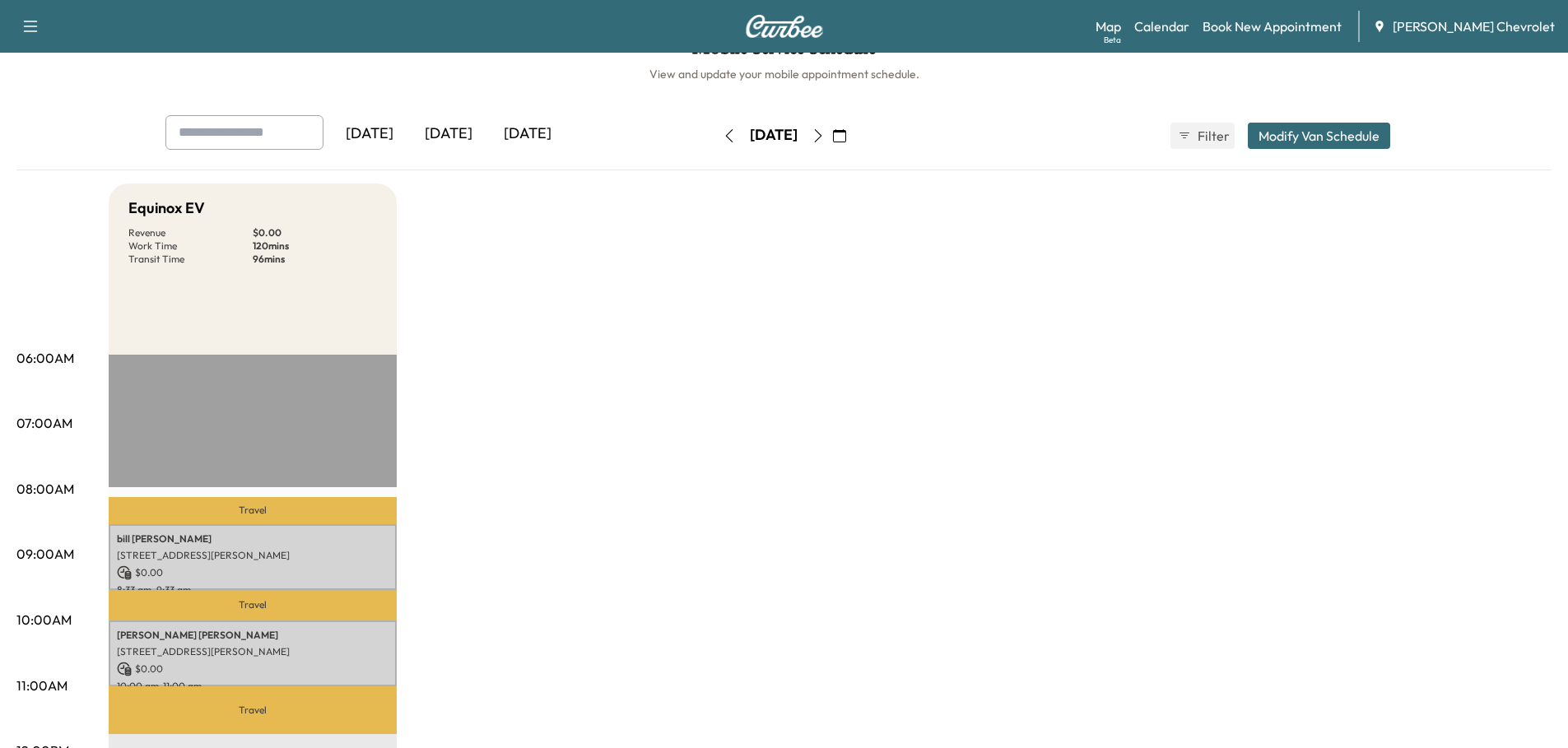
scroll to position [0, 0]
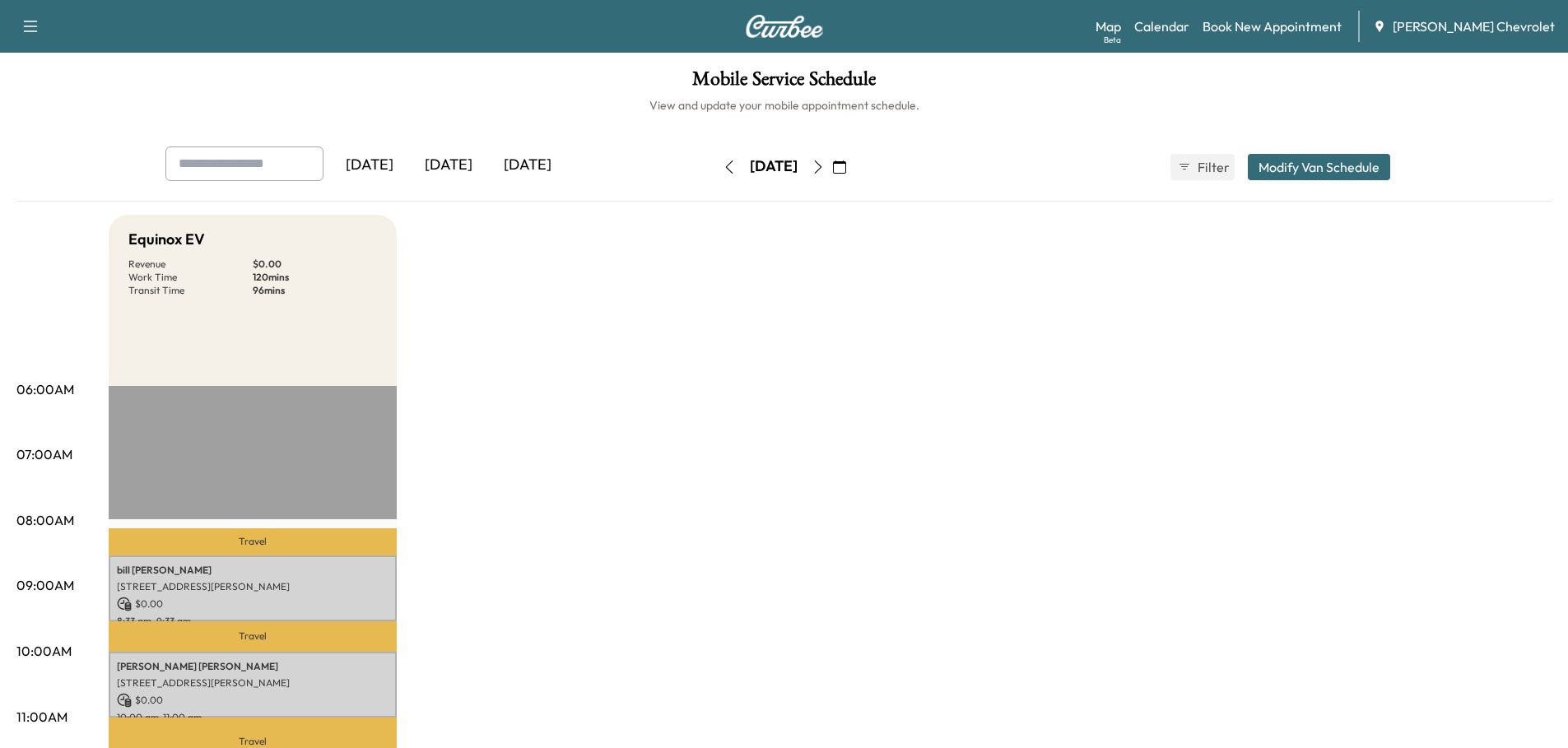
click at [723, 169] on icon "button" at bounding box center [729, 167] width 13 height 13
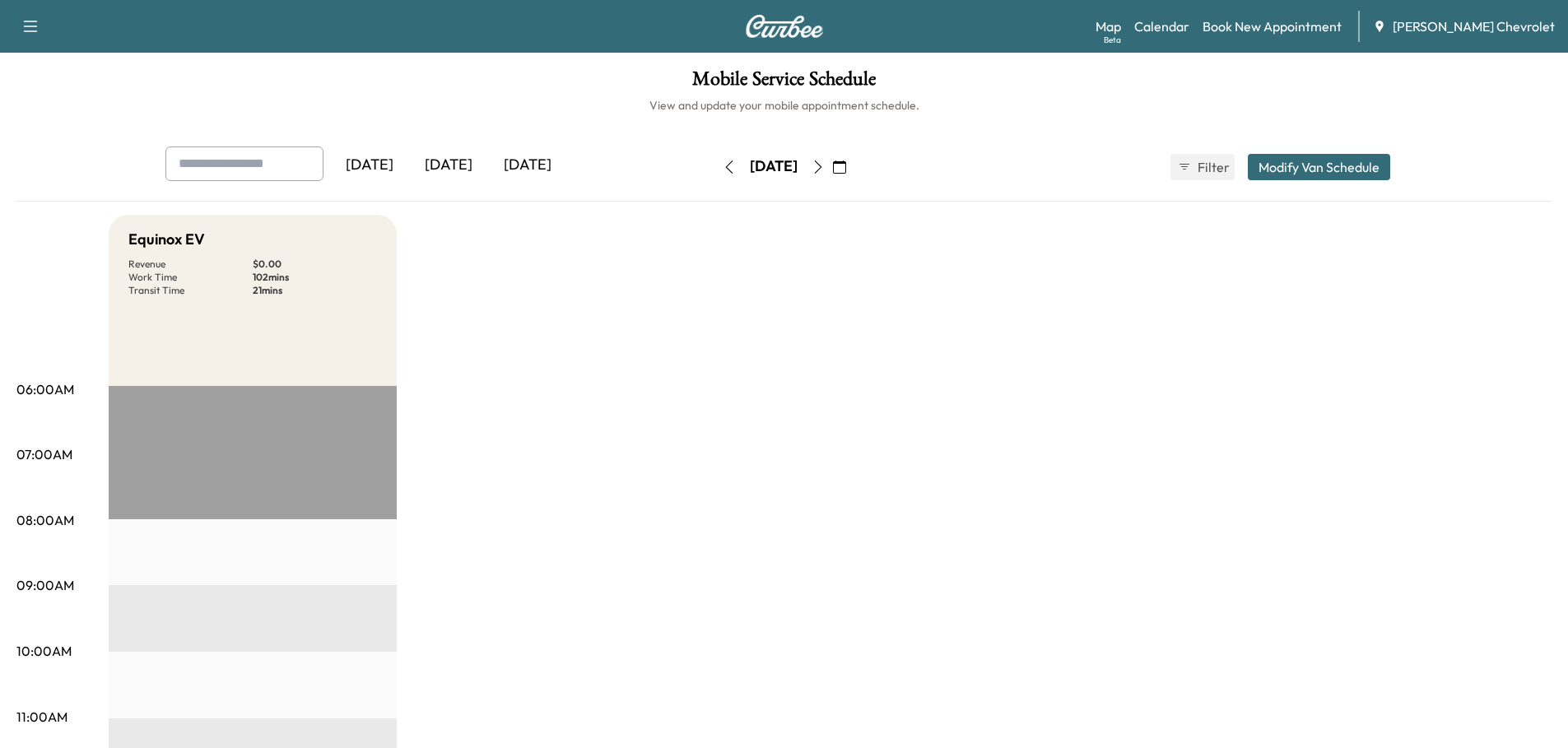
click at [715, 169] on button "button" at bounding box center [729, 167] width 28 height 27
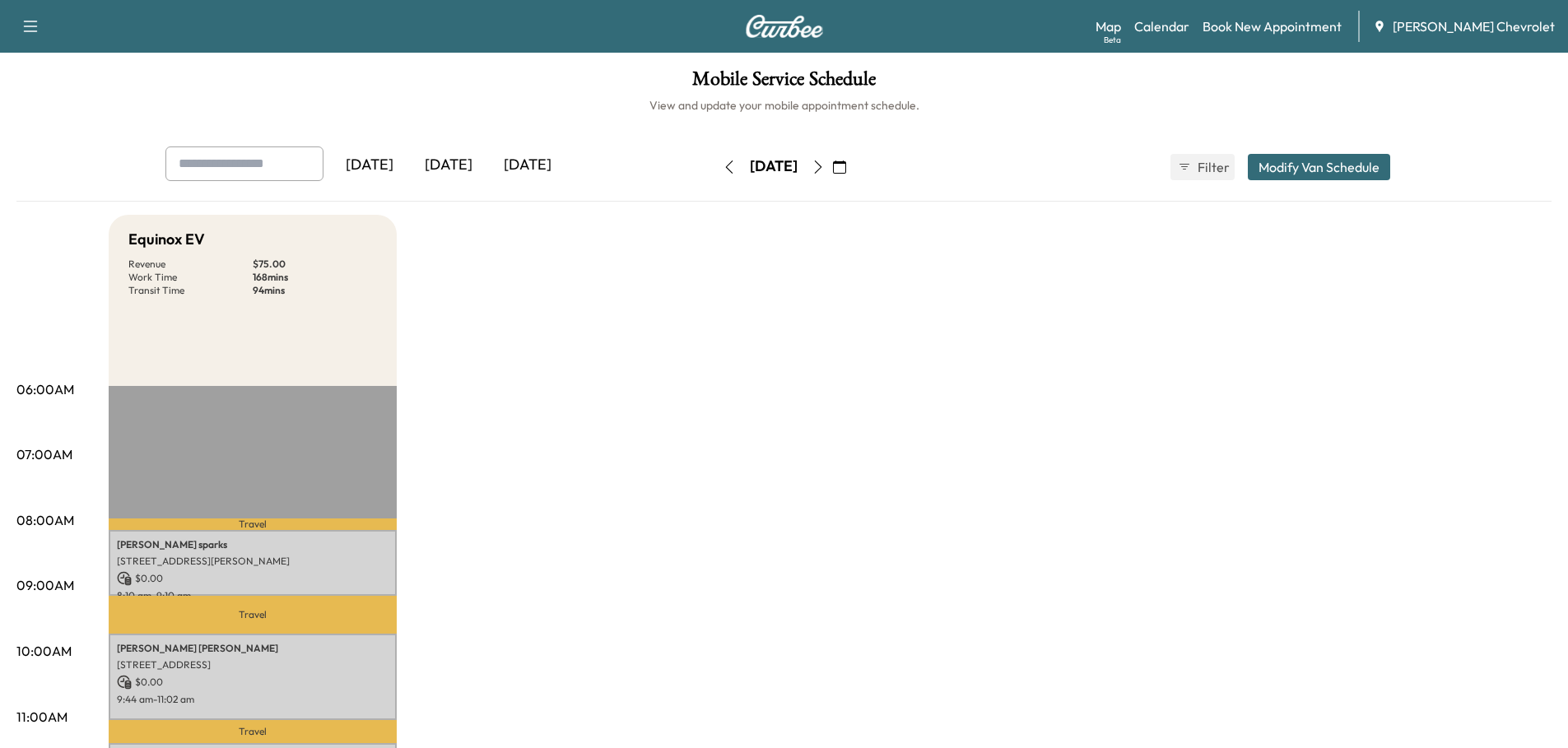
click at [723, 171] on icon "button" at bounding box center [729, 167] width 13 height 13
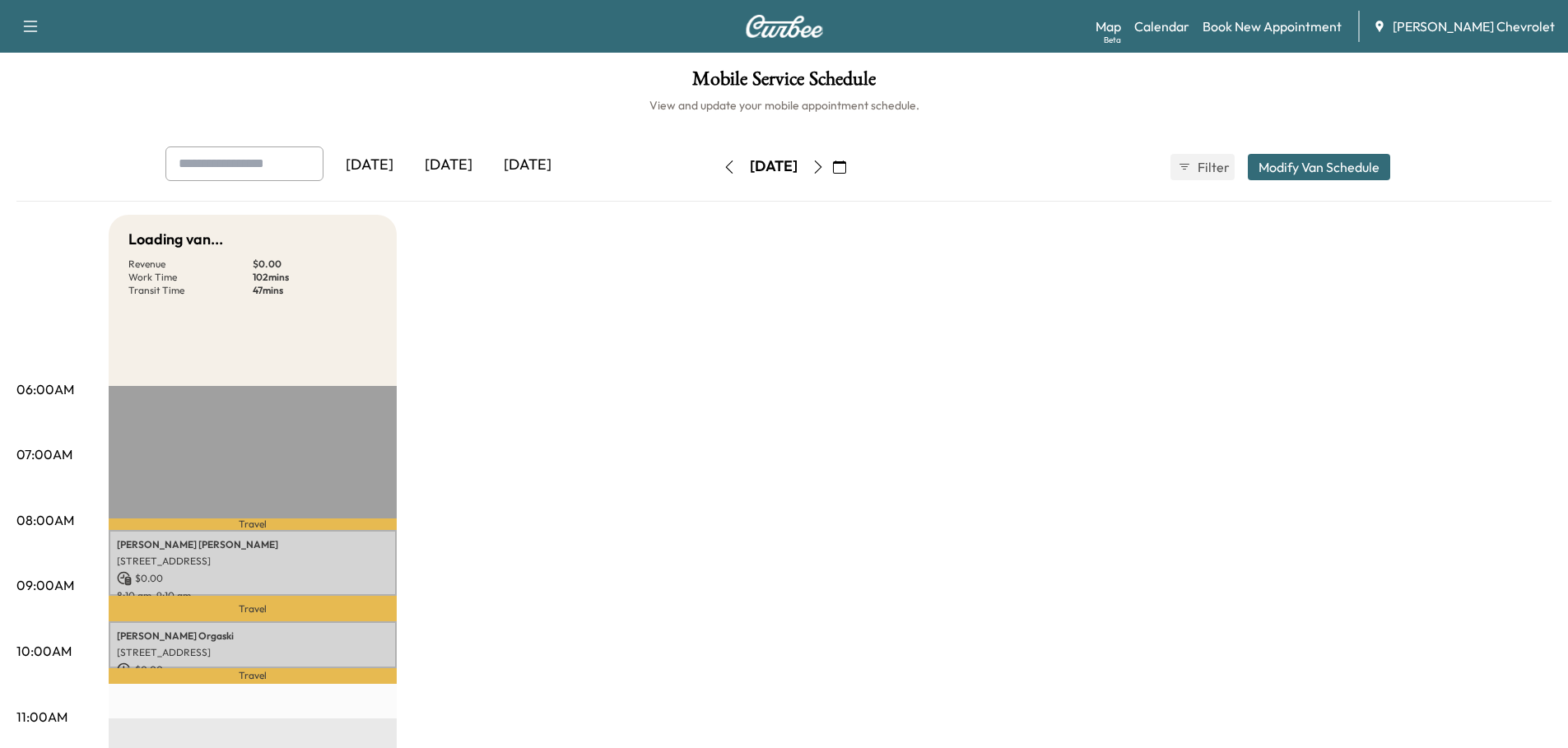
click at [723, 167] on icon "button" at bounding box center [729, 167] width 13 height 13
